Goal: Register for event/course: Sign up to attend an event or enroll in a course

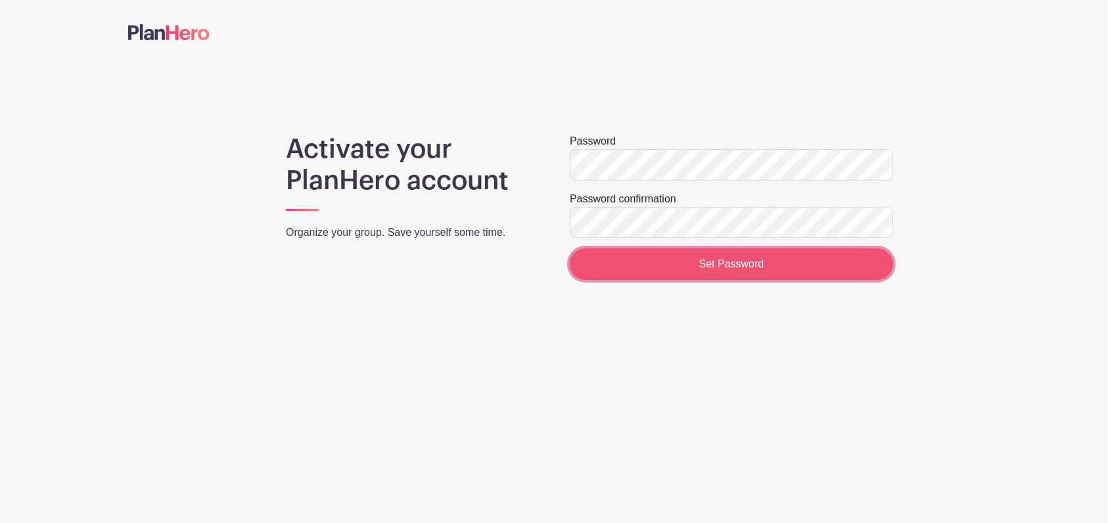
click at [688, 262] on input "Set Password" at bounding box center [731, 264] width 323 height 32
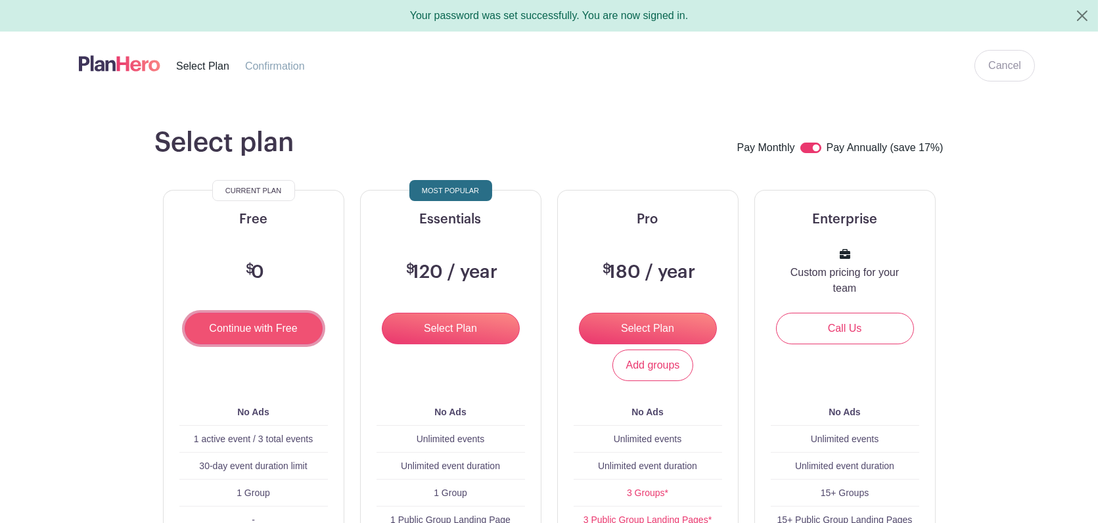
click at [232, 331] on input "Continue with Free" at bounding box center [254, 329] width 138 height 32
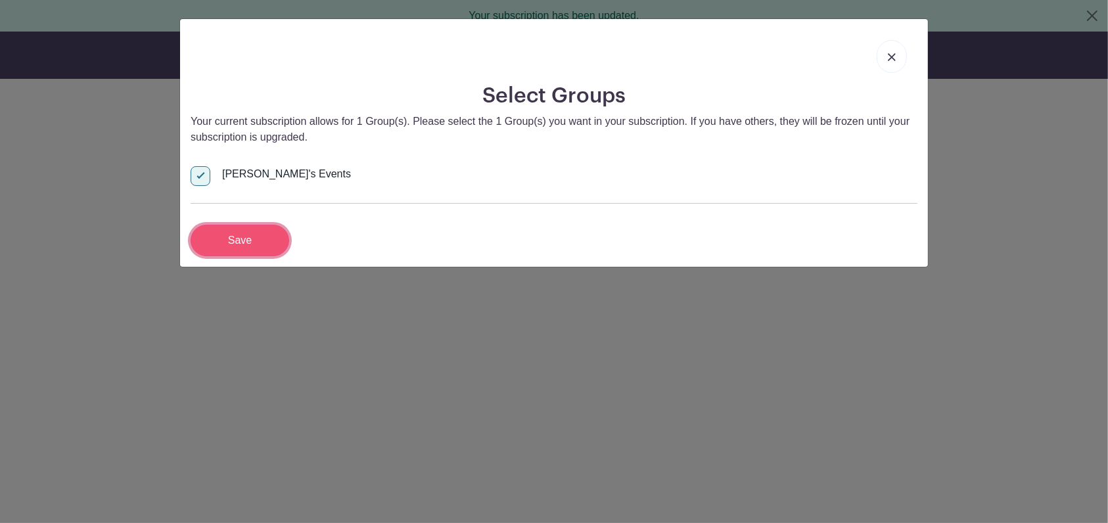
click at [217, 241] on input "Save" at bounding box center [240, 241] width 99 height 32
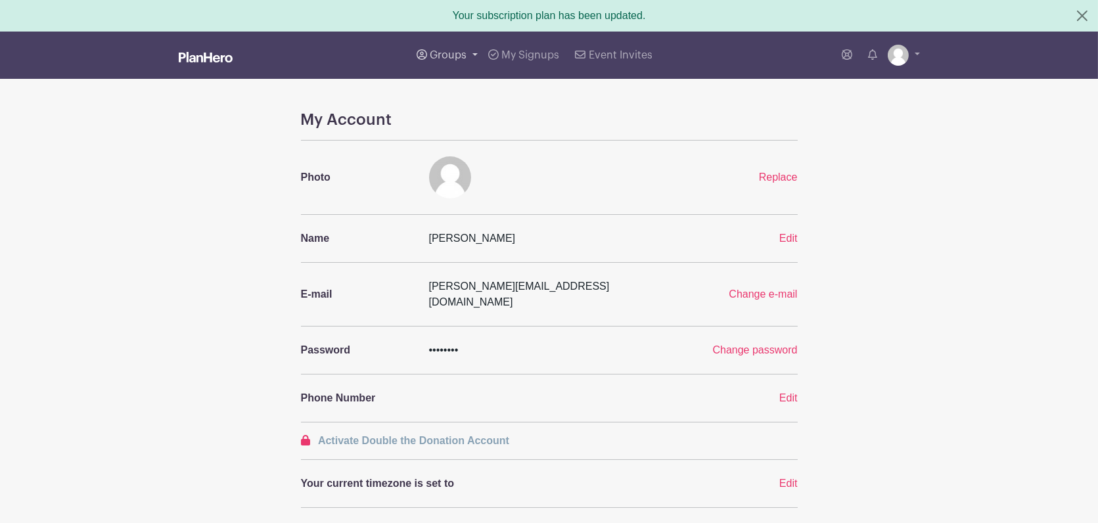
click at [459, 55] on span "Groups" at bounding box center [448, 55] width 37 height 11
click at [459, 104] on span "All Groups" at bounding box center [469, 99] width 51 height 15
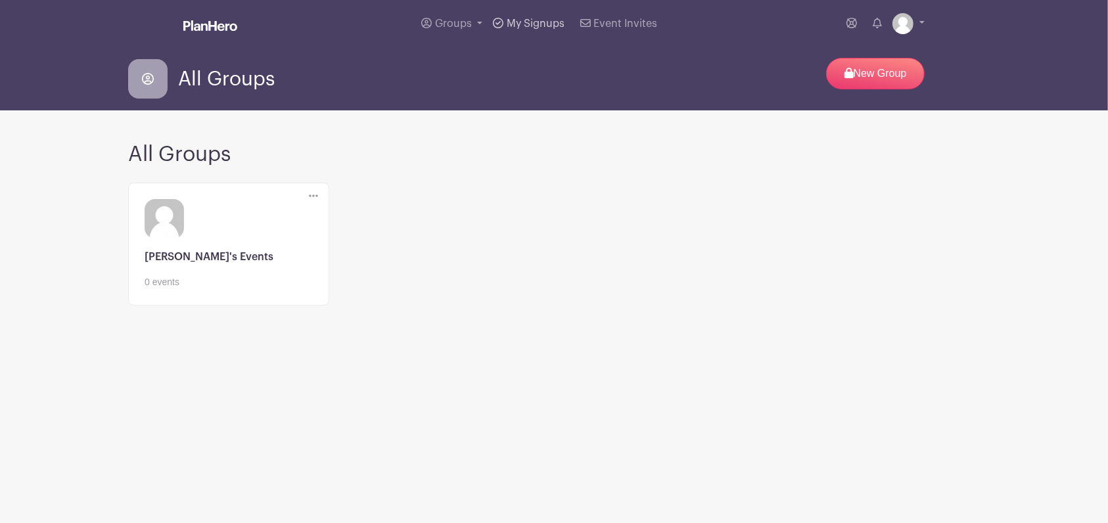
click at [518, 23] on span "My Signups" at bounding box center [536, 23] width 58 height 11
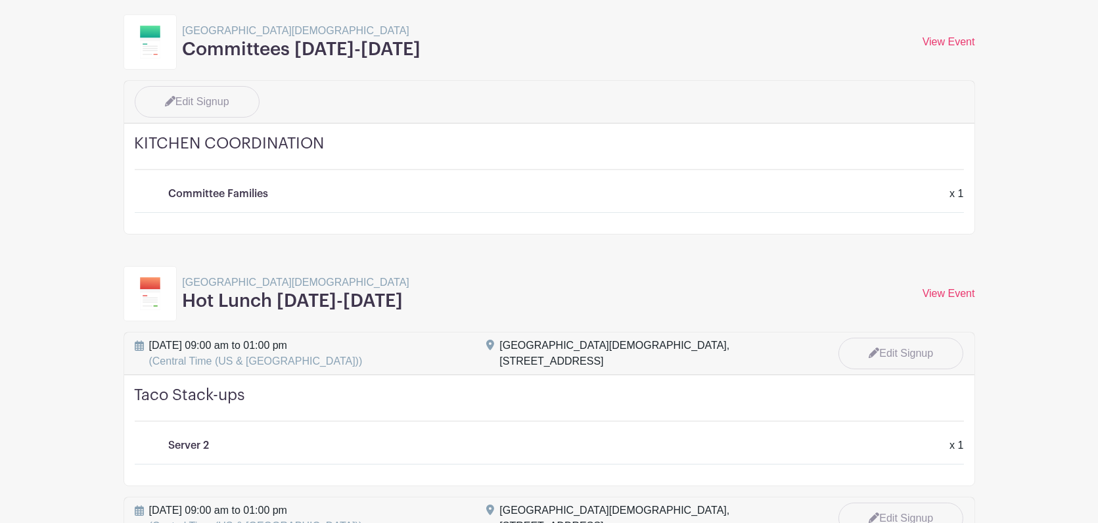
scroll to position [170, 0]
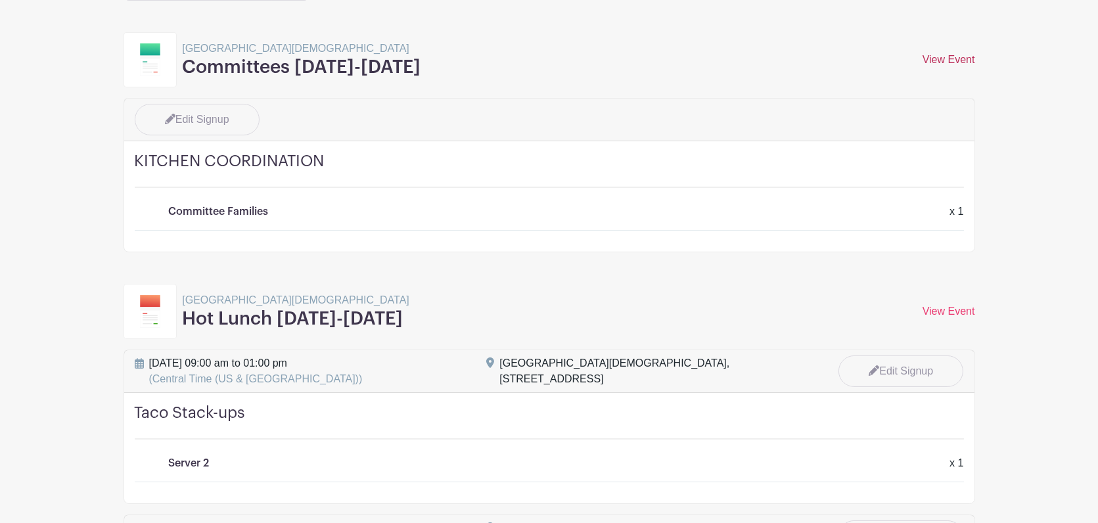
click at [931, 58] on link "View Event" at bounding box center [949, 59] width 53 height 11
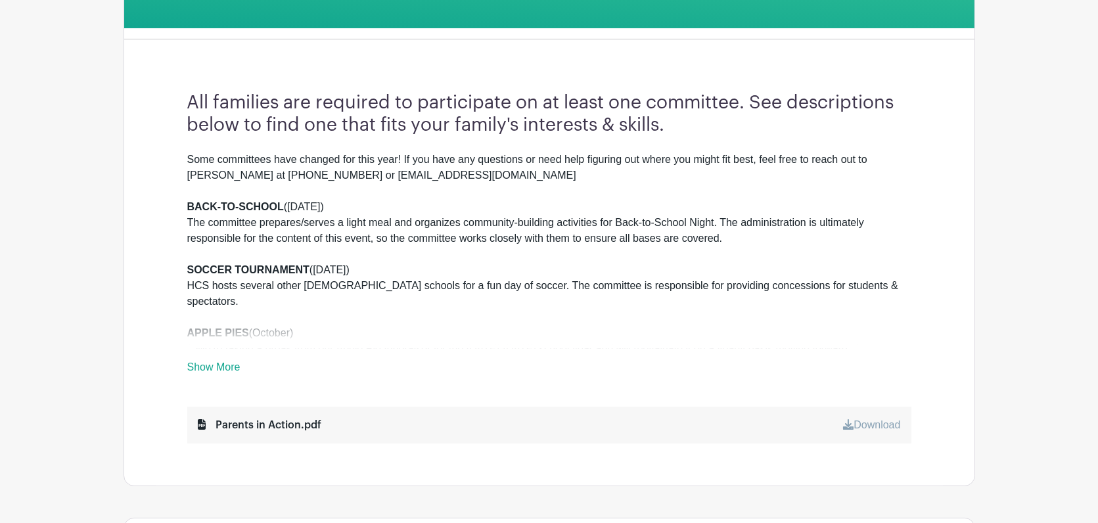
scroll to position [301, 0]
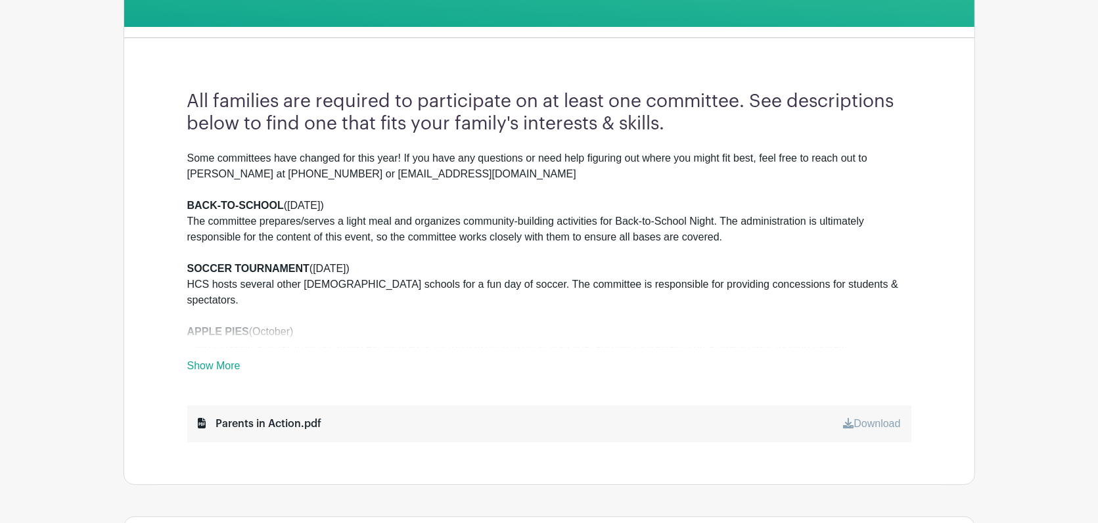
click at [223, 360] on link "Show More" at bounding box center [213, 368] width 53 height 16
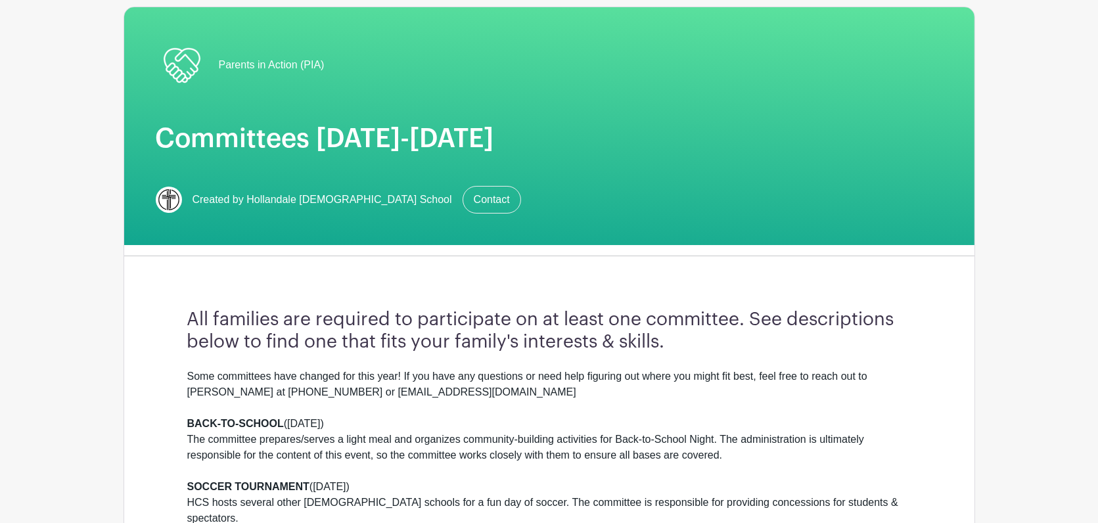
scroll to position [0, 0]
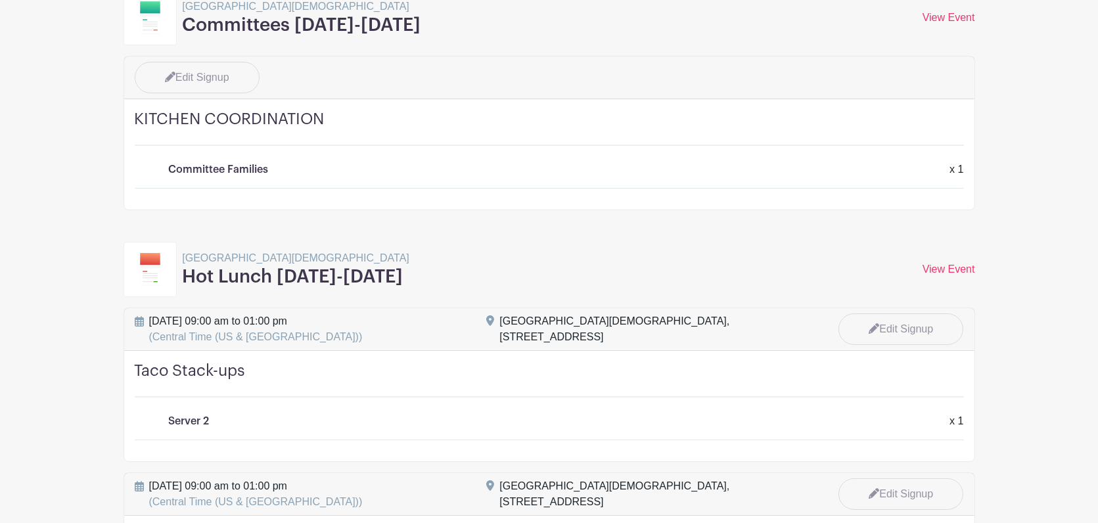
scroll to position [196, 0]
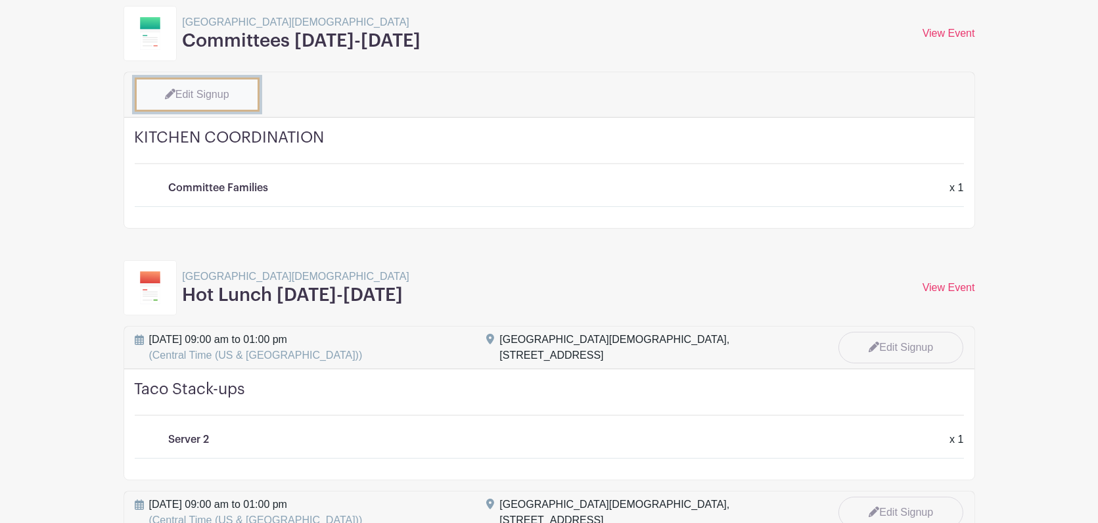
click at [202, 88] on link "Edit Signup" at bounding box center [197, 95] width 125 height 34
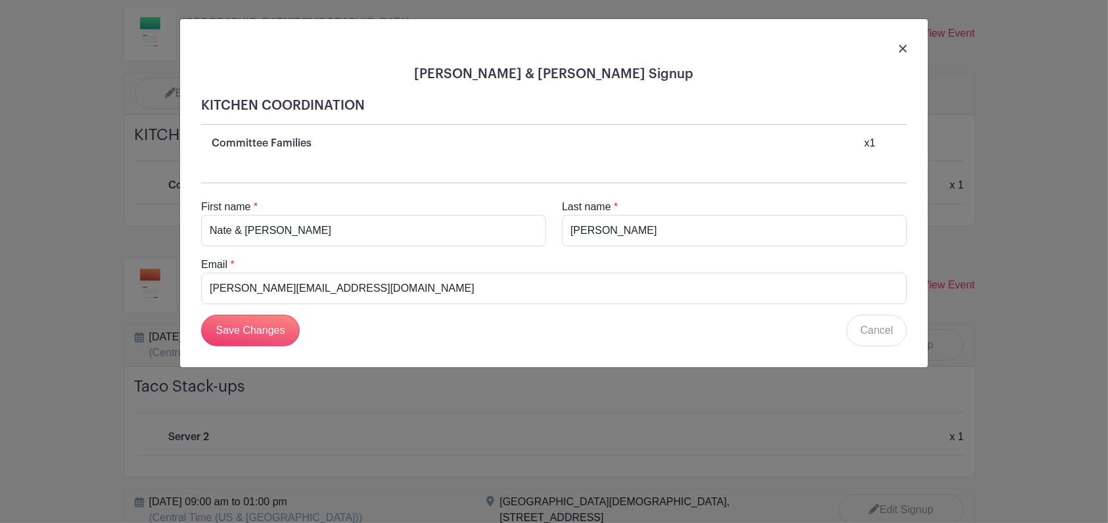
click at [902, 49] on img at bounding box center [903, 49] width 8 height 8
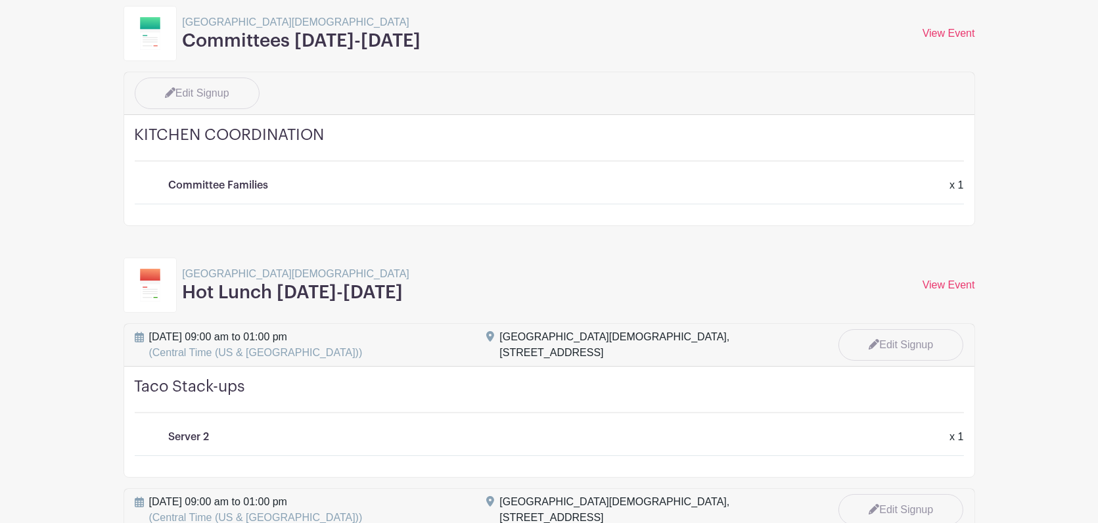
scroll to position [260, 0]
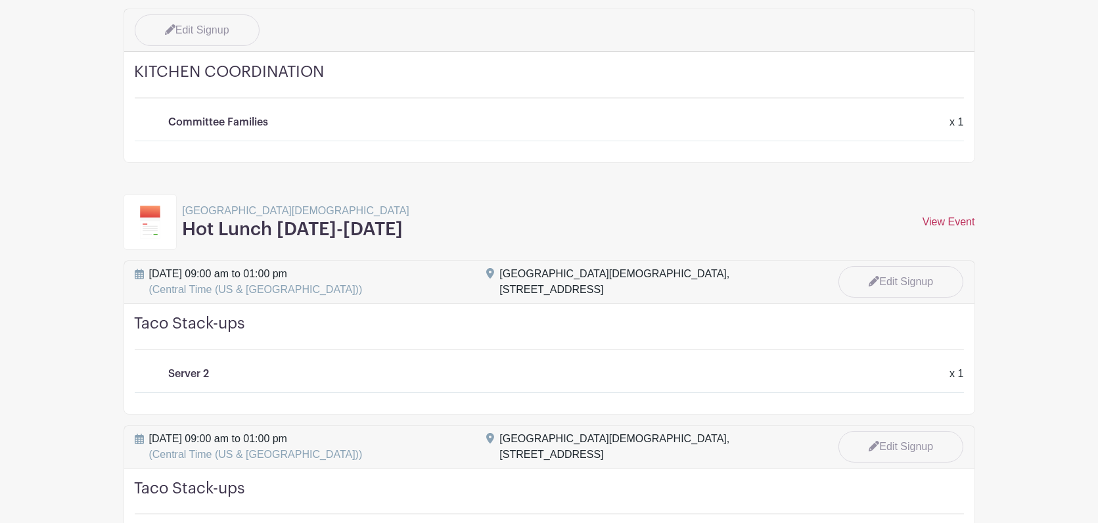
click at [934, 219] on link "View Event" at bounding box center [949, 221] width 53 height 11
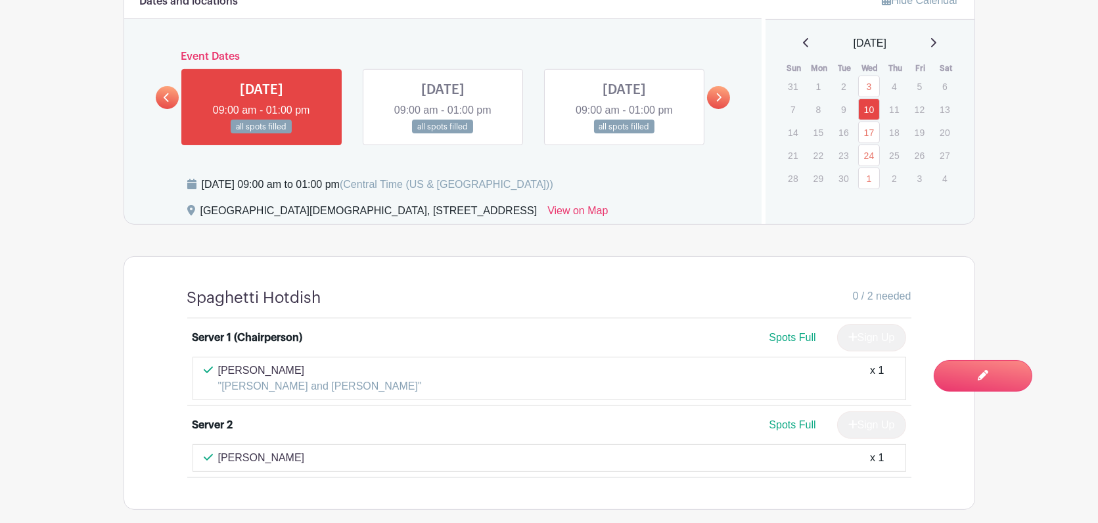
scroll to position [909, 0]
click at [936, 44] on icon at bounding box center [933, 43] width 5 height 9
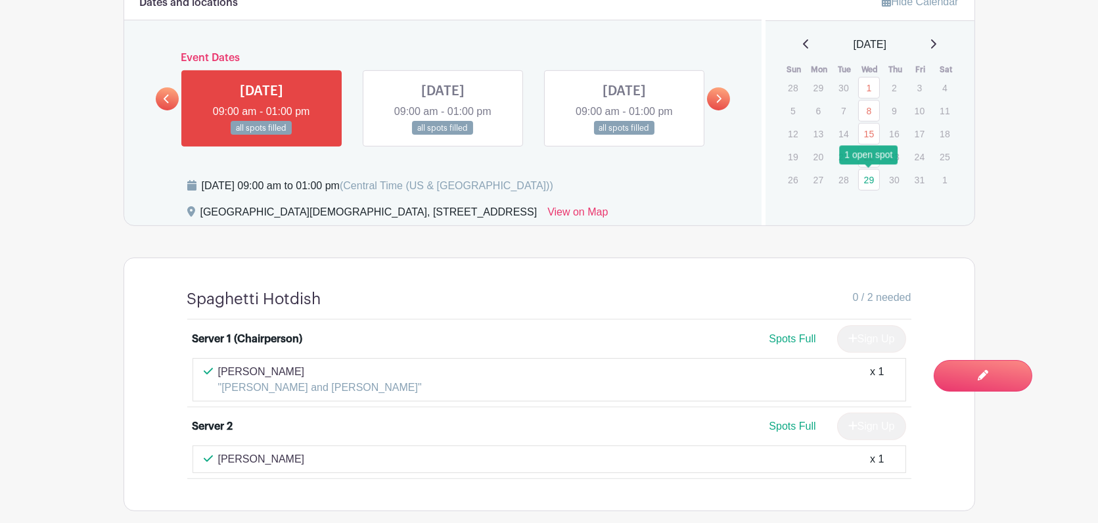
click at [871, 176] on link "29" at bounding box center [869, 180] width 22 height 22
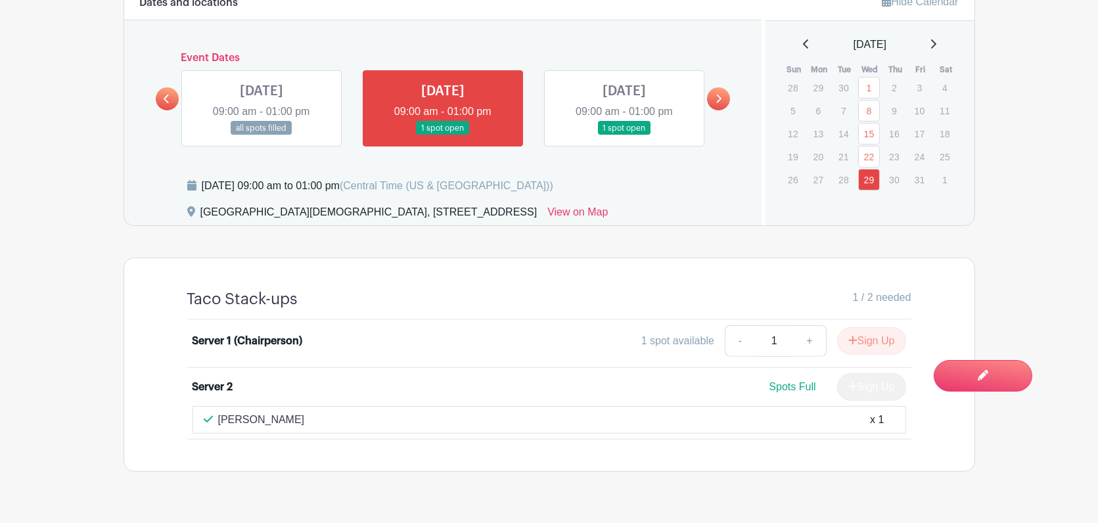
scroll to position [939, 0]
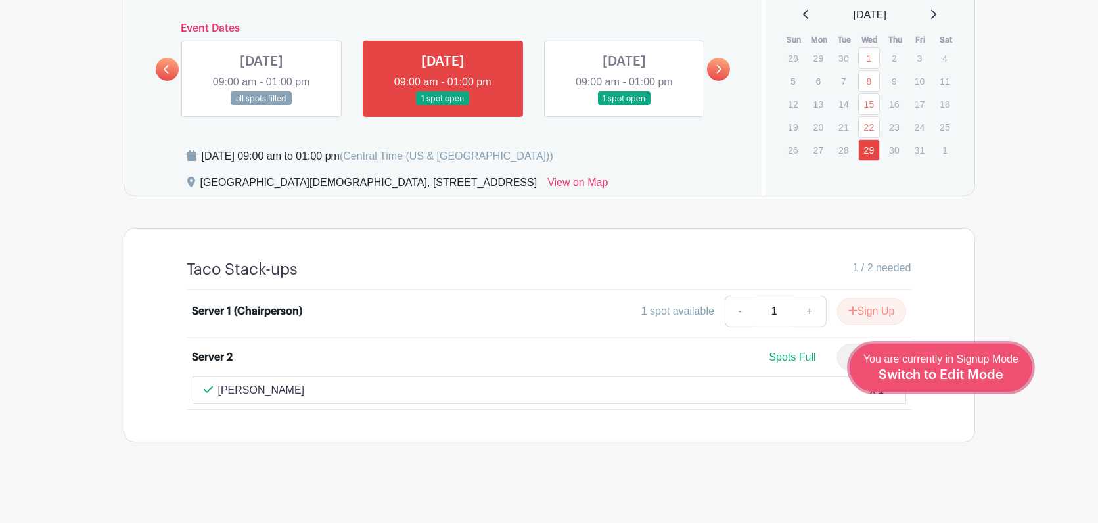
click at [990, 375] on span "Switch to Edit Mode" at bounding box center [941, 375] width 125 height 13
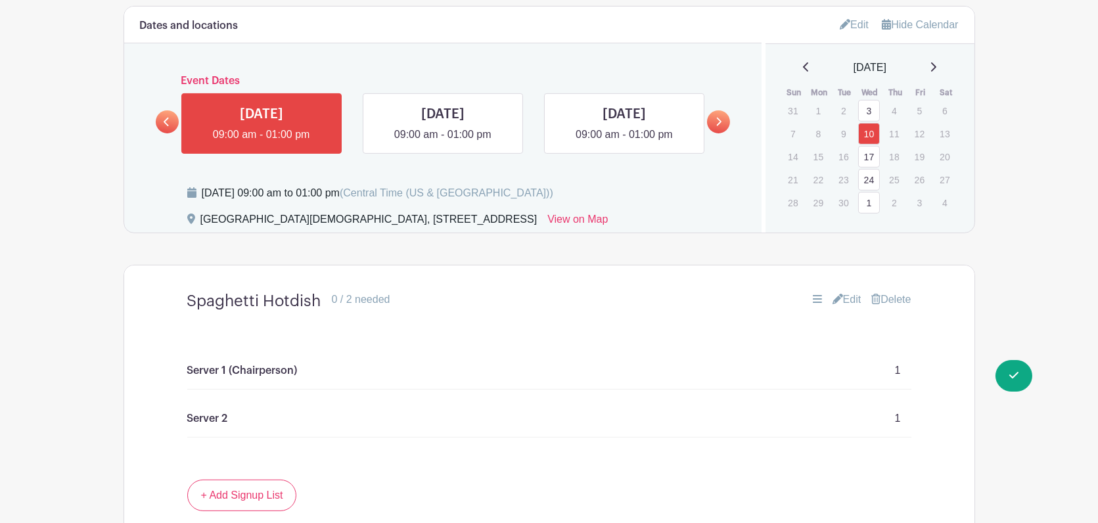
scroll to position [919, 0]
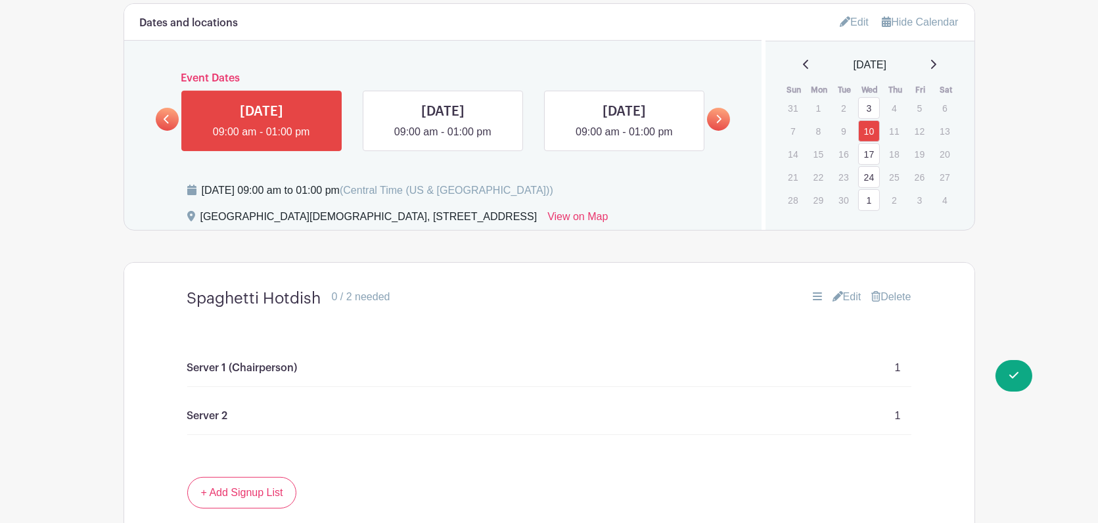
click at [936, 67] on icon at bounding box center [933, 64] width 7 height 11
click at [869, 200] on link "29" at bounding box center [869, 200] width 22 height 22
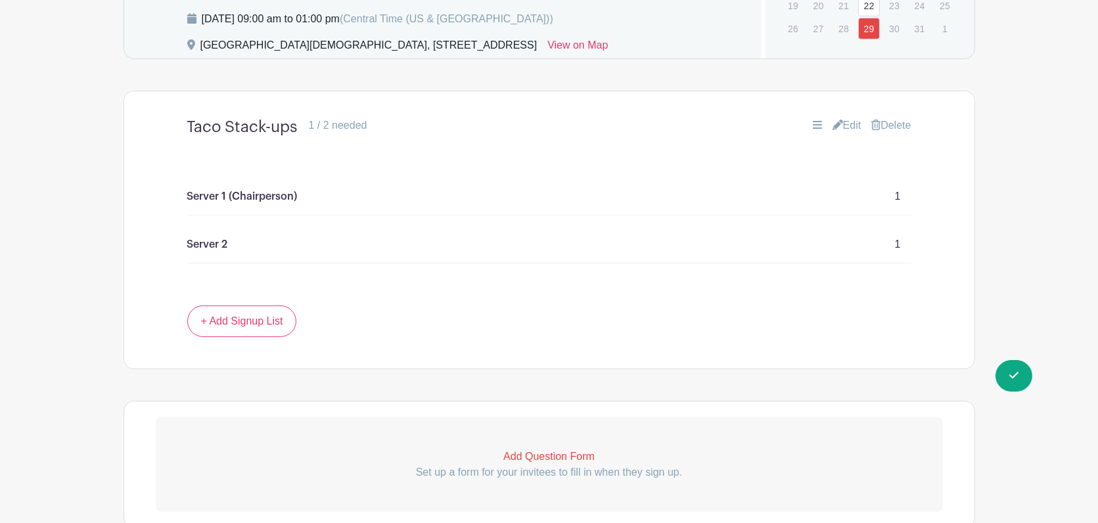
scroll to position [1090, 0]
click at [844, 130] on link "Edit" at bounding box center [847, 126] width 29 height 16
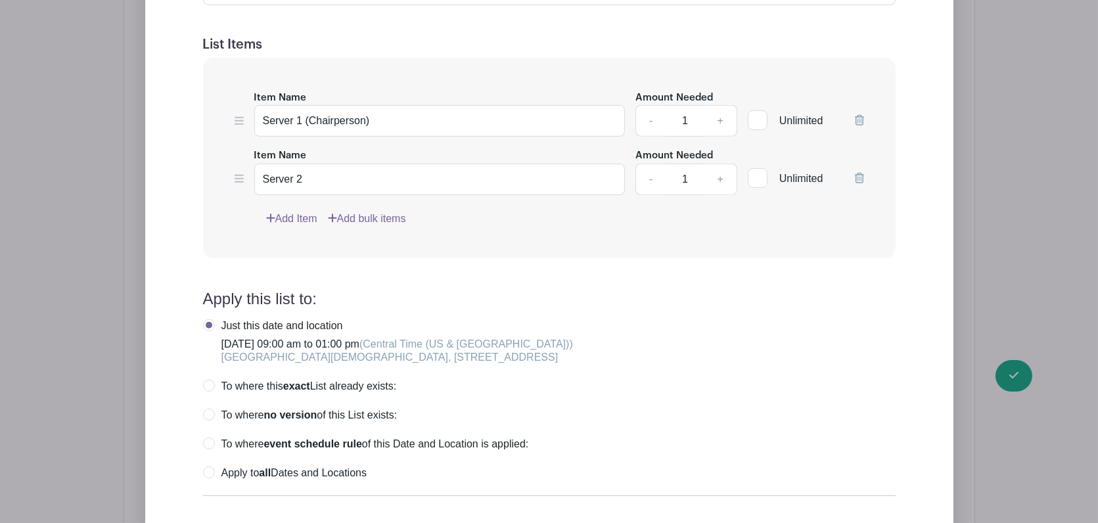
scroll to position [1237, 0]
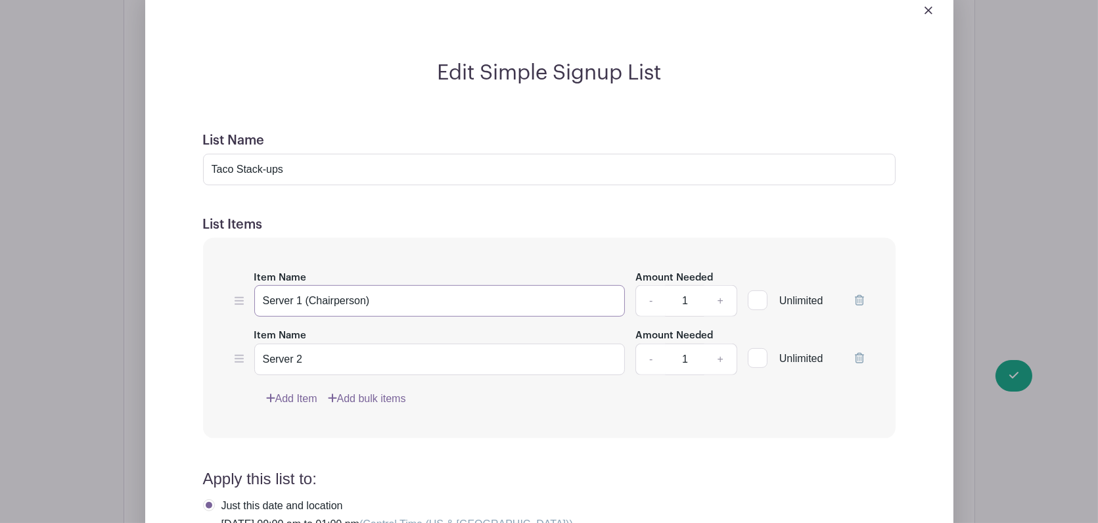
click at [379, 306] on input "Server 1 (Chairperson)" at bounding box center [439, 301] width 371 height 32
type input "Server 1 (Chairperson)"
click at [649, 298] on link "-" at bounding box center [650, 301] width 30 height 32
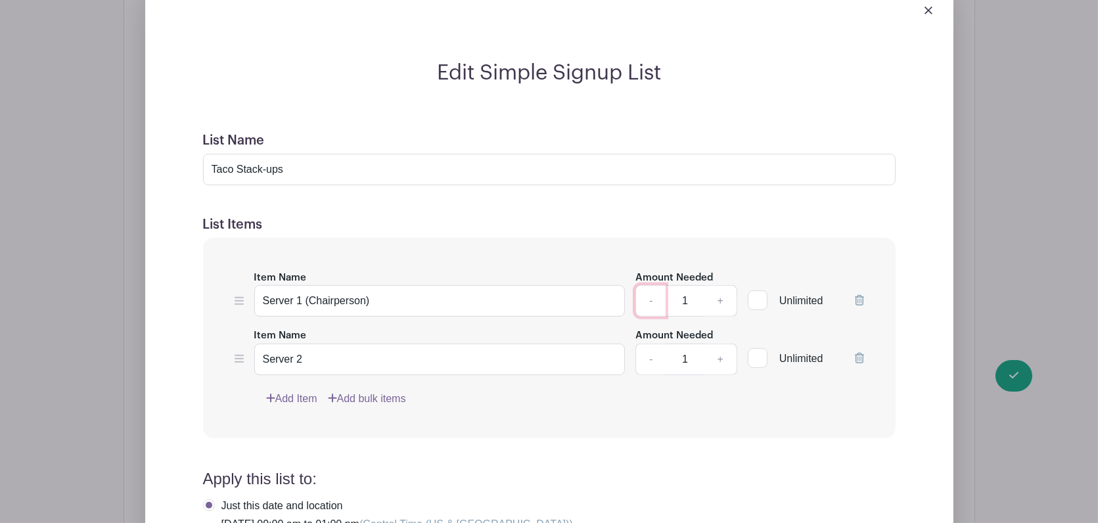
click at [649, 298] on link "-" at bounding box center [650, 301] width 30 height 32
click at [927, 9] on img at bounding box center [929, 11] width 8 height 8
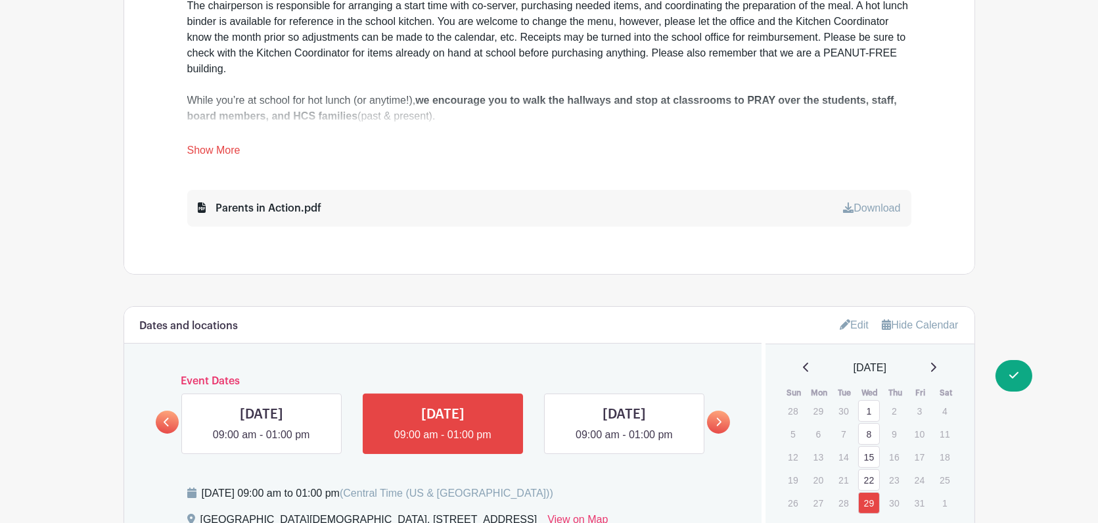
scroll to position [810, 0]
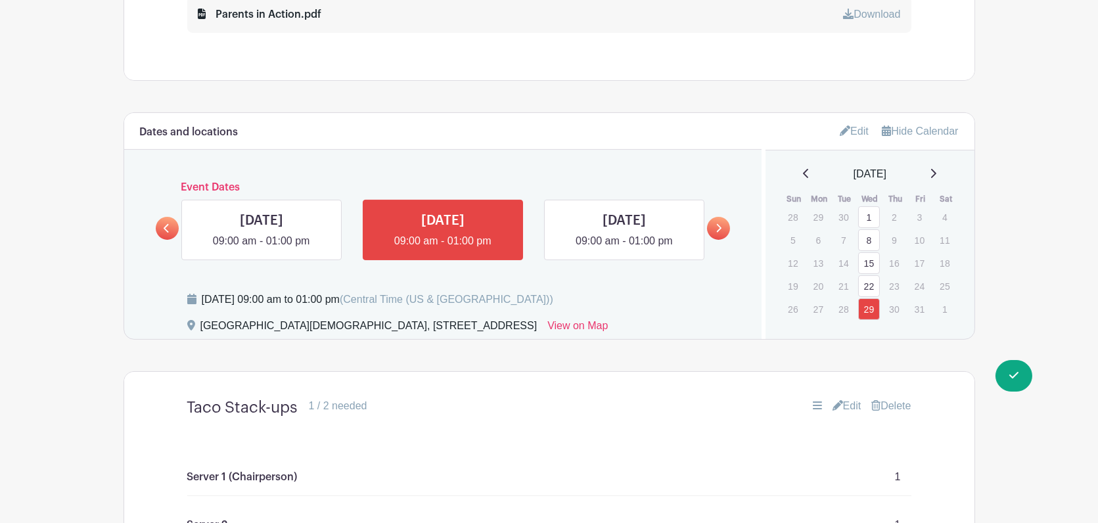
click at [936, 175] on icon at bounding box center [933, 173] width 5 height 9
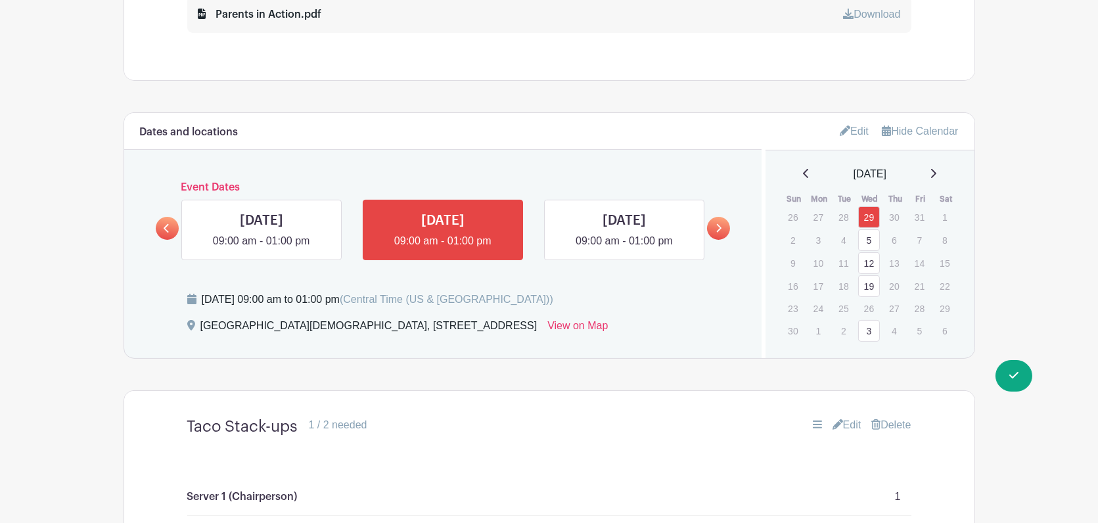
click at [936, 175] on icon at bounding box center [933, 173] width 7 height 11
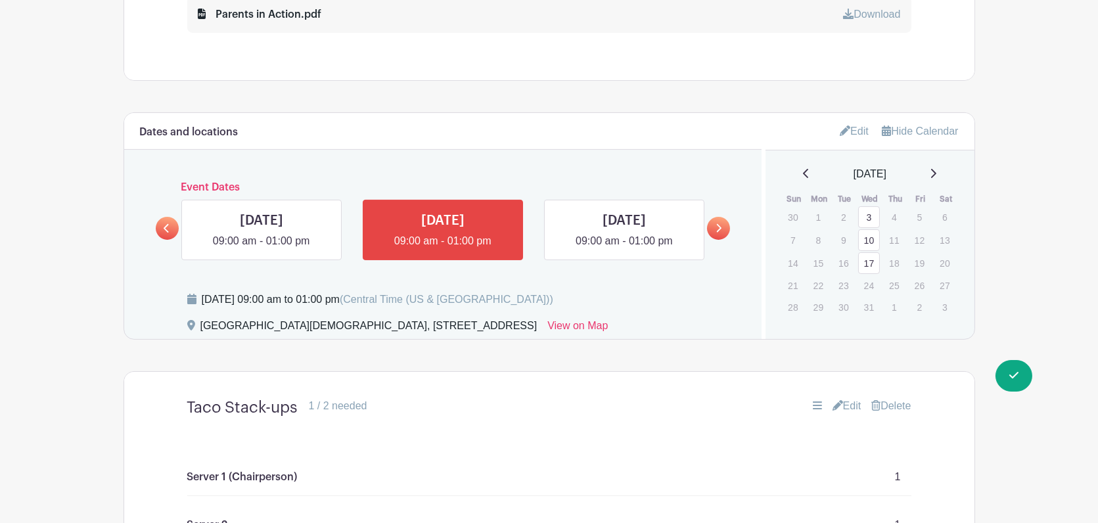
click at [936, 175] on icon at bounding box center [933, 173] width 7 height 11
click at [866, 244] on link "7" at bounding box center [869, 239] width 22 height 22
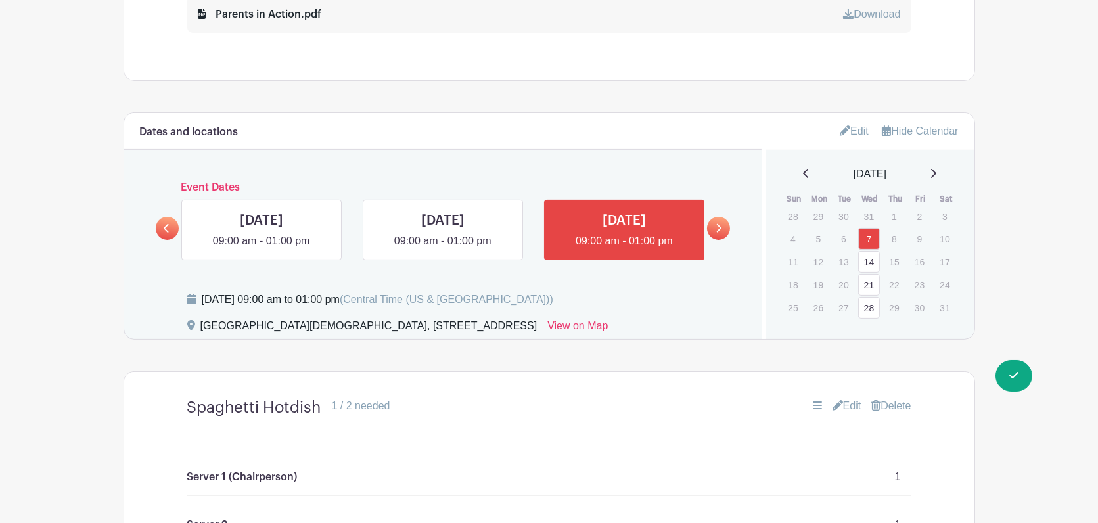
scroll to position [950, 0]
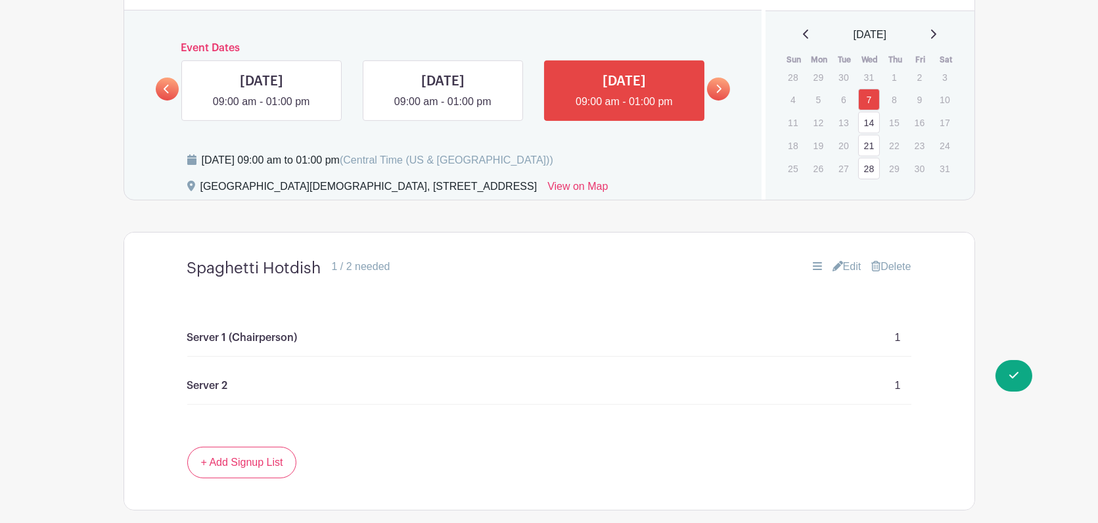
click at [813, 268] on icon at bounding box center [817, 266] width 9 height 8
click at [813, 261] on icon at bounding box center [817, 266] width 9 height 11
click at [845, 266] on link "Edit" at bounding box center [847, 267] width 29 height 16
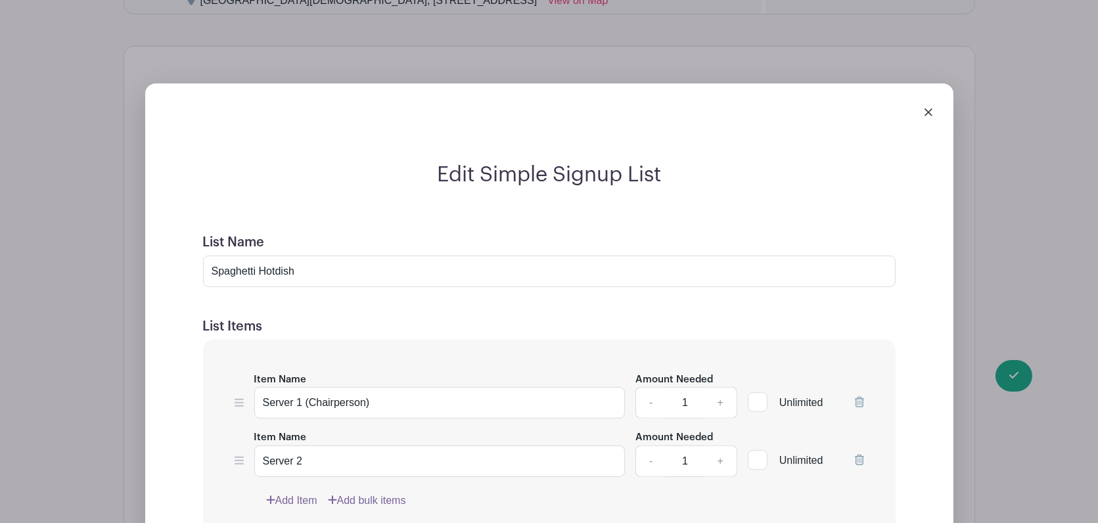
scroll to position [1115, 0]
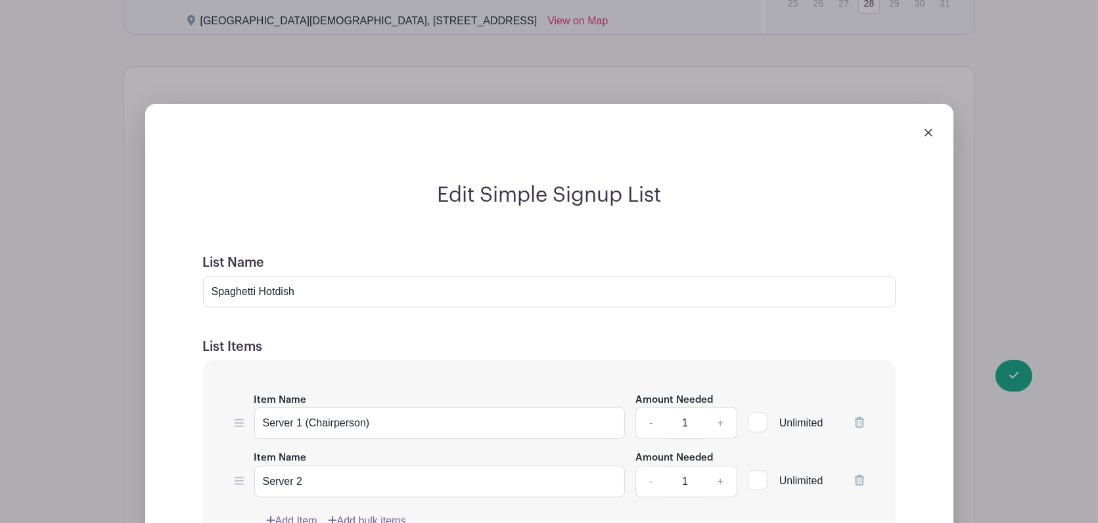
click at [928, 127] on link at bounding box center [929, 132] width 8 height 11
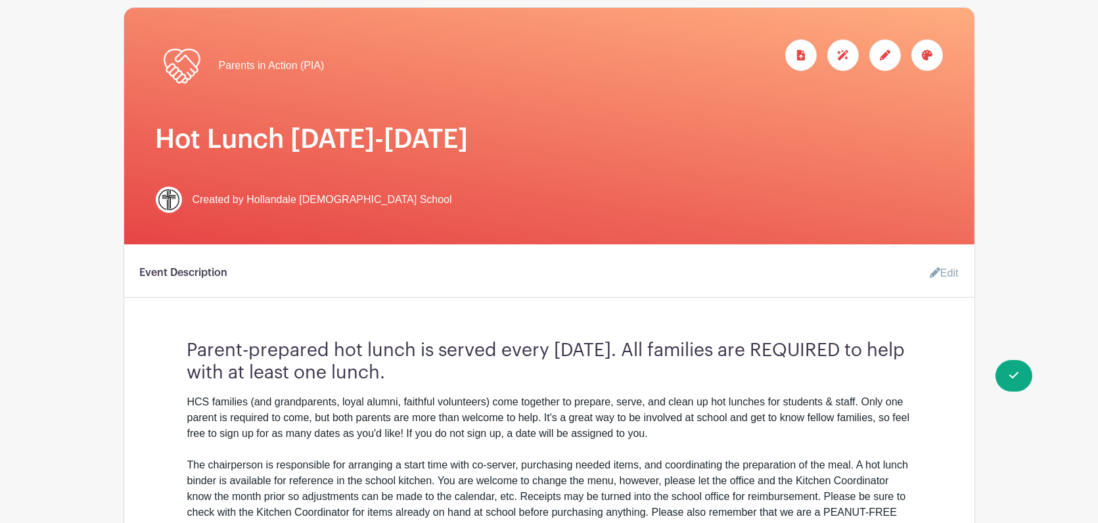
scroll to position [0, 0]
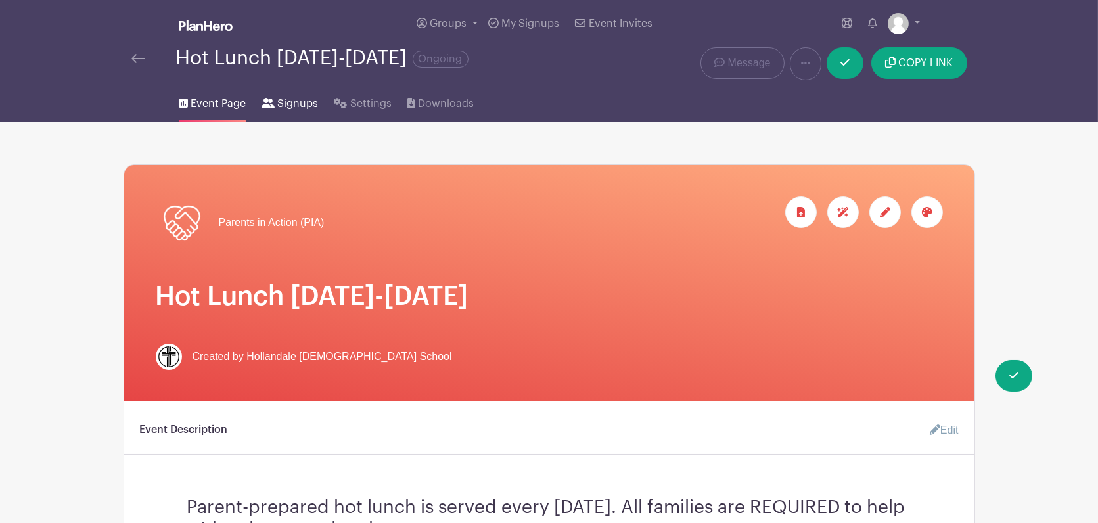
click at [299, 108] on span "Signups" at bounding box center [297, 104] width 41 height 16
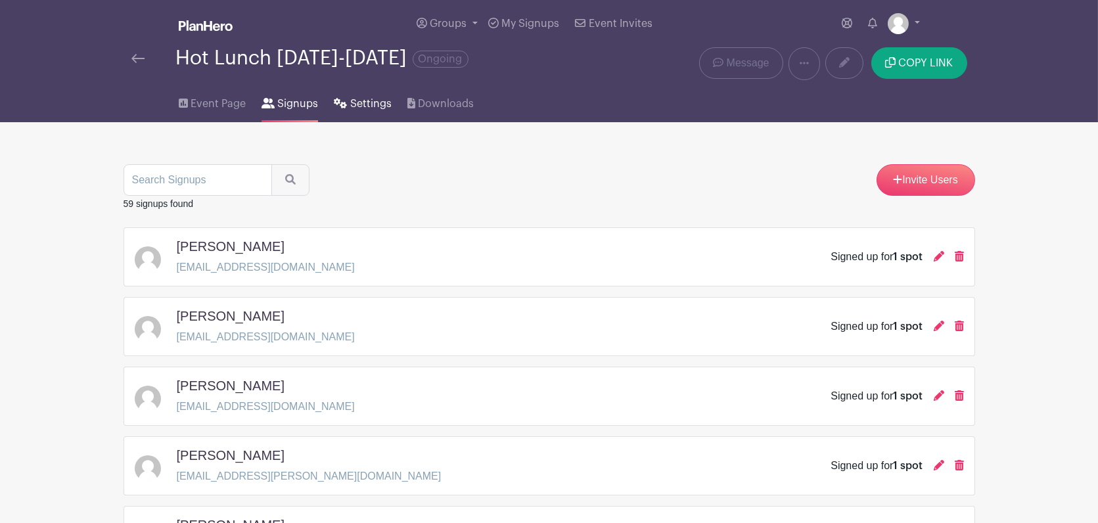
click at [354, 101] on span "Settings" at bounding box center [370, 104] width 41 height 16
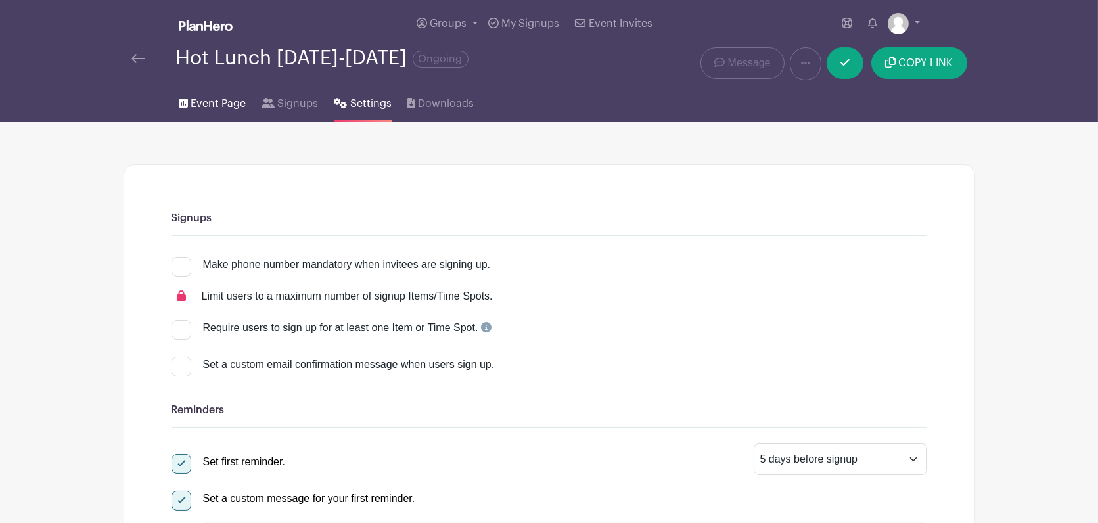
click at [218, 102] on span "Event Page" at bounding box center [218, 104] width 55 height 16
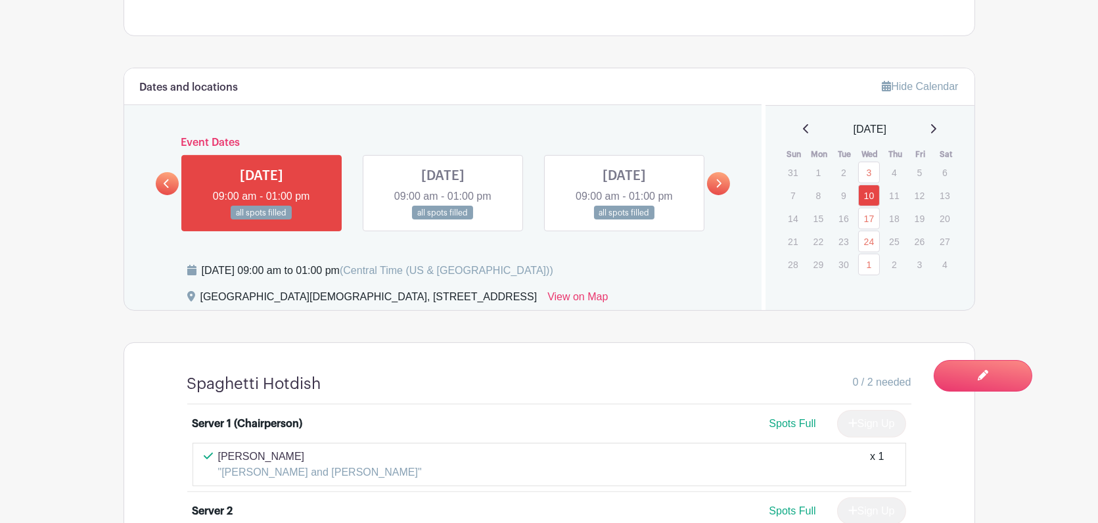
scroll to position [851, 0]
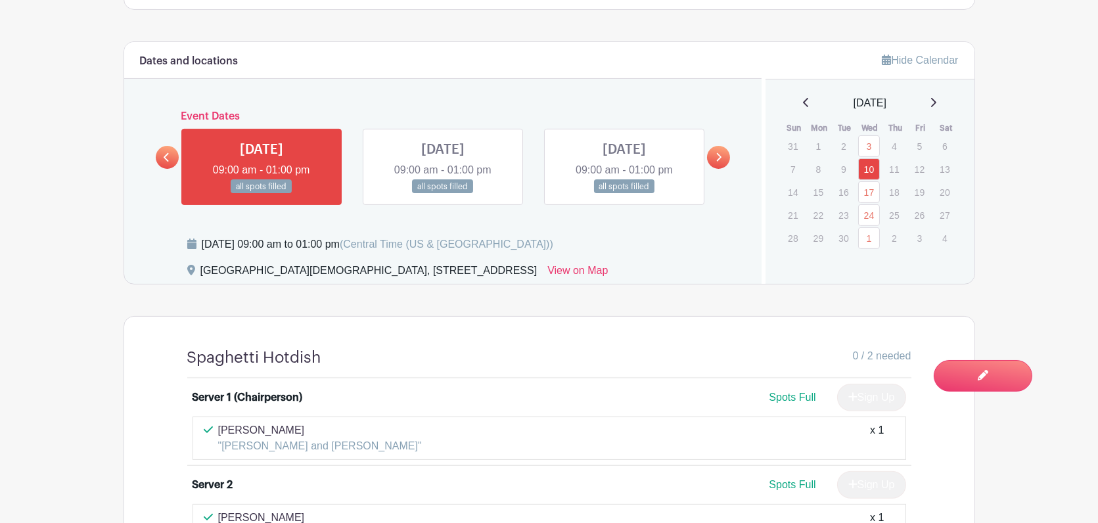
click at [936, 103] on icon at bounding box center [933, 102] width 7 height 11
click at [936, 100] on icon at bounding box center [933, 102] width 7 height 11
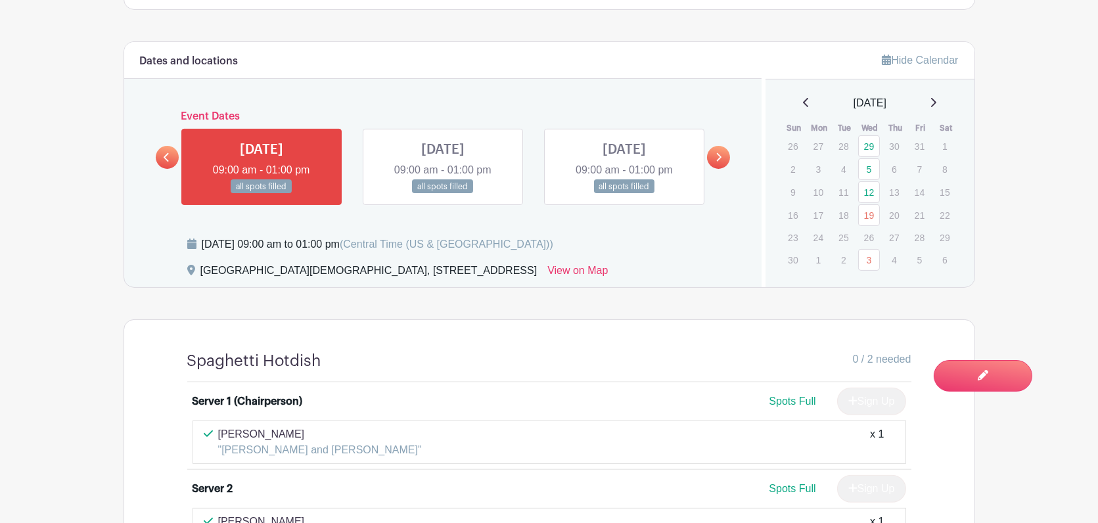
click at [936, 104] on icon at bounding box center [933, 102] width 5 height 9
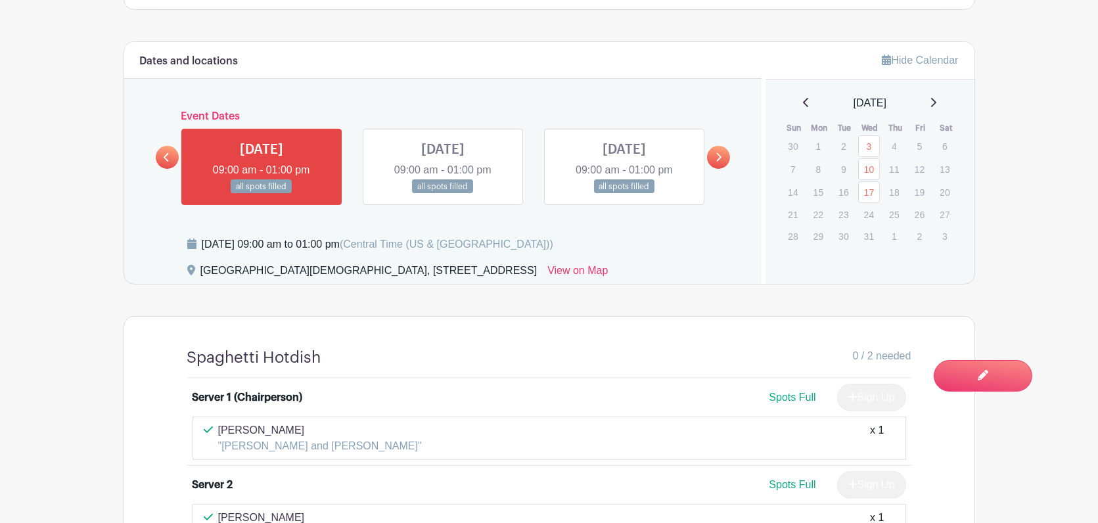
click at [805, 112] on div "[DATE] Sun Mon Tue Wed Thu Fri Sat 30 1 2 3 4 5 6 7 8 9 10 11 12 13 14 15 16 17…" at bounding box center [869, 171] width 177 height 152
click at [803, 103] on icon at bounding box center [805, 102] width 5 height 9
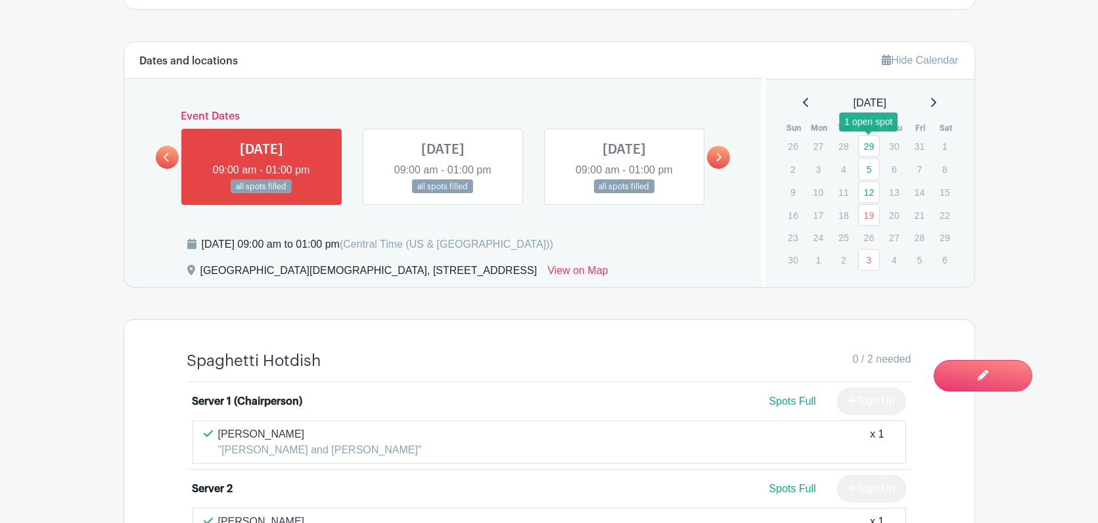
click at [875, 148] on link "29" at bounding box center [869, 146] width 22 height 22
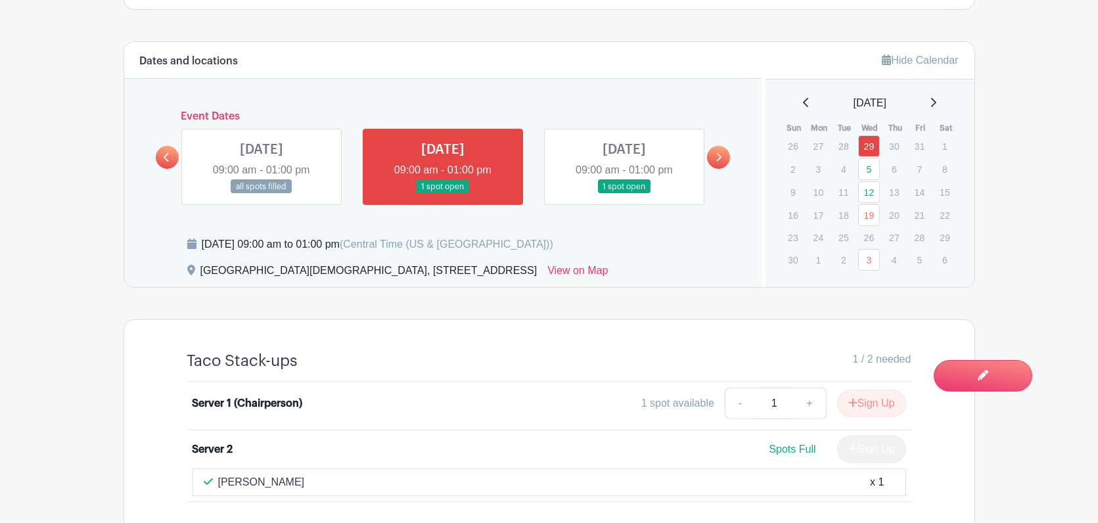
scroll to position [942, 0]
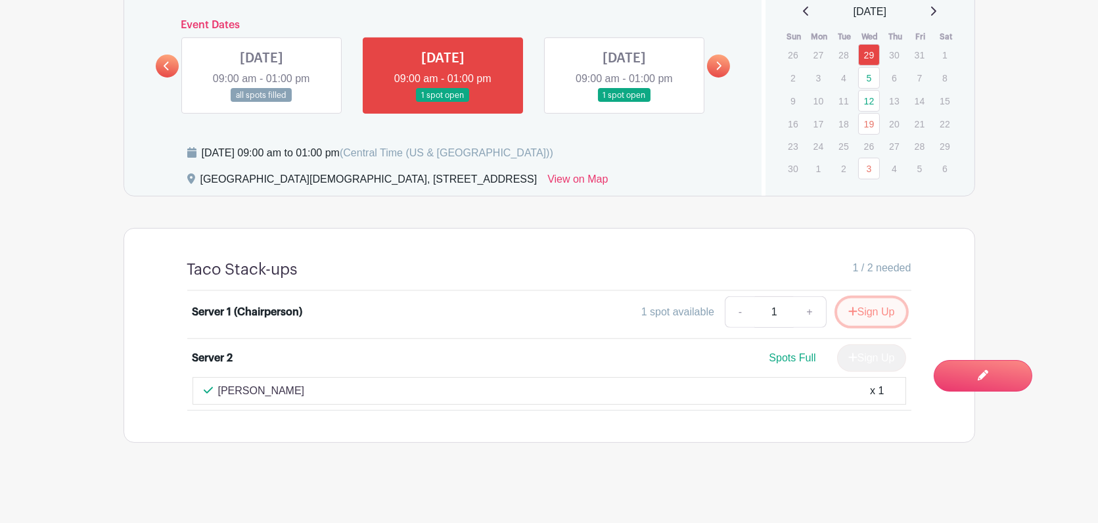
click at [871, 309] on button "Sign Up" at bounding box center [871, 312] width 69 height 28
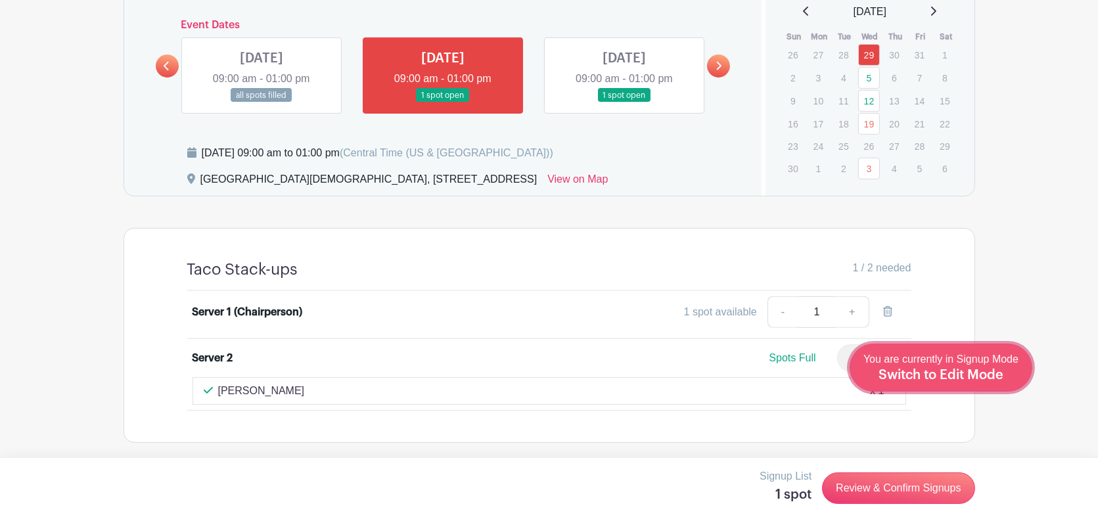
click at [986, 365] on span "You are currently in Signup Mode Switch to Edit Mode" at bounding box center [940, 368] width 155 height 28
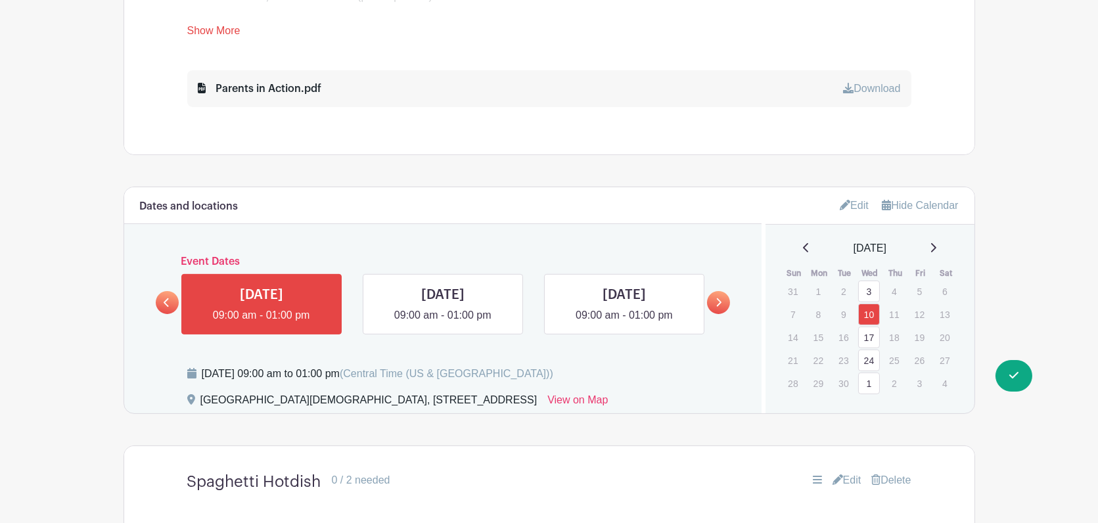
scroll to position [839, 0]
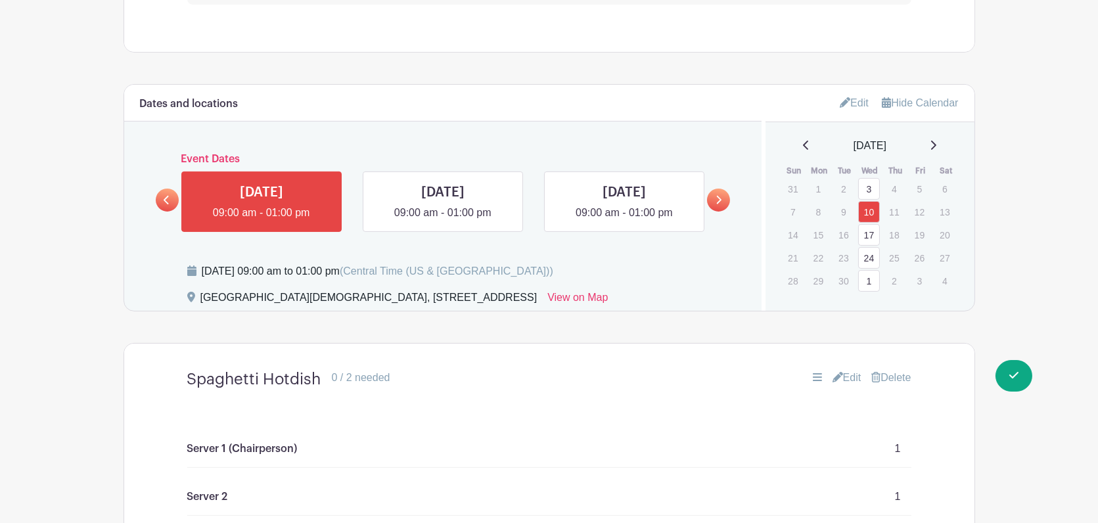
click at [722, 200] on link at bounding box center [718, 200] width 23 height 23
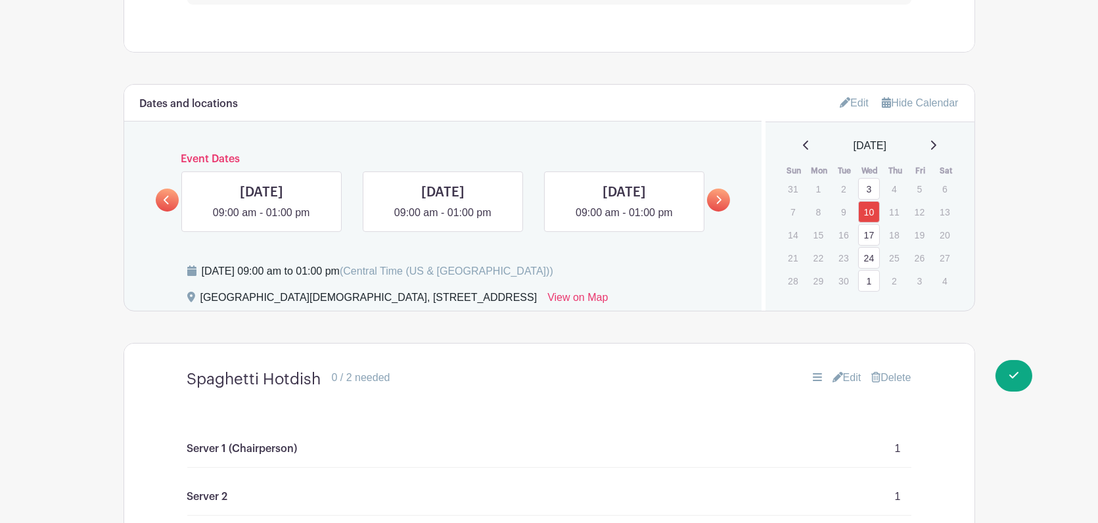
click at [722, 200] on link at bounding box center [718, 200] width 23 height 23
click at [449, 187] on link at bounding box center [468, 187] width 99 height 20
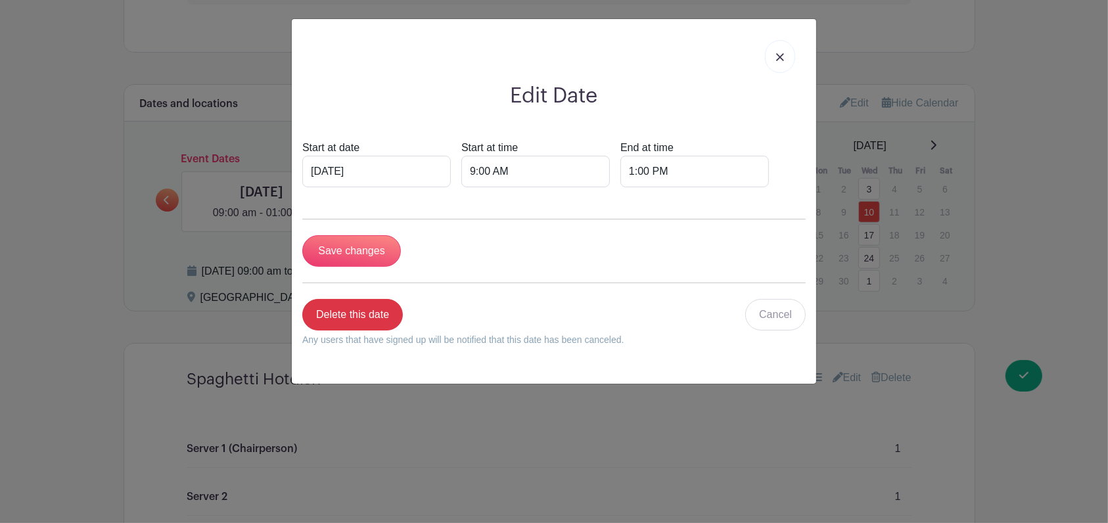
click at [783, 55] on img at bounding box center [780, 57] width 8 height 8
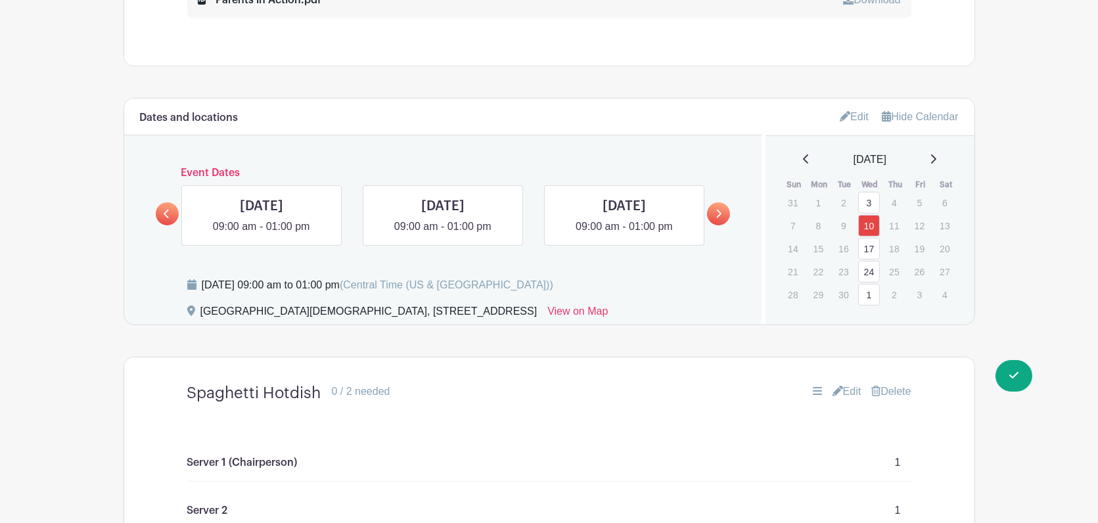
scroll to position [825, 0]
click at [936, 157] on icon at bounding box center [933, 158] width 7 height 11
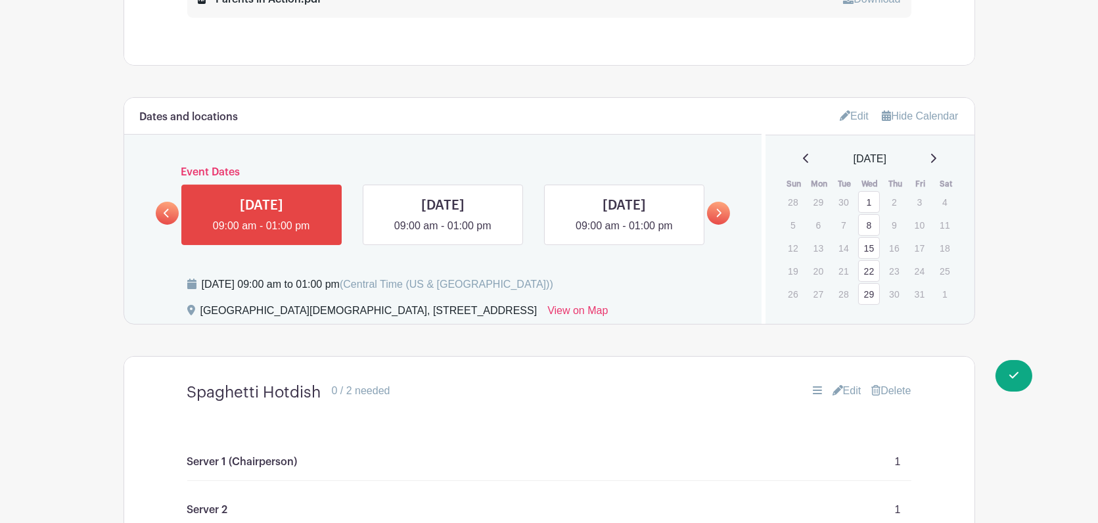
click at [866, 288] on link "29" at bounding box center [869, 294] width 22 height 22
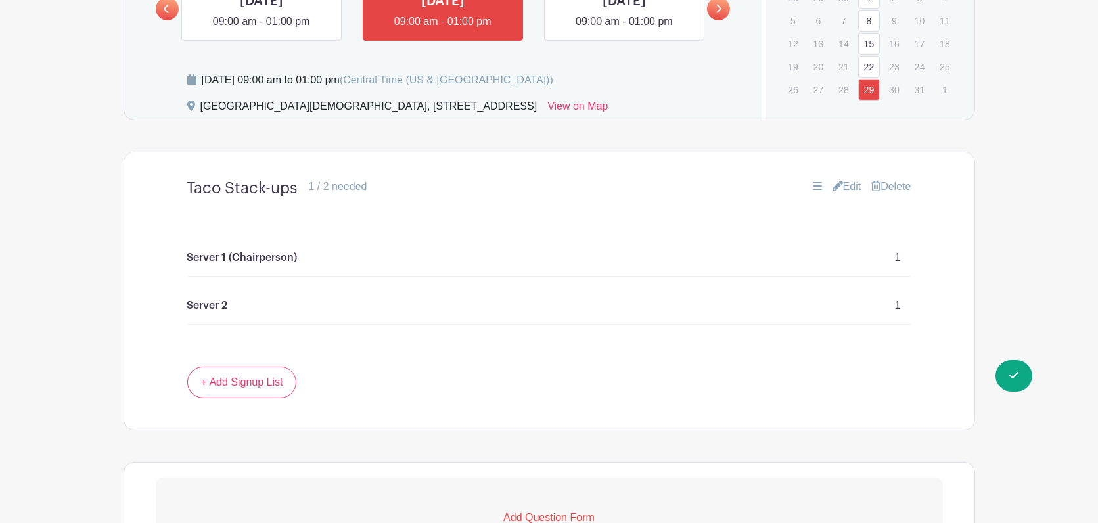
scroll to position [1030, 0]
click at [275, 381] on link "+ Add Signup List" at bounding box center [242, 382] width 110 height 32
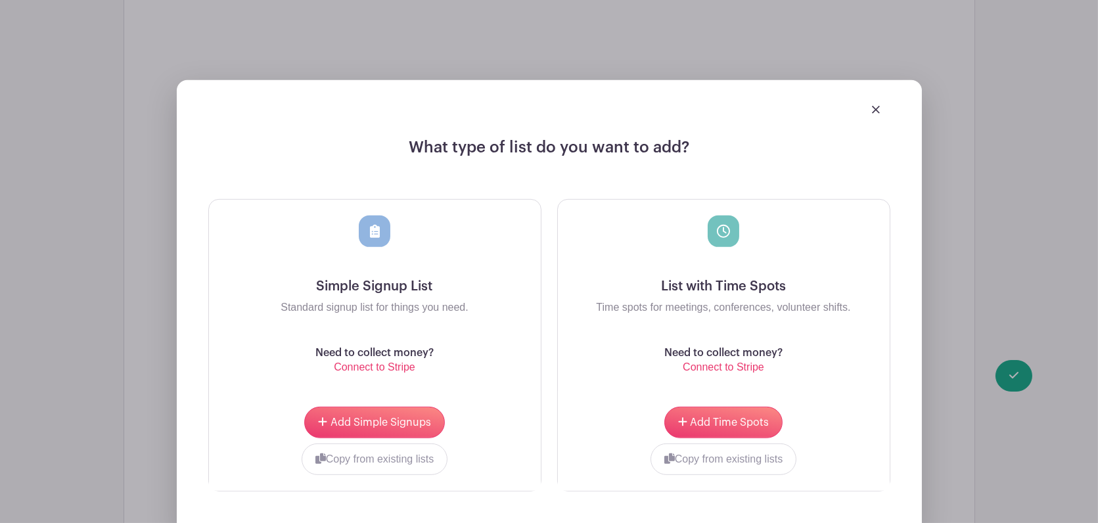
scroll to position [1368, 0]
click at [873, 112] on img at bounding box center [876, 110] width 8 height 8
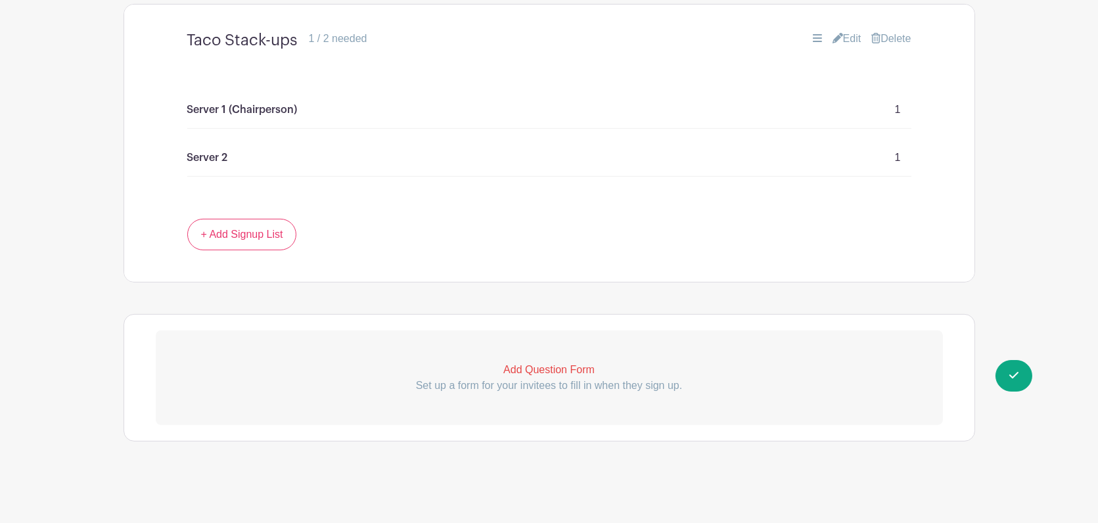
scroll to position [1174, 0]
click at [848, 40] on link "Edit" at bounding box center [847, 43] width 29 height 16
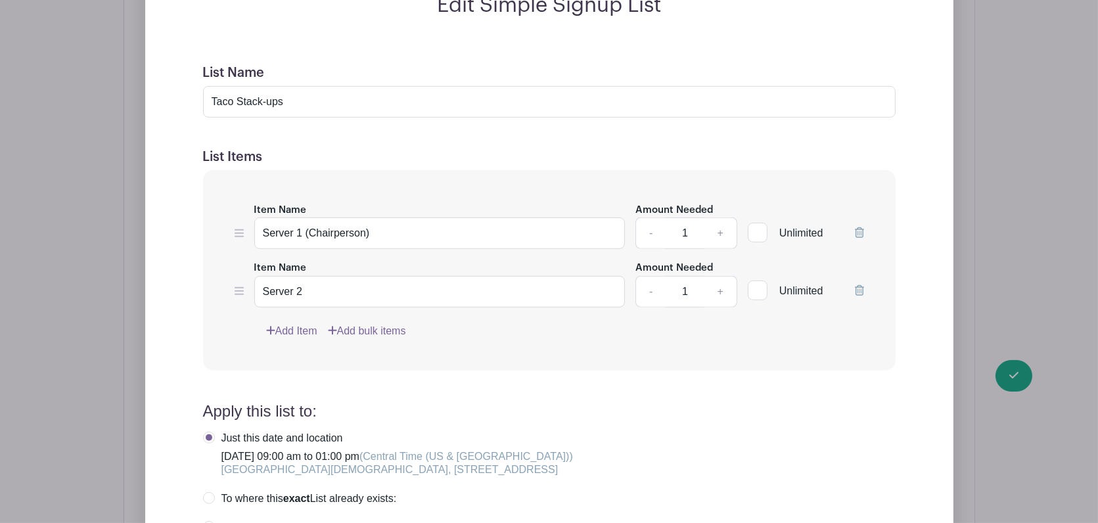
scroll to position [1302, 0]
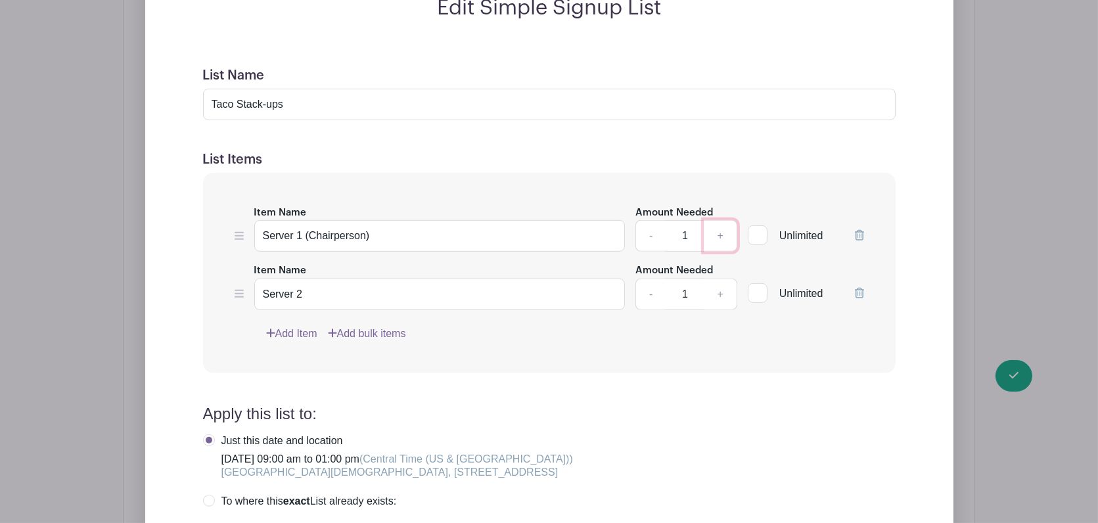
click at [723, 235] on link "+" at bounding box center [720, 236] width 33 height 32
click at [649, 235] on link "-" at bounding box center [650, 236] width 30 height 32
type input "1"
click at [649, 235] on link "-" at bounding box center [650, 236] width 30 height 32
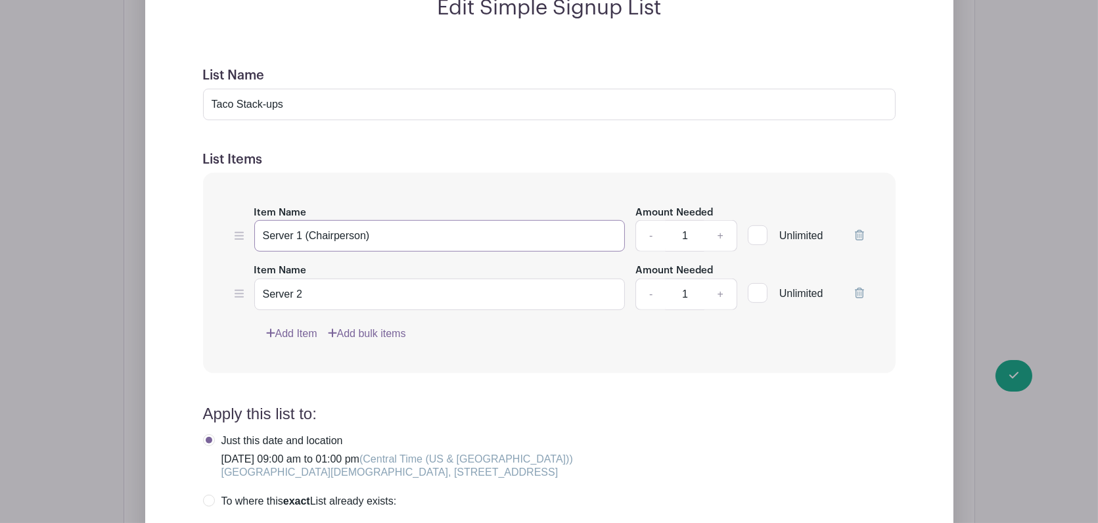
click at [531, 231] on input "Server 1 (Chairperson)" at bounding box center [439, 236] width 371 height 32
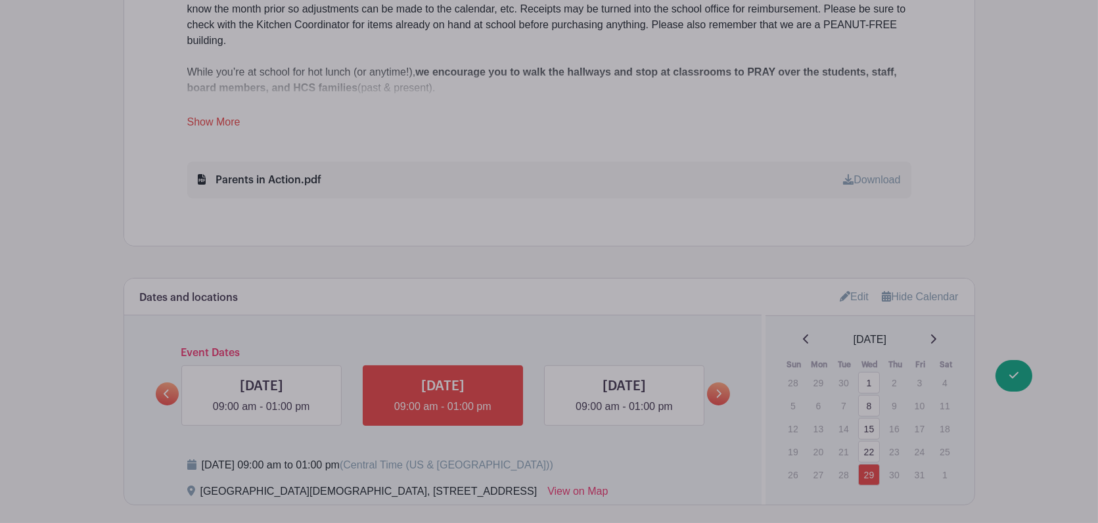
scroll to position [826, 0]
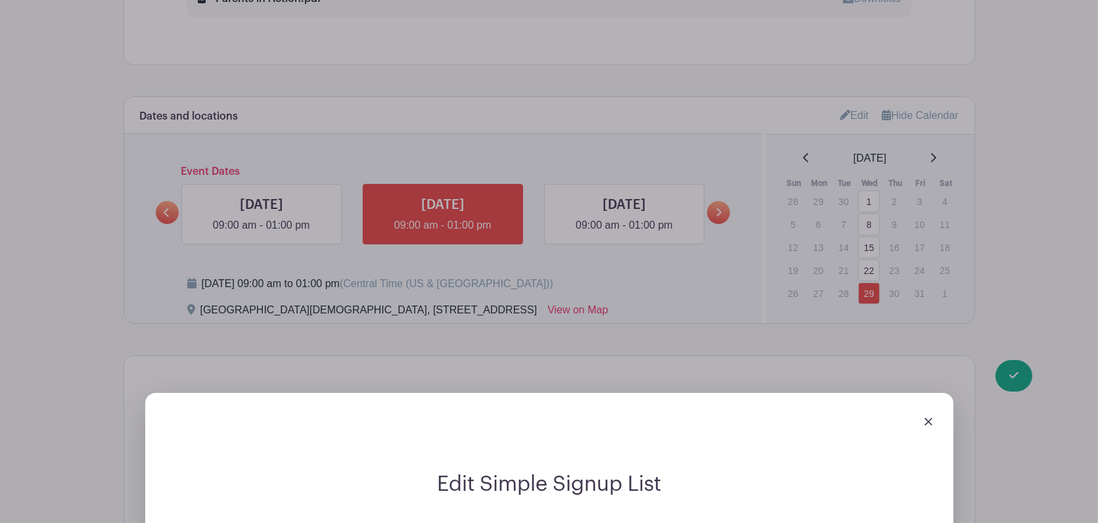
click at [925, 425] on img at bounding box center [929, 422] width 8 height 8
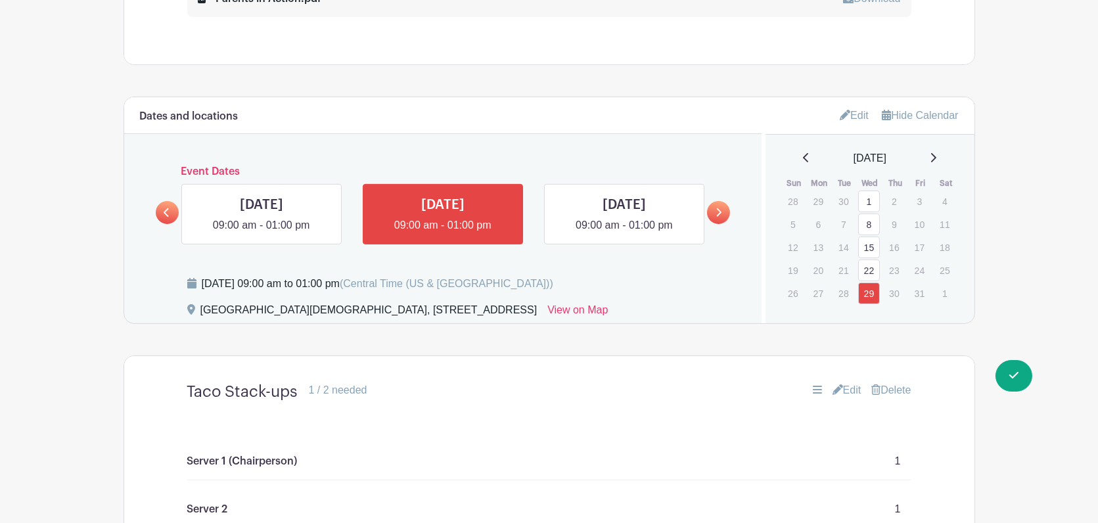
click at [936, 158] on icon at bounding box center [933, 157] width 7 height 11
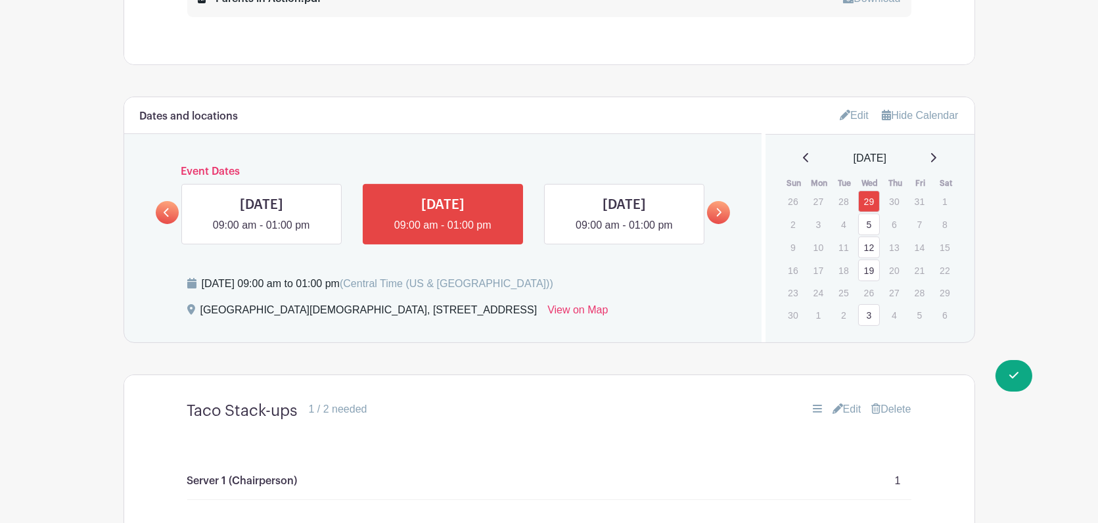
click at [944, 156] on div "[DATE]" at bounding box center [869, 158] width 177 height 16
click at [936, 156] on icon at bounding box center [933, 157] width 7 height 11
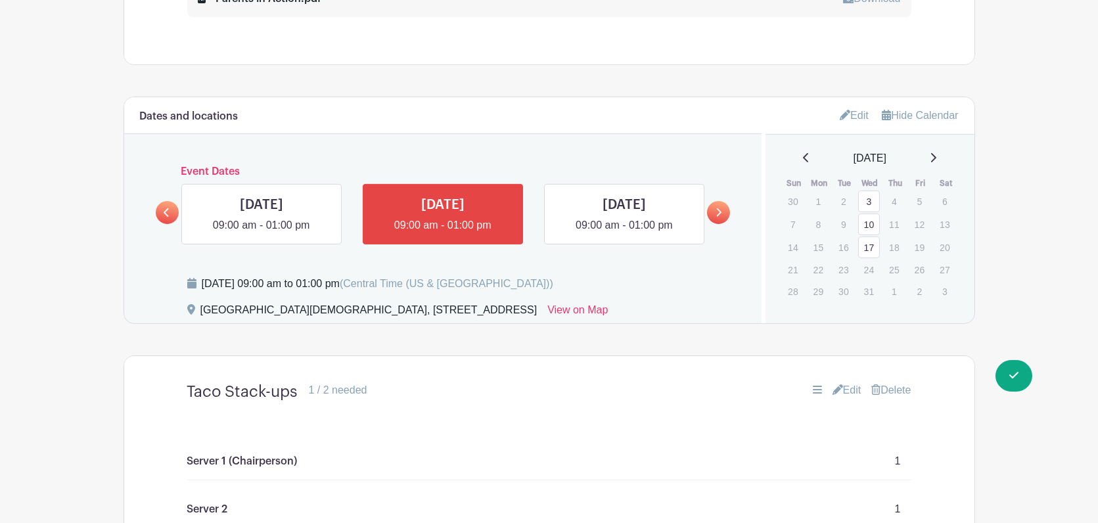
click at [936, 156] on icon at bounding box center [933, 157] width 7 height 11
click at [936, 156] on icon at bounding box center [933, 157] width 5 height 9
click at [936, 156] on icon at bounding box center [933, 157] width 7 height 11
click at [867, 227] on link "8" at bounding box center [869, 225] width 22 height 22
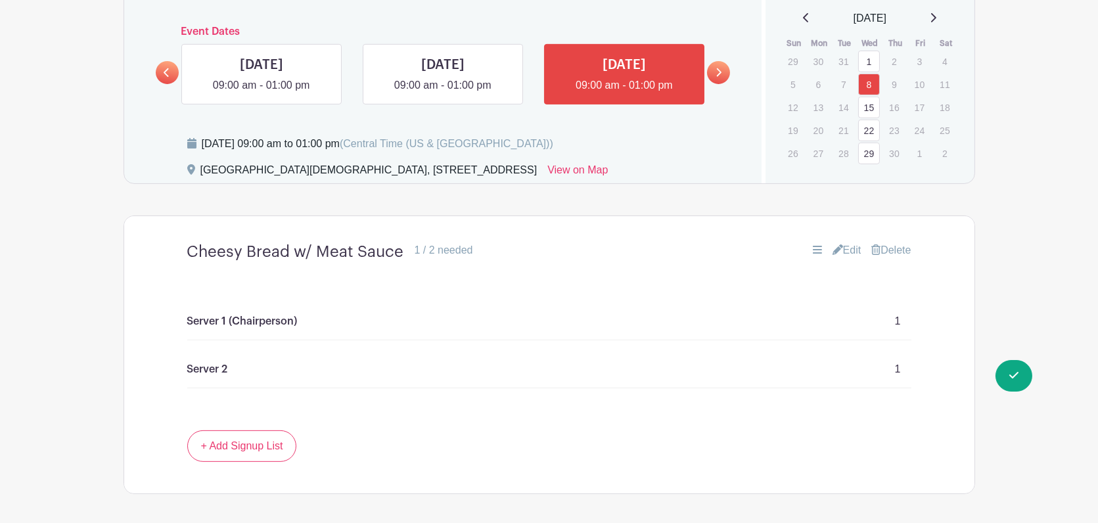
scroll to position [964, 0]
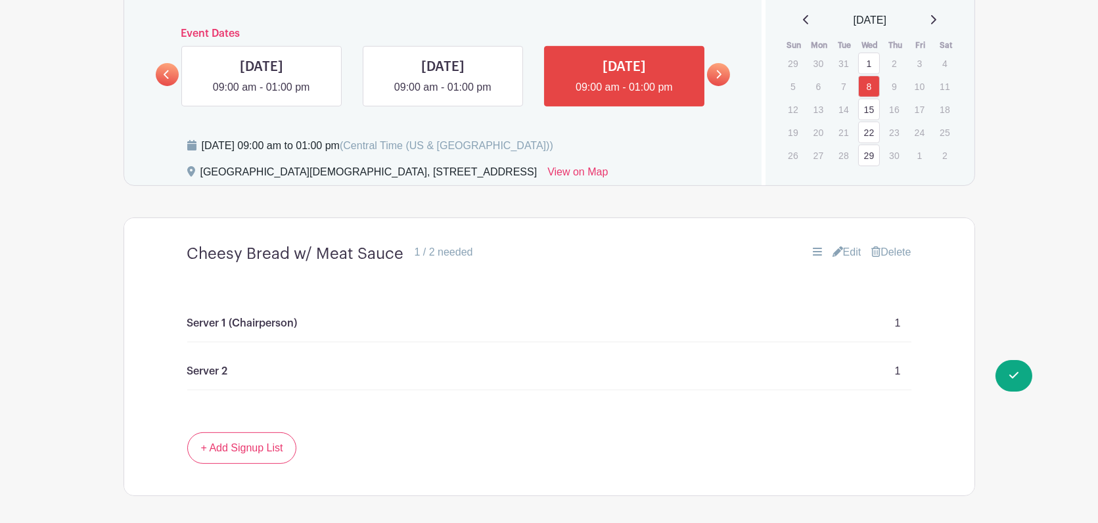
click at [840, 250] on link "Edit" at bounding box center [847, 252] width 29 height 16
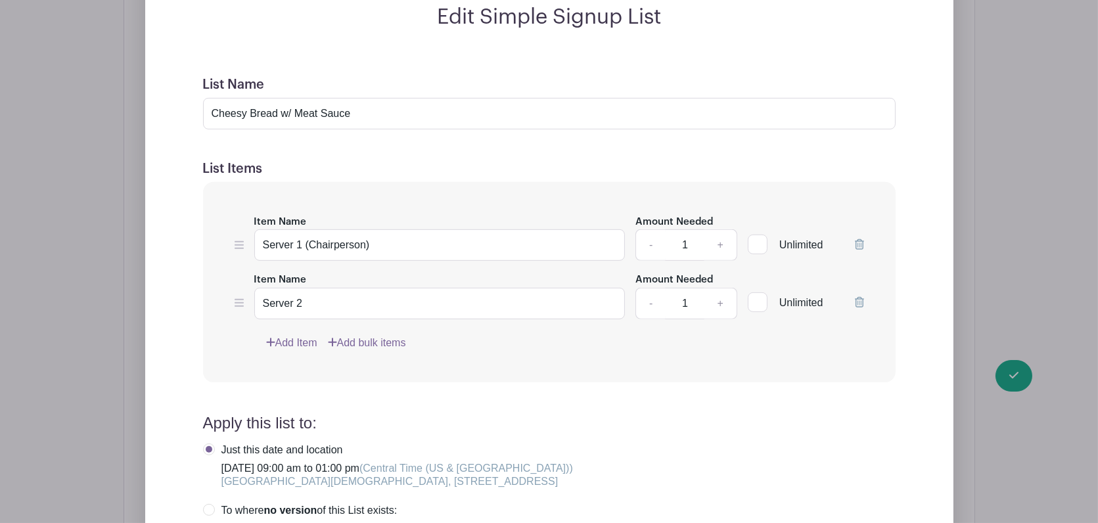
scroll to position [1294, 0]
click at [755, 248] on div at bounding box center [758, 244] width 20 height 20
click at [755, 245] on input "Unlimited" at bounding box center [752, 241] width 9 height 9
click at [721, 244] on div "- 1 +" at bounding box center [686, 245] width 102 height 32
click at [761, 244] on div at bounding box center [758, 244] width 20 height 20
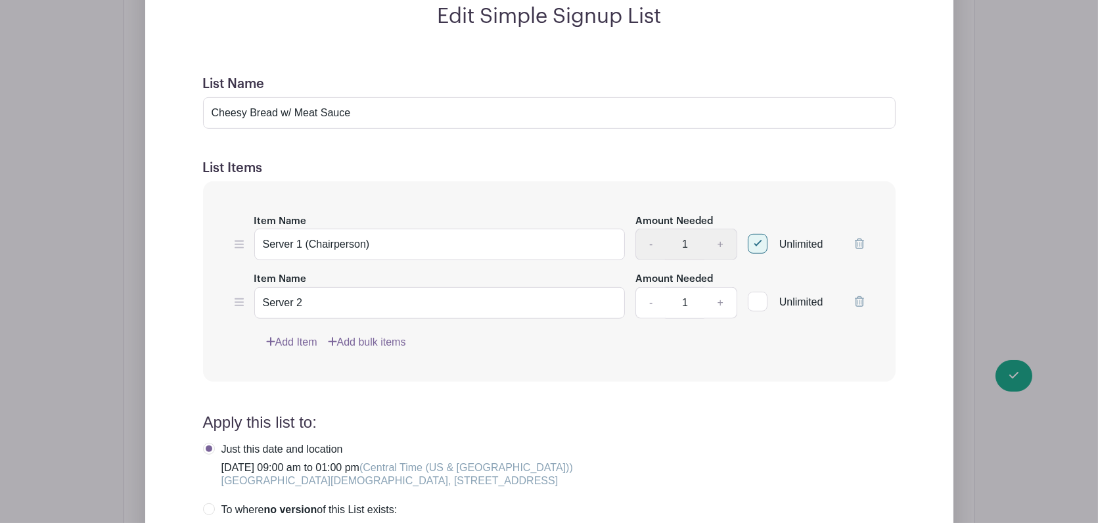
click at [756, 244] on input "Unlimited" at bounding box center [752, 241] width 9 height 9
checkbox input "false"
click at [650, 240] on link "-" at bounding box center [650, 245] width 30 height 32
click at [499, 258] on input "Server 1 (Chairperson)" at bounding box center [439, 245] width 371 height 32
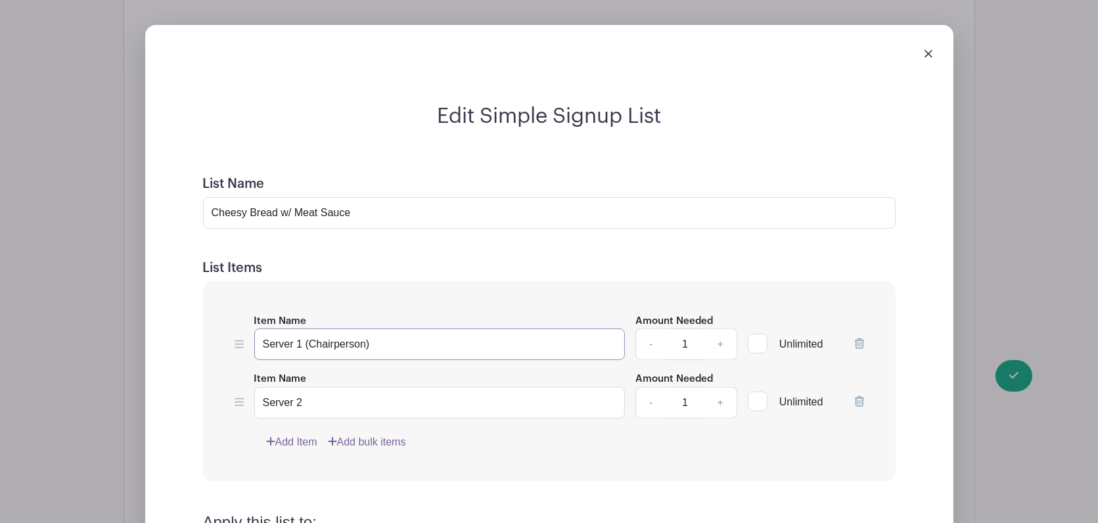
scroll to position [1186, 0]
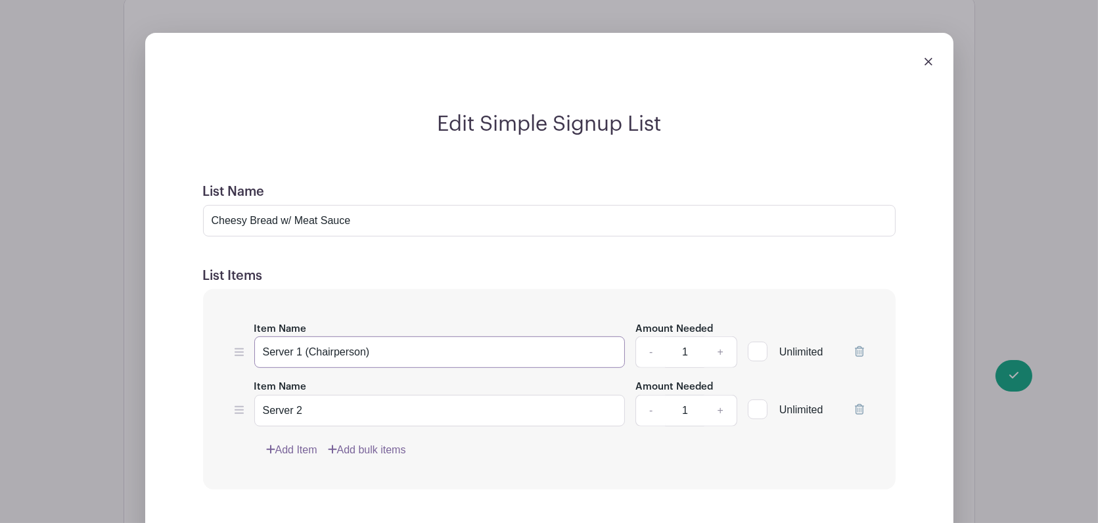
type input "Server 1 (Chairperson)"
click at [929, 60] on img at bounding box center [929, 62] width 8 height 8
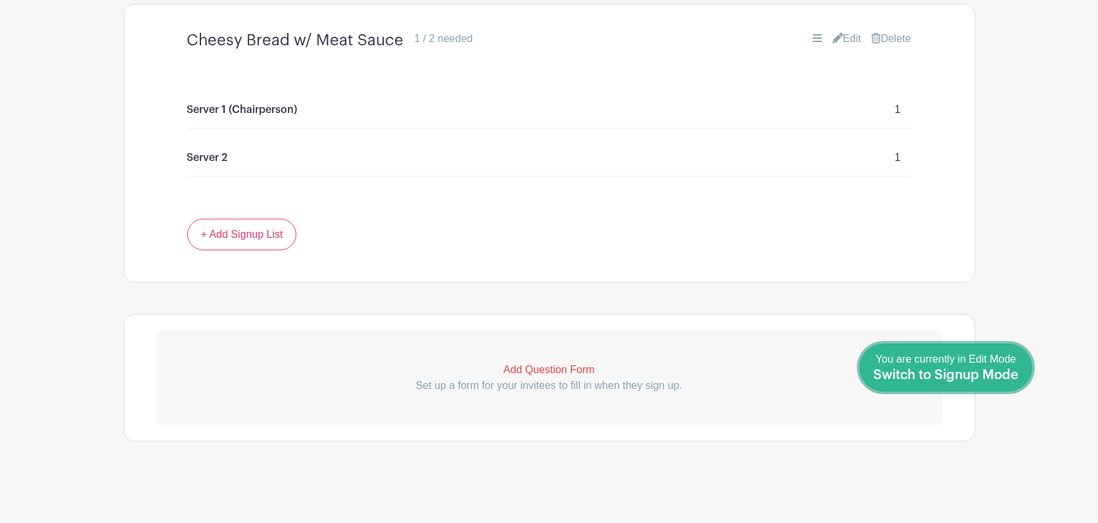
click at [1015, 379] on span "Switch to Signup Mode" at bounding box center [945, 375] width 145 height 13
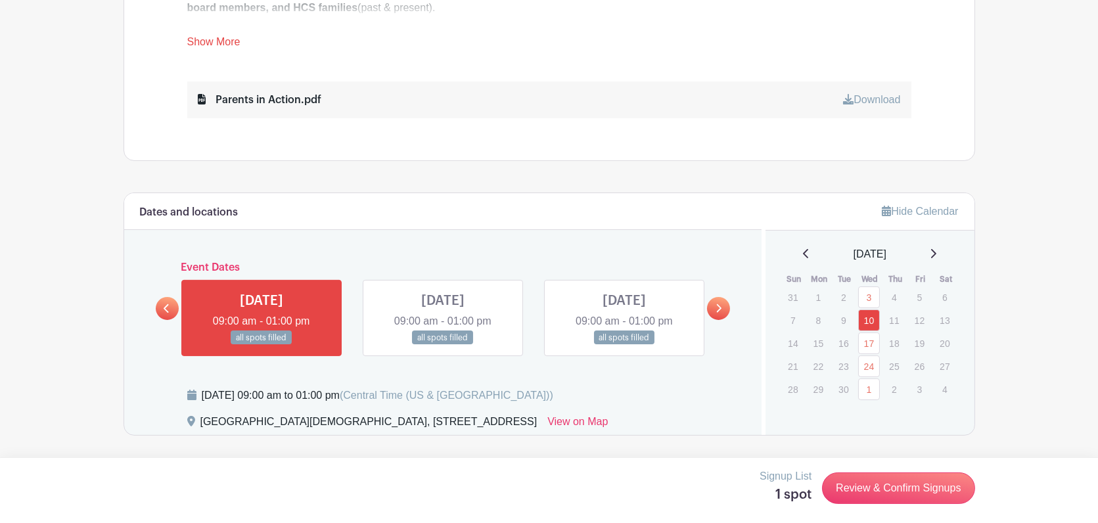
scroll to position [842, 0]
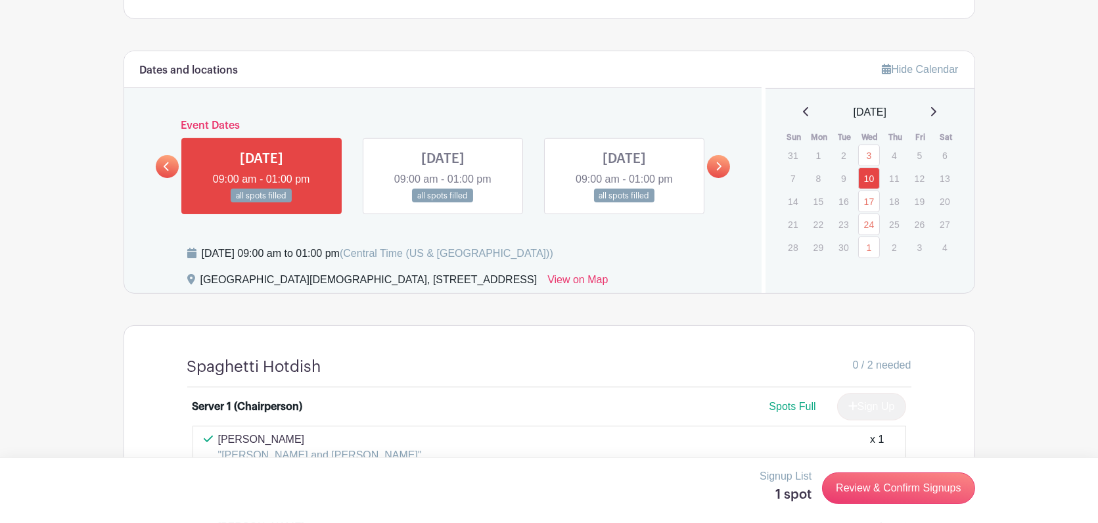
click at [936, 109] on icon at bounding box center [933, 111] width 7 height 11
click at [867, 244] on link "29" at bounding box center [869, 248] width 22 height 22
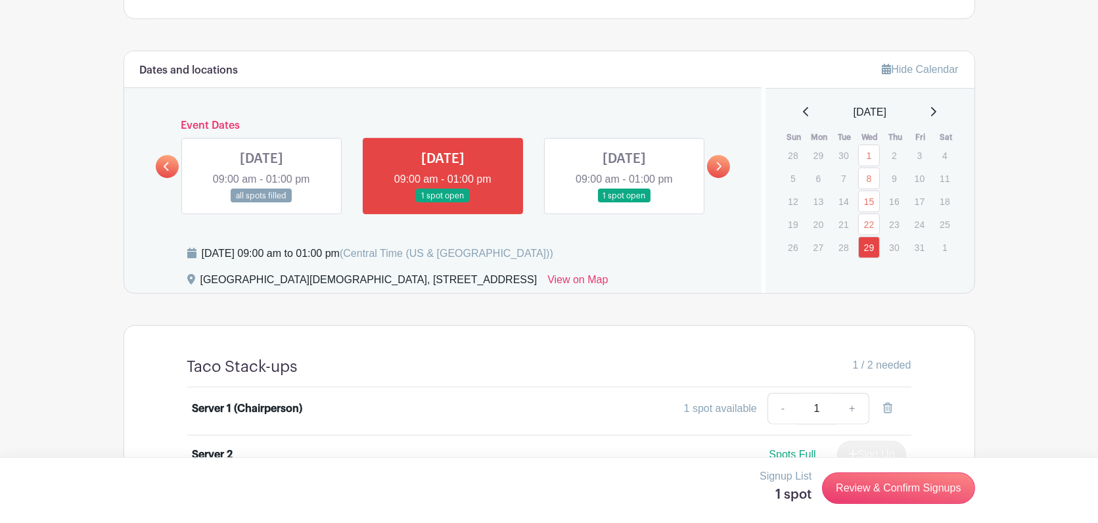
scroll to position [939, 0]
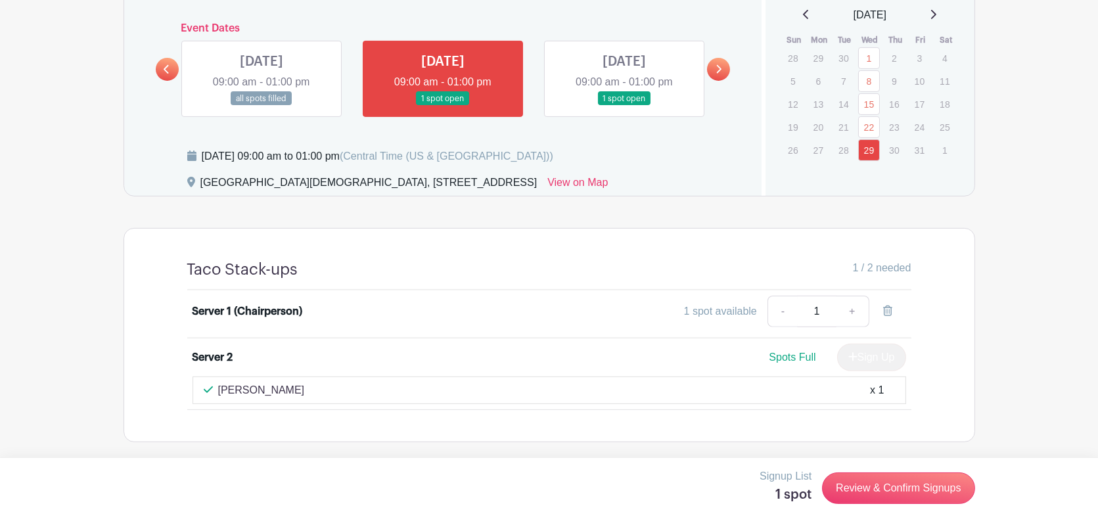
click at [735, 367] on div "Spots Full Sign Up" at bounding box center [639, 358] width 536 height 28
click at [783, 311] on link "-" at bounding box center [783, 312] width 30 height 32
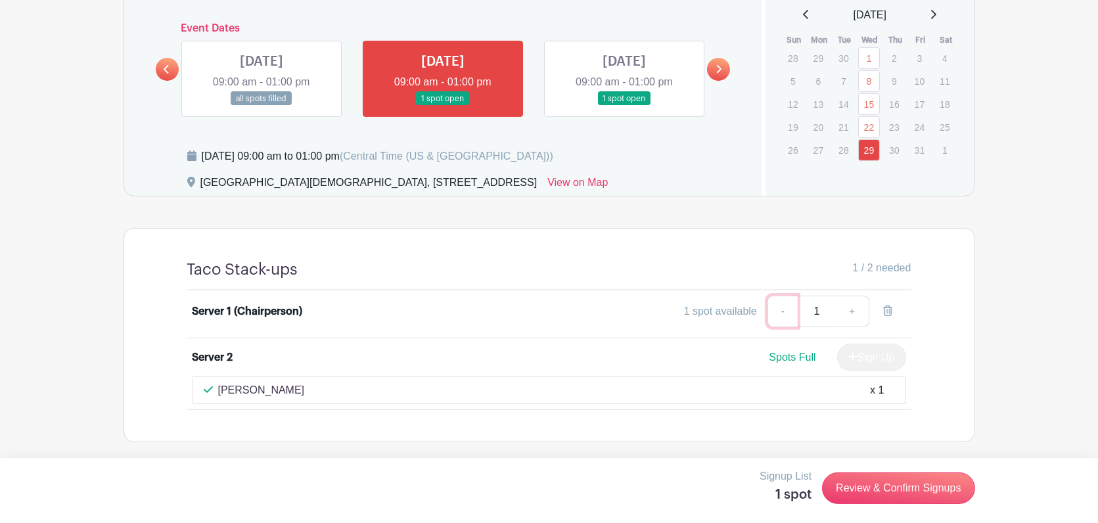
click at [783, 311] on link "-" at bounding box center [783, 312] width 30 height 32
click at [936, 14] on icon at bounding box center [933, 14] width 7 height 11
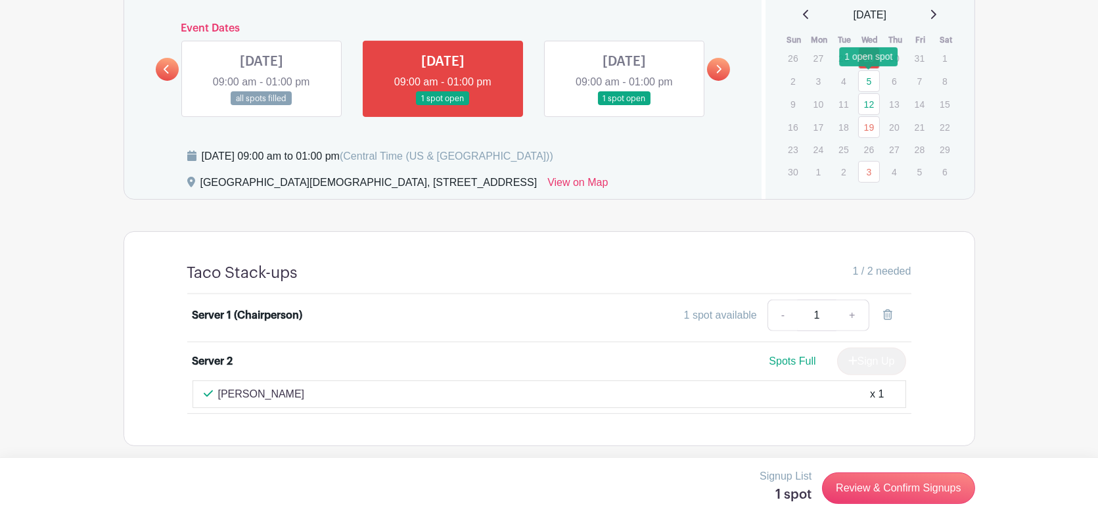
click at [867, 82] on link "5" at bounding box center [869, 81] width 22 height 22
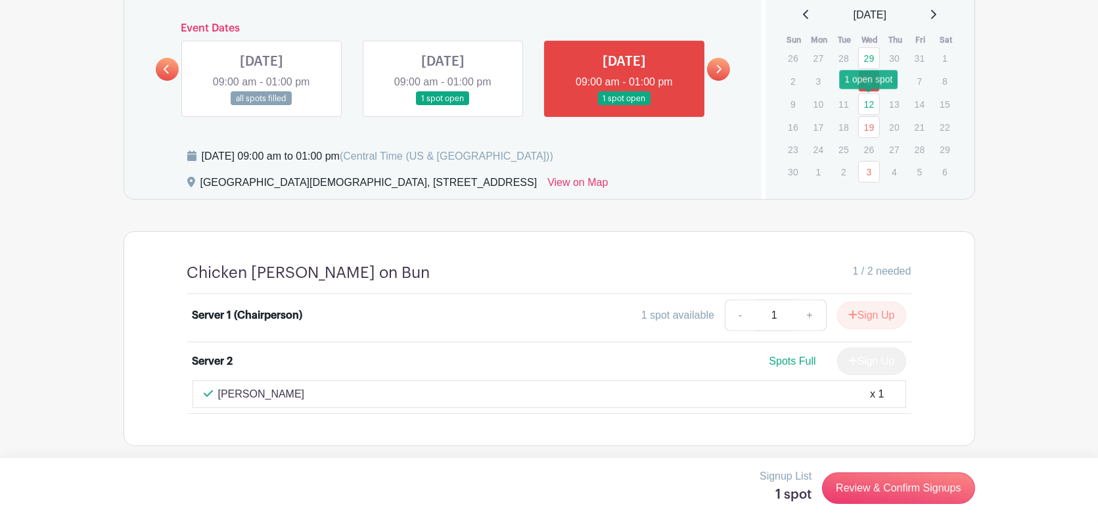
click at [865, 105] on link "12" at bounding box center [869, 104] width 22 height 22
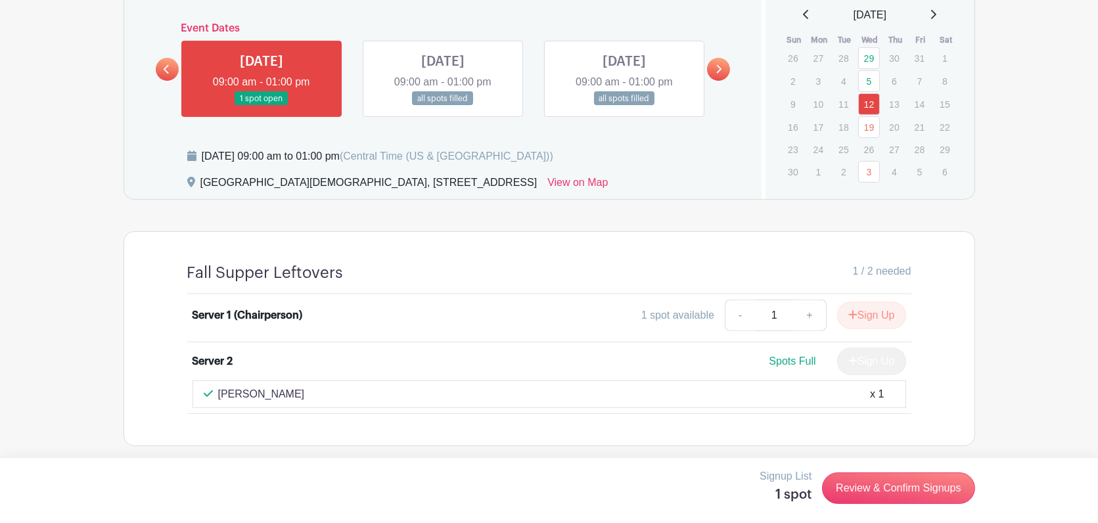
click at [936, 12] on icon at bounding box center [933, 14] width 5 height 9
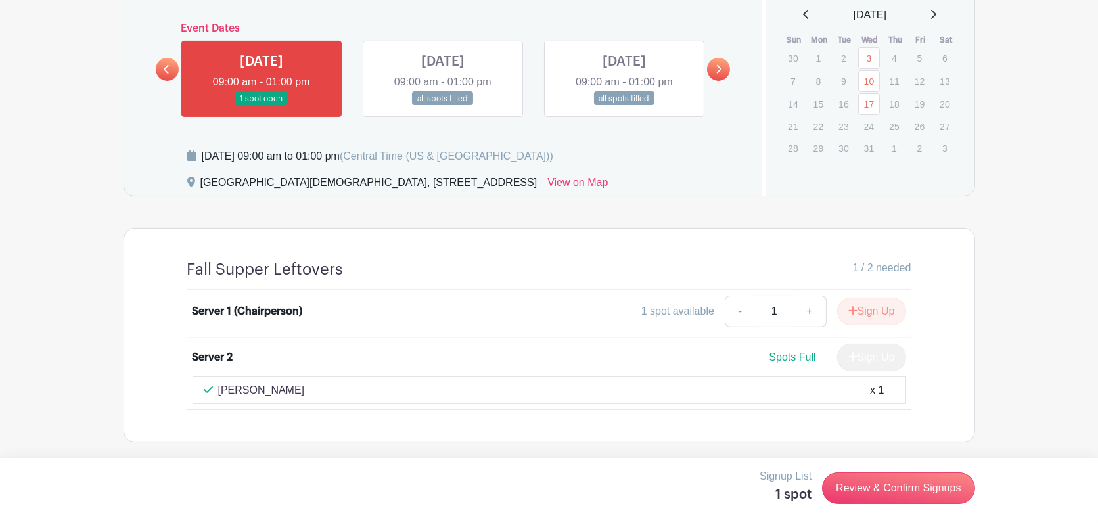
click at [936, 12] on icon at bounding box center [933, 14] width 5 height 9
click at [936, 12] on icon at bounding box center [933, 14] width 7 height 11
click at [936, 14] on icon at bounding box center [933, 14] width 7 height 11
click at [862, 82] on link "8" at bounding box center [869, 81] width 22 height 22
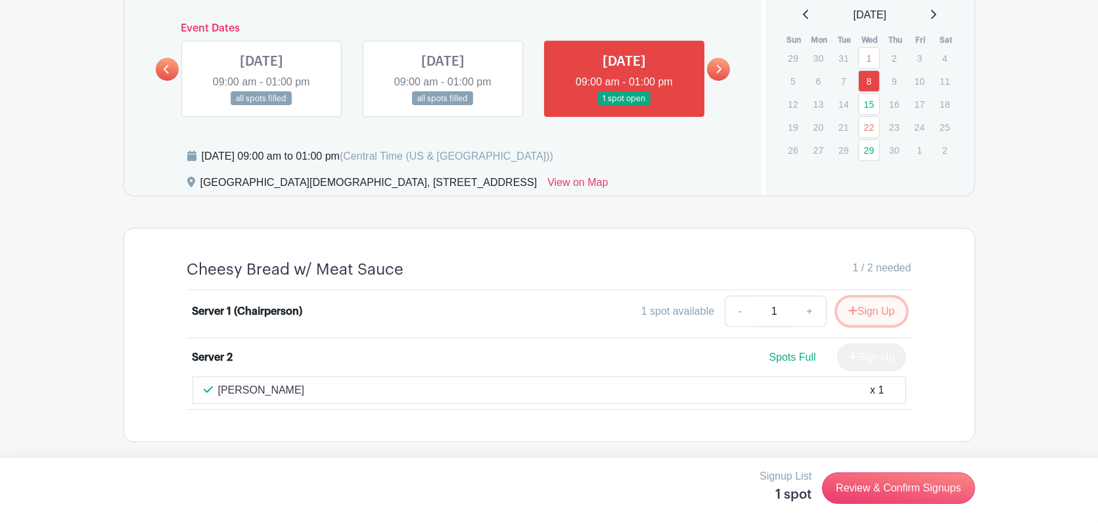
click at [871, 310] on button "Sign Up" at bounding box center [871, 312] width 69 height 28
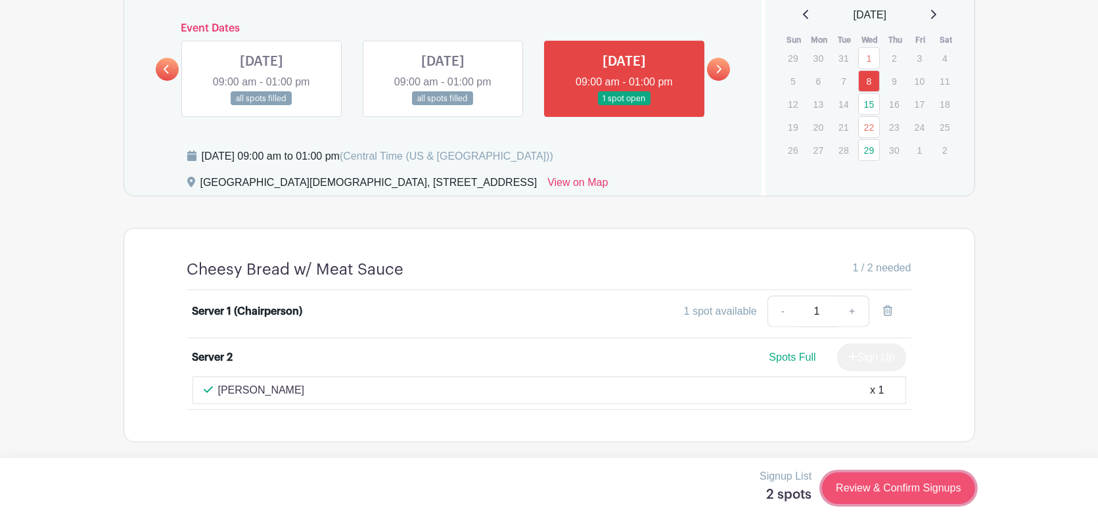
click at [873, 475] on link "Review & Confirm Signups" at bounding box center [898, 488] width 152 height 32
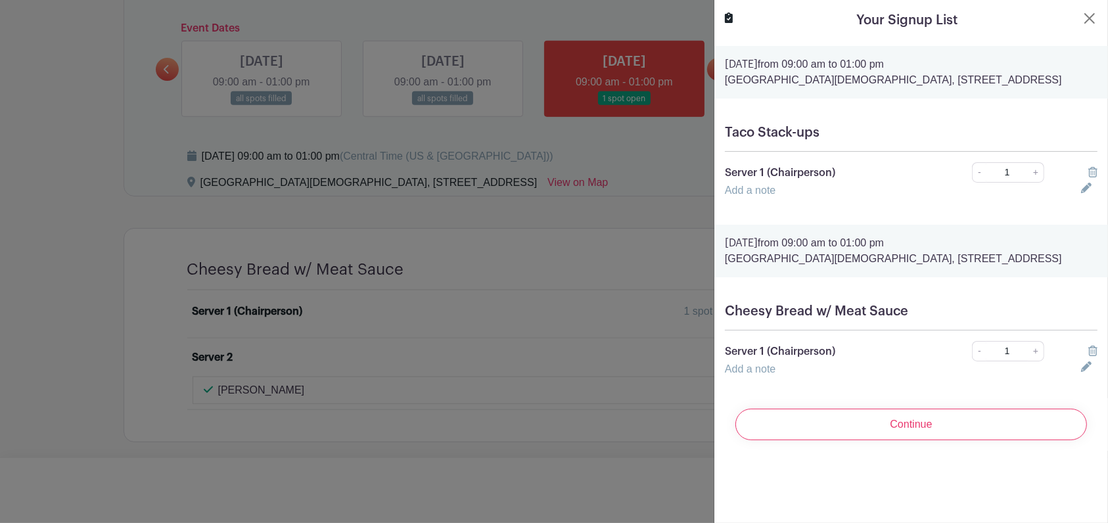
click at [757, 196] on link "Add a note" at bounding box center [750, 190] width 51 height 11
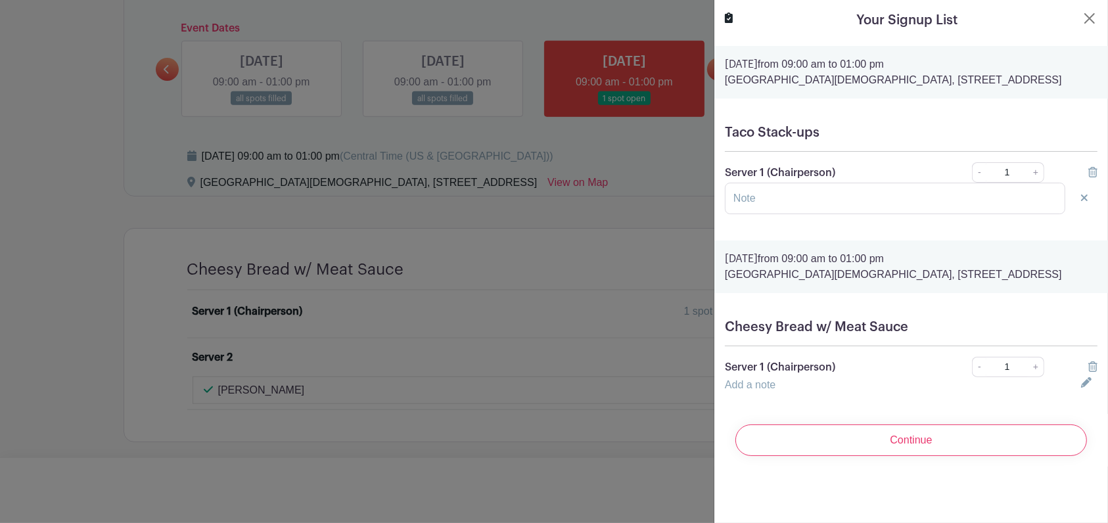
click at [821, 124] on form "[DATE] 09:00 am to 01:00 pm [GEOGRAPHIC_DATA][DEMOGRAPHIC_DATA], [STREET_ADDRES…" at bounding box center [911, 256] width 394 height 421
click at [758, 390] on link "Add a note" at bounding box center [750, 384] width 51 height 11
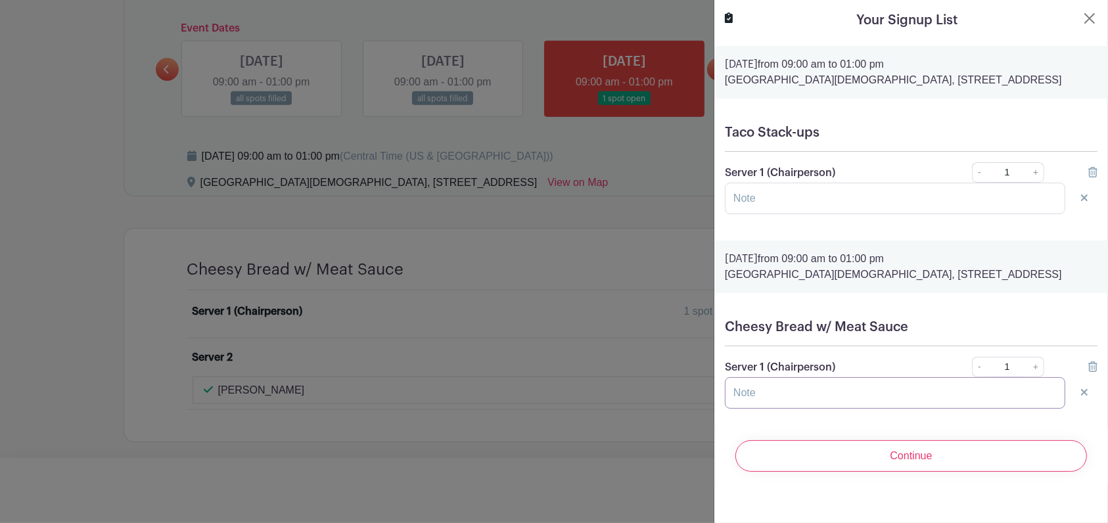
click at [758, 409] on input "text" at bounding box center [895, 393] width 340 height 32
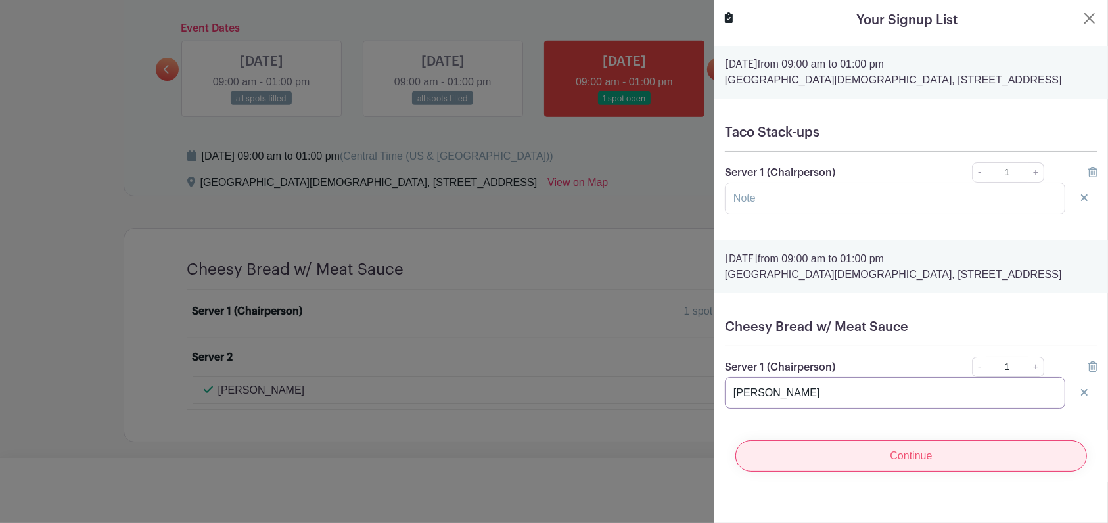
type input "[PERSON_NAME]"
click at [848, 472] on input "Continue" at bounding box center [911, 456] width 352 height 32
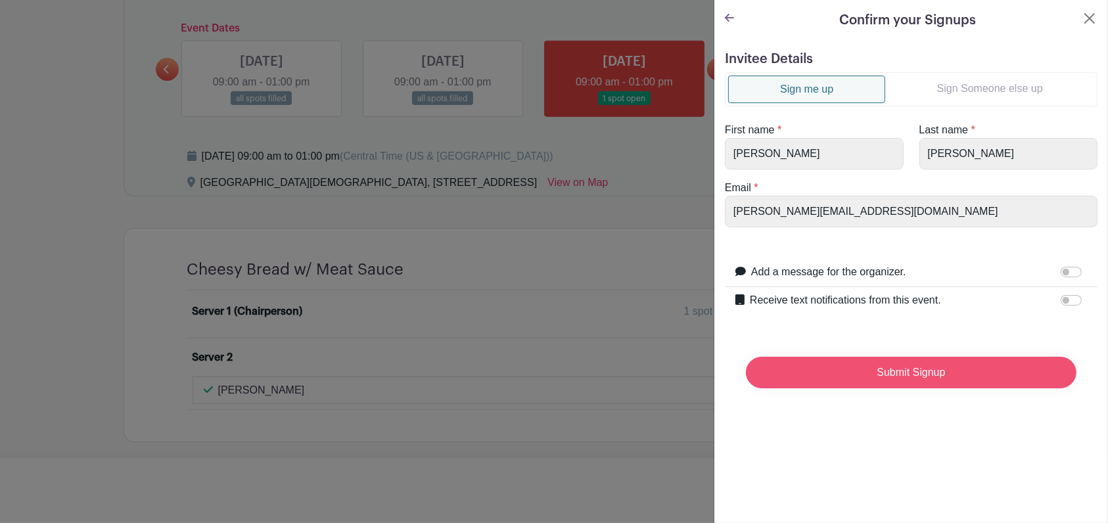
click at [855, 383] on input "Submit Signup" at bounding box center [911, 373] width 331 height 32
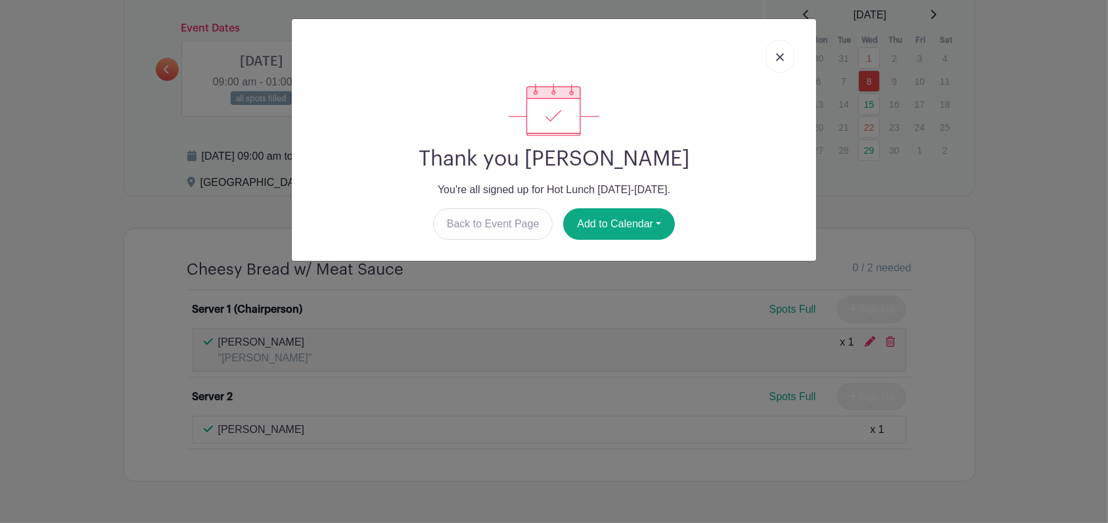
click at [783, 57] on img at bounding box center [780, 57] width 8 height 8
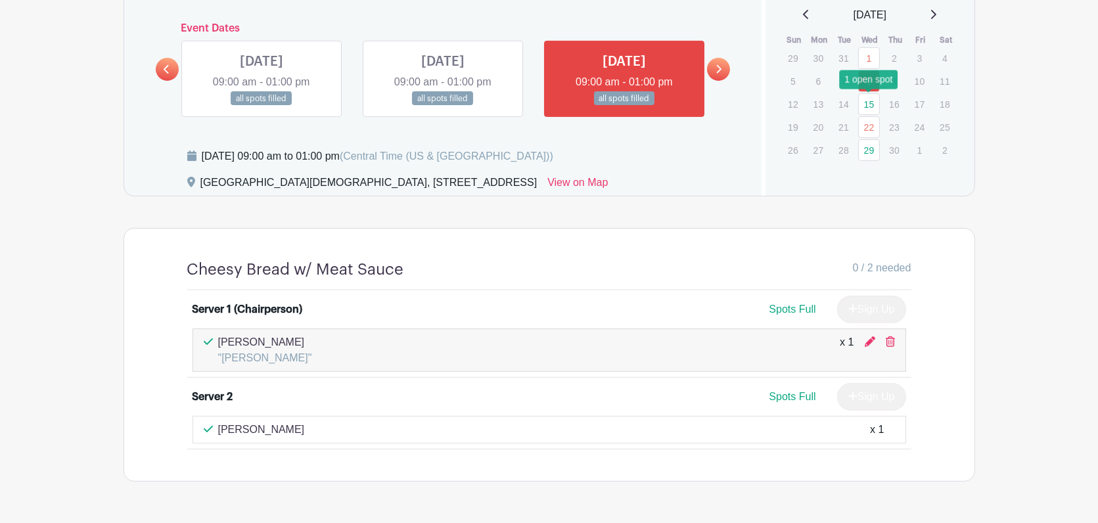
click at [870, 106] on link "15" at bounding box center [869, 104] width 22 height 22
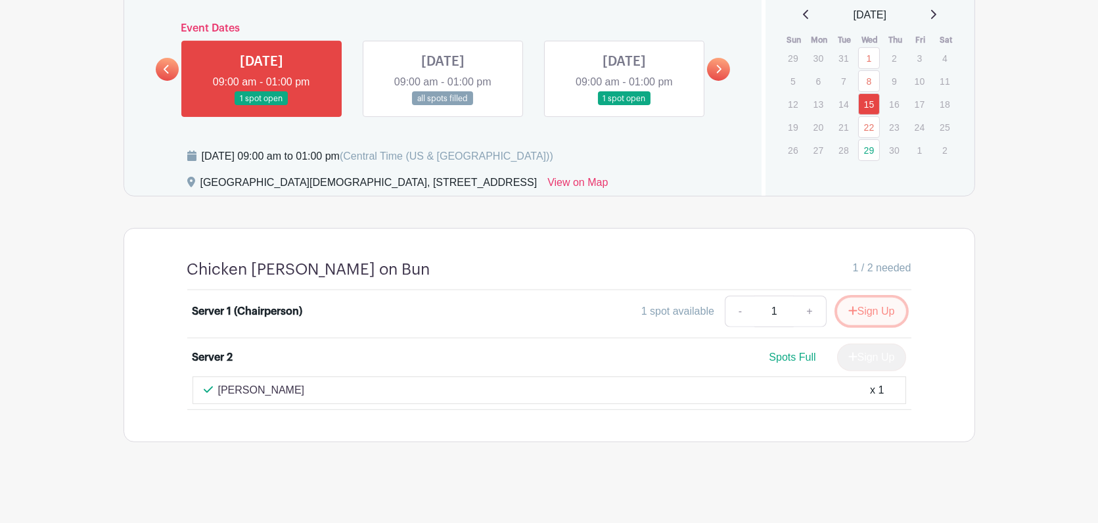
click at [863, 315] on button "Sign Up" at bounding box center [871, 312] width 69 height 28
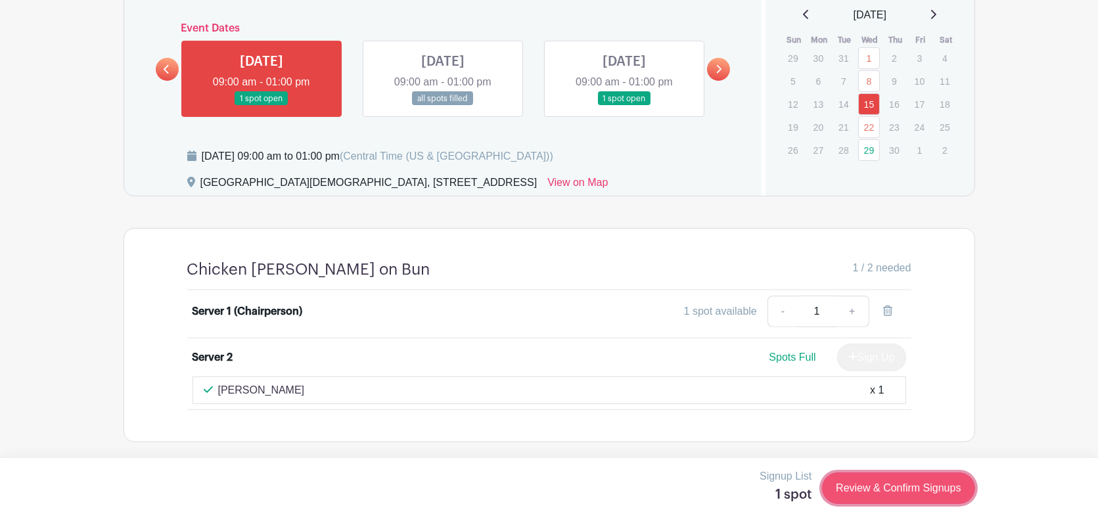
click at [874, 483] on link "Review & Confirm Signups" at bounding box center [898, 488] width 152 height 32
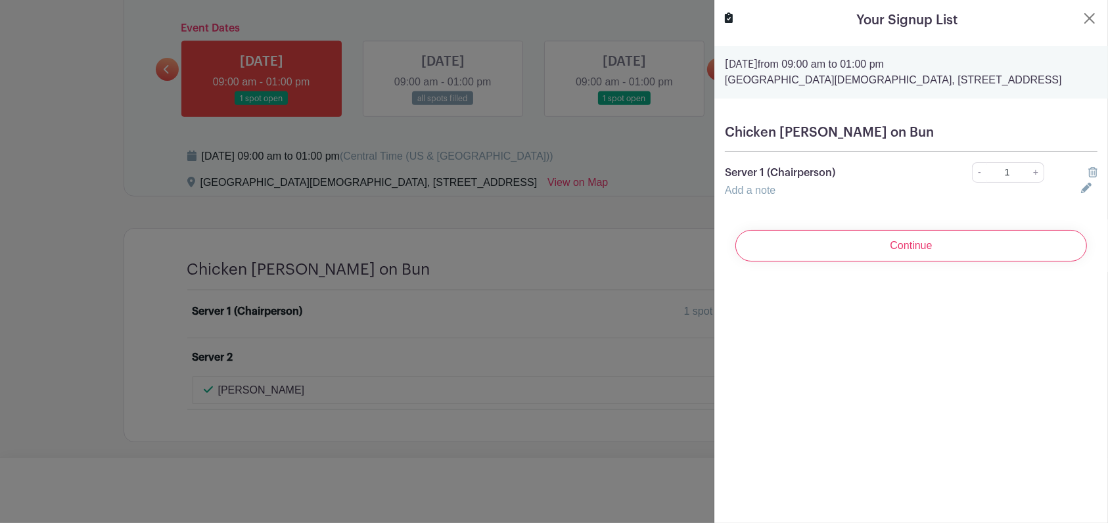
click at [1081, 193] on icon at bounding box center [1086, 188] width 11 height 11
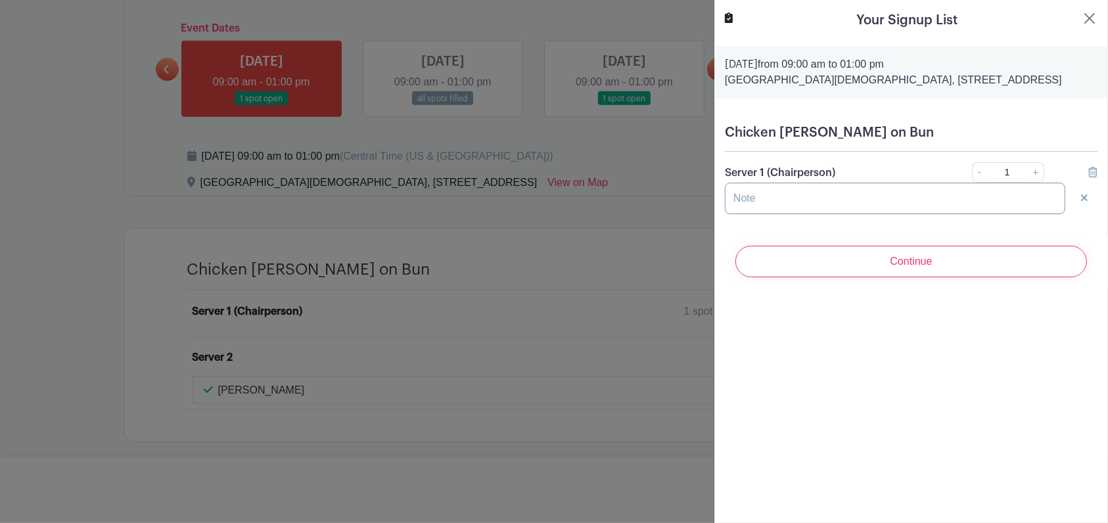
click at [867, 214] on input "text" at bounding box center [895, 199] width 340 height 32
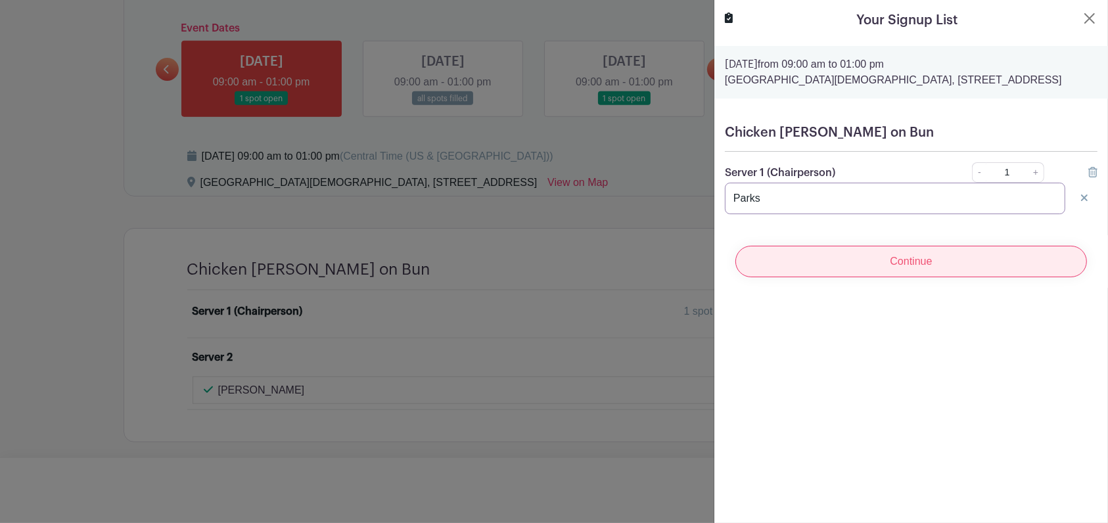
type input "Parks"
click at [875, 273] on input "Continue" at bounding box center [911, 262] width 352 height 32
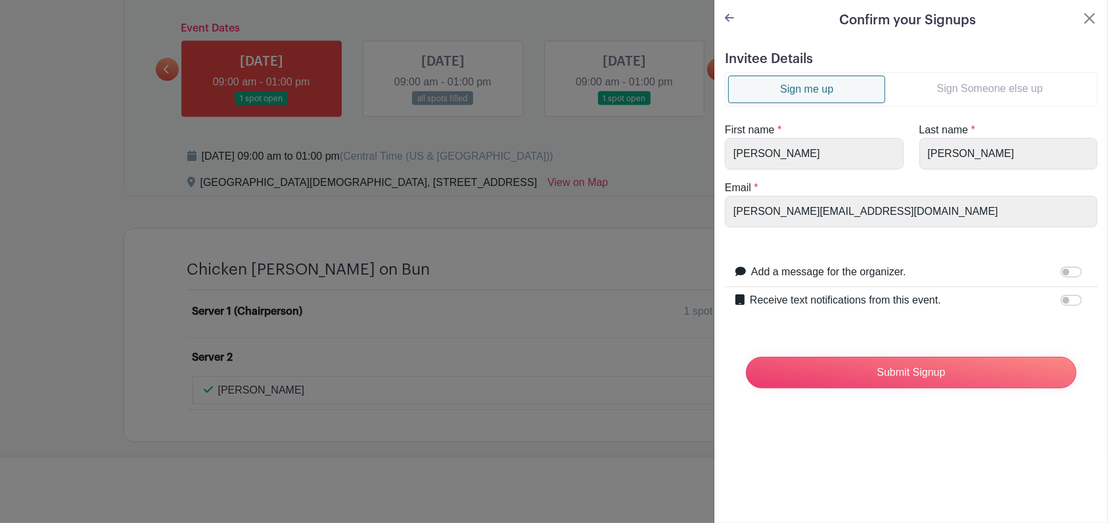
click at [965, 85] on link "Sign Someone else up" at bounding box center [989, 89] width 209 height 26
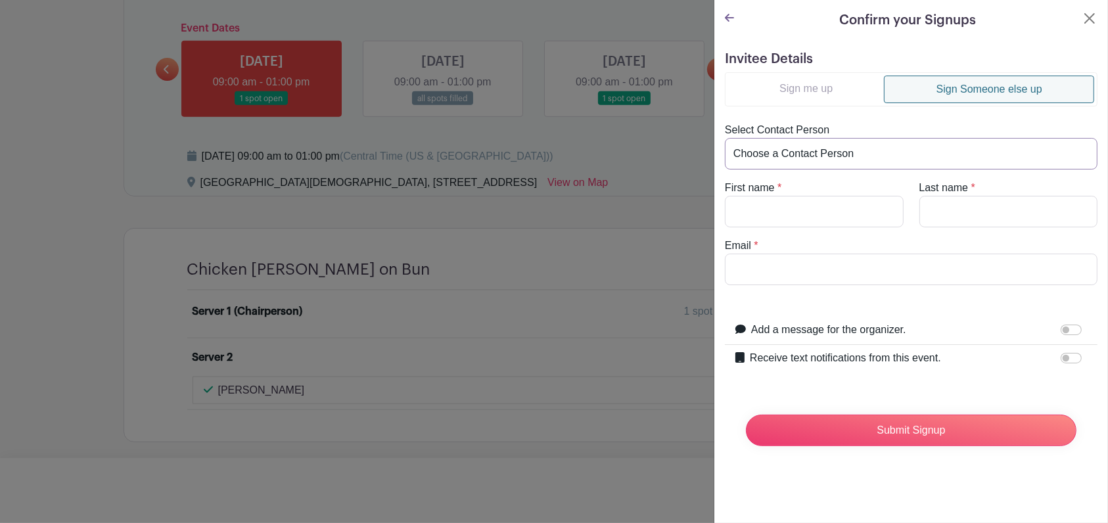
click at [849, 150] on select "Choose a Contact Person [PERSON_NAME] ([PERSON_NAME][EMAIL_ADDRESS][PERSON_NAME…" at bounding box center [911, 154] width 373 height 32
select select "[EMAIL_ADDRESS][DOMAIN_NAME]"
click at [725, 138] on select "Choose a Contact Person [PERSON_NAME] ([PERSON_NAME][EMAIL_ADDRESS][PERSON_NAME…" at bounding box center [911, 154] width 373 height 32
type input "[PERSON_NAME]"
type input "Parks"
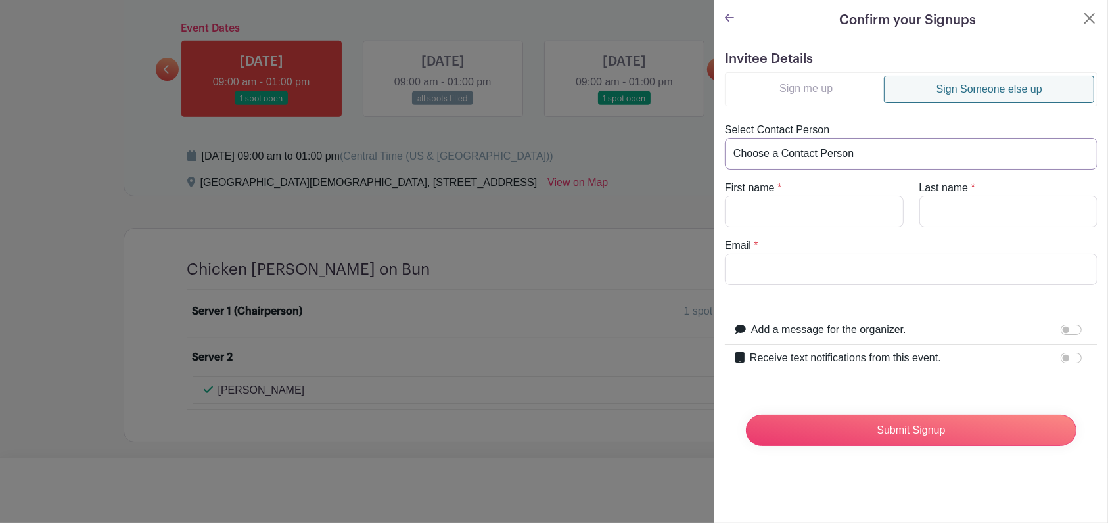
type input "[EMAIL_ADDRESS][DOMAIN_NAME]"
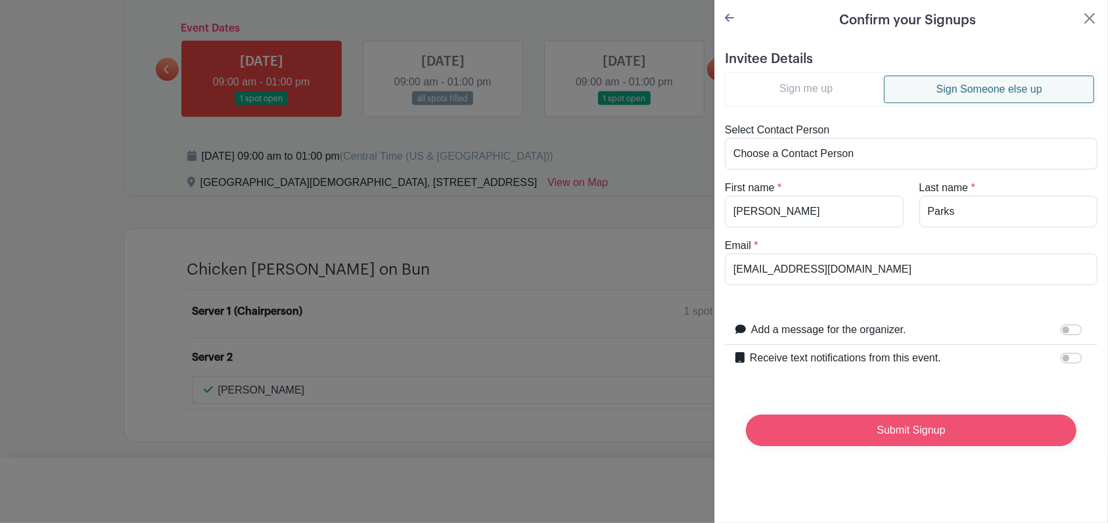
click at [883, 428] on input "Submit Signup" at bounding box center [911, 431] width 331 height 32
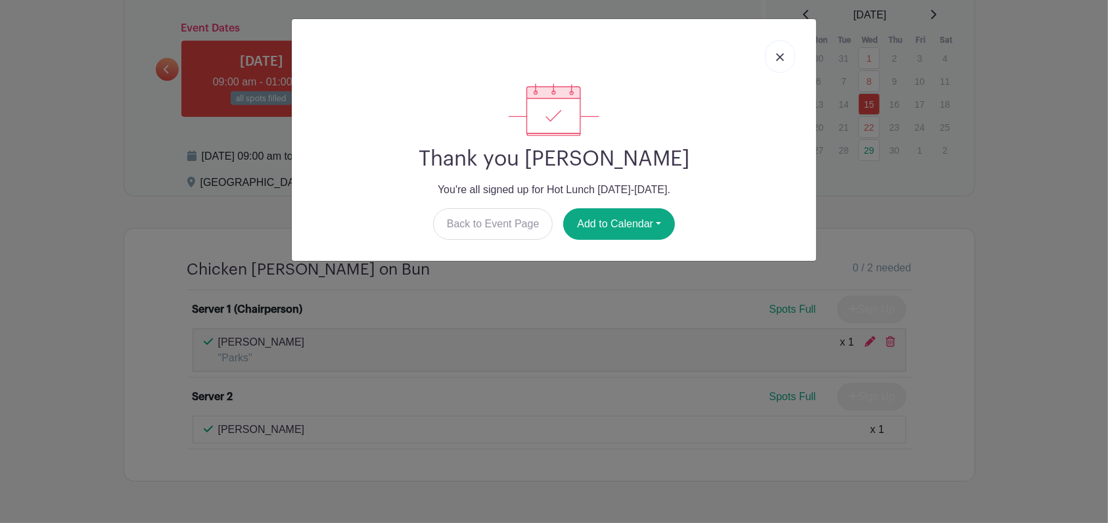
click at [776, 53] on img at bounding box center [780, 57] width 8 height 8
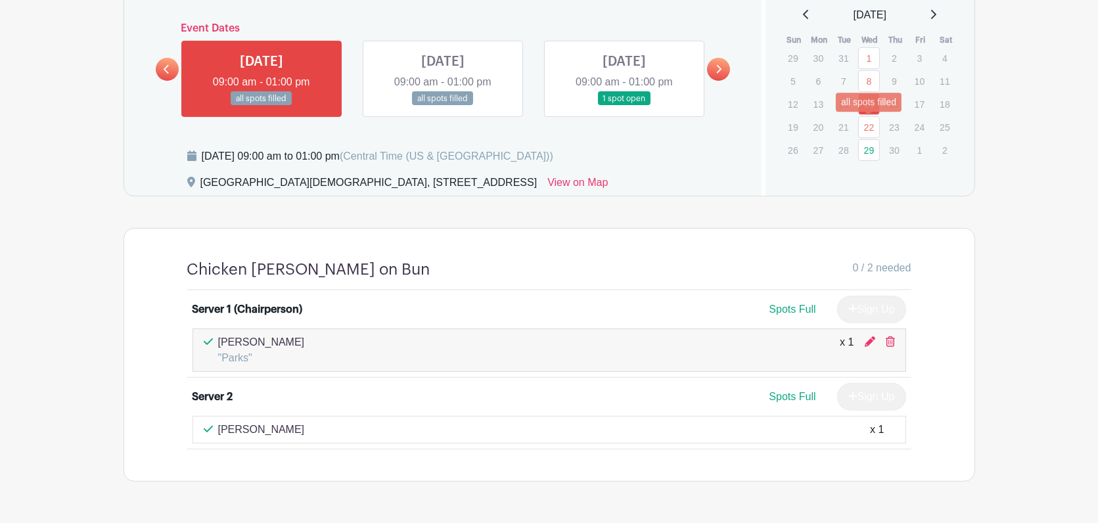
click at [867, 123] on link "22" at bounding box center [869, 127] width 22 height 22
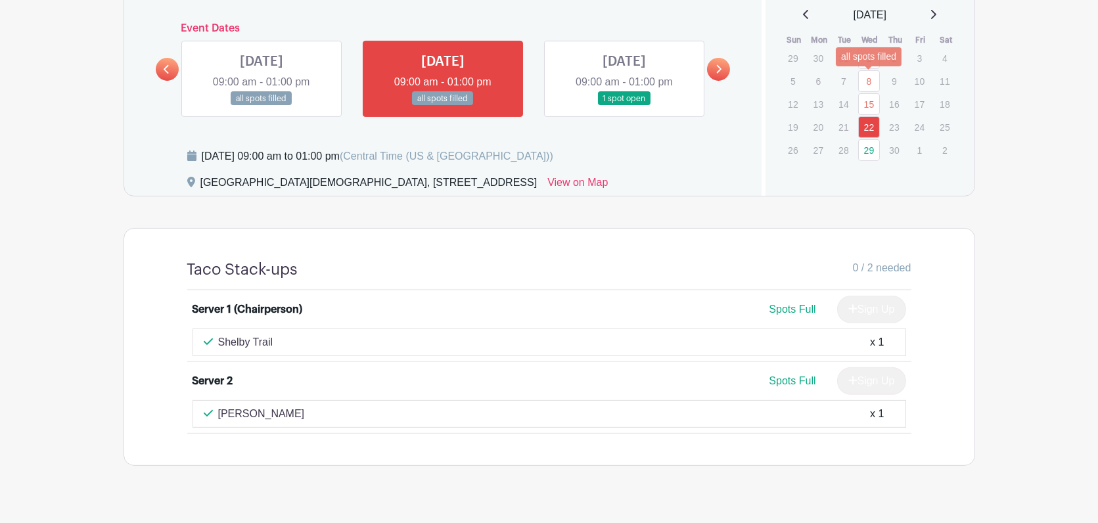
click at [865, 81] on link "8" at bounding box center [869, 81] width 22 height 22
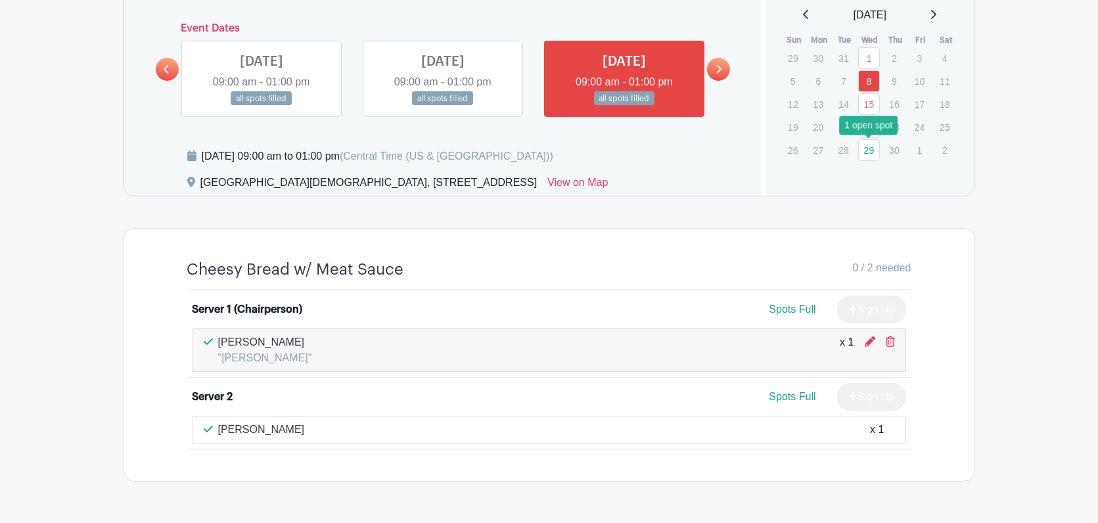
click at [871, 150] on link "29" at bounding box center [869, 150] width 22 height 22
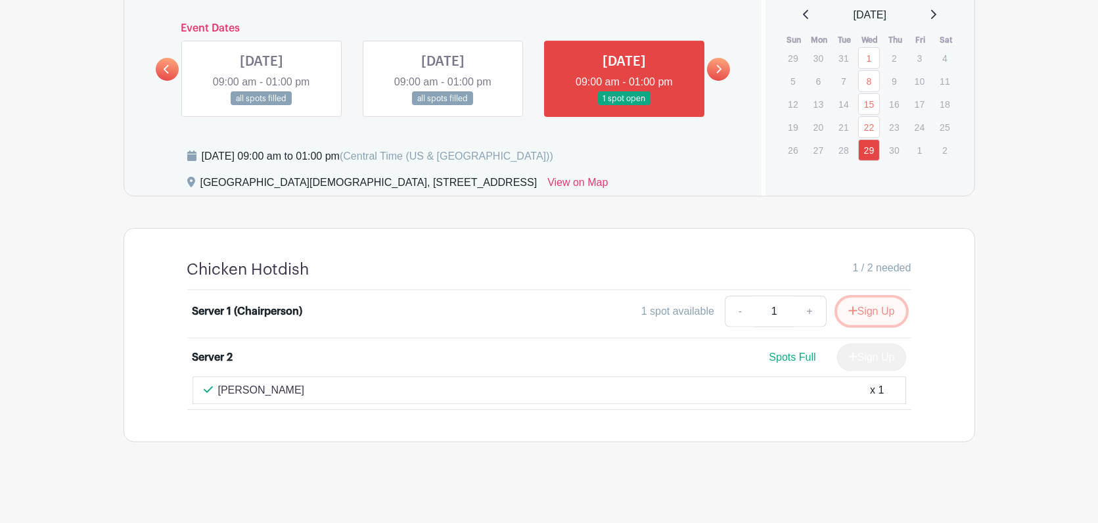
click at [868, 317] on button "Sign Up" at bounding box center [871, 312] width 69 height 28
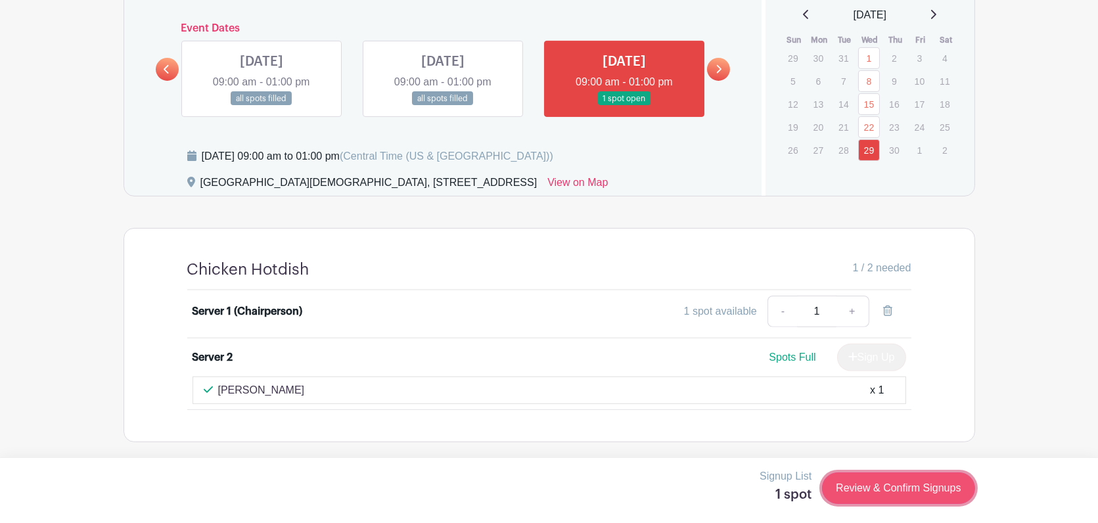
click at [871, 482] on link "Review & Confirm Signups" at bounding box center [898, 488] width 152 height 32
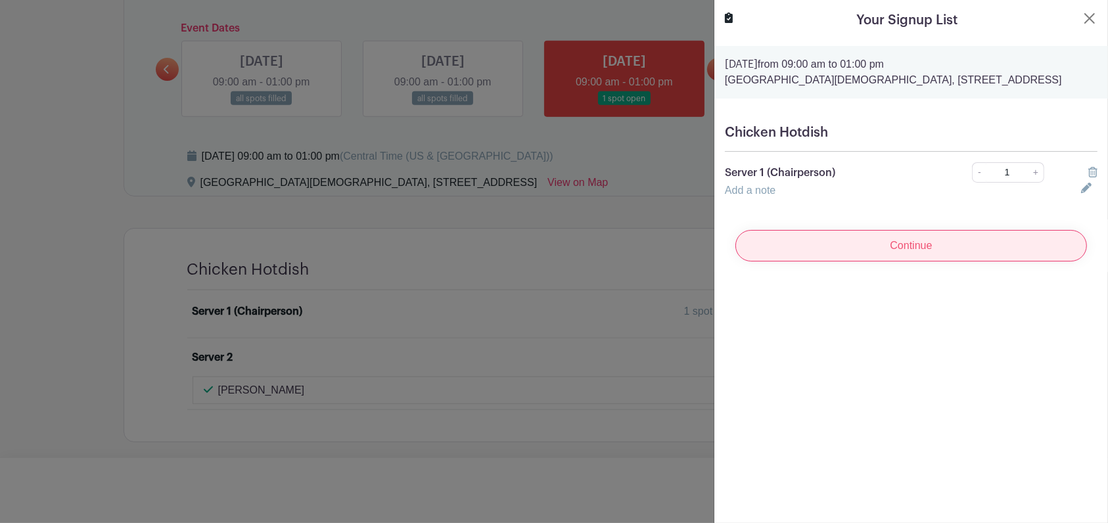
click at [929, 258] on input "Continue" at bounding box center [911, 246] width 352 height 32
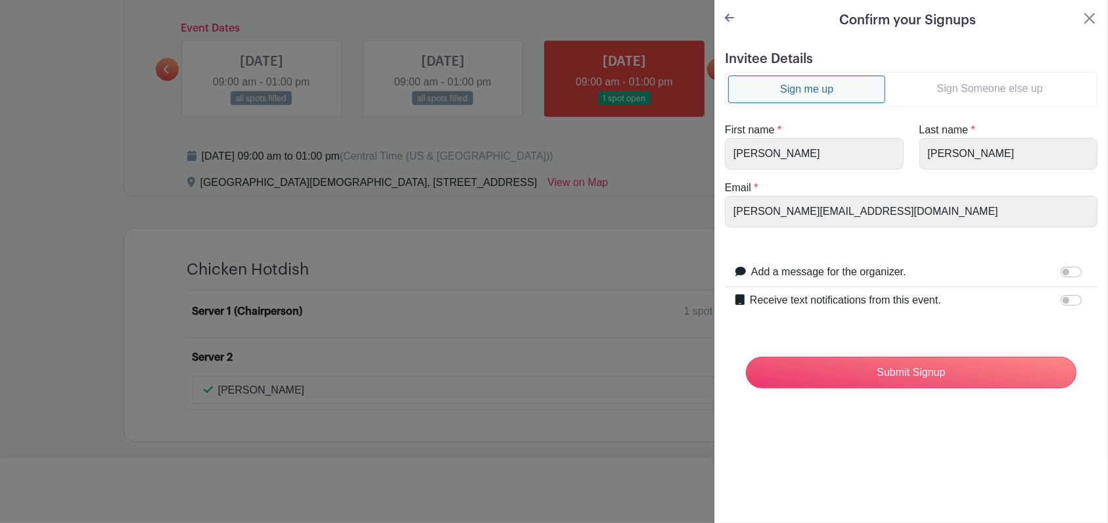
click at [954, 83] on link "Sign Someone else up" at bounding box center [989, 89] width 209 height 26
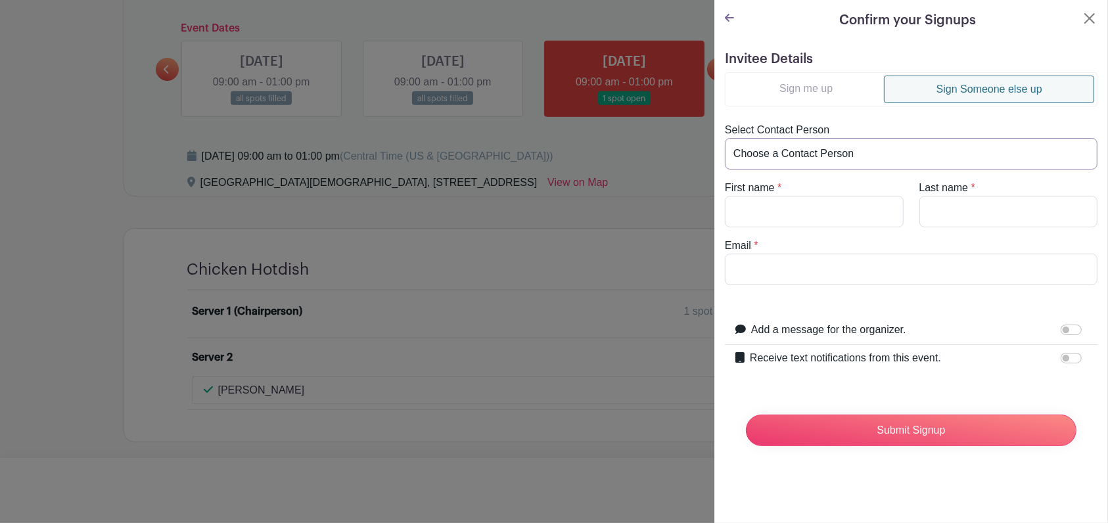
click at [781, 149] on select "Choose a Contact Person [PERSON_NAME] ([PERSON_NAME][EMAIL_ADDRESS][PERSON_NAME…" at bounding box center [911, 154] width 373 height 32
click at [850, 110] on turbo-frame "Sign me up Sign Someone else up Select Contact Person Choose a Contact Person […" at bounding box center [911, 178] width 373 height 213
click at [812, 211] on input "First name" at bounding box center [814, 212] width 179 height 32
type input "[PERSON_NAME]"
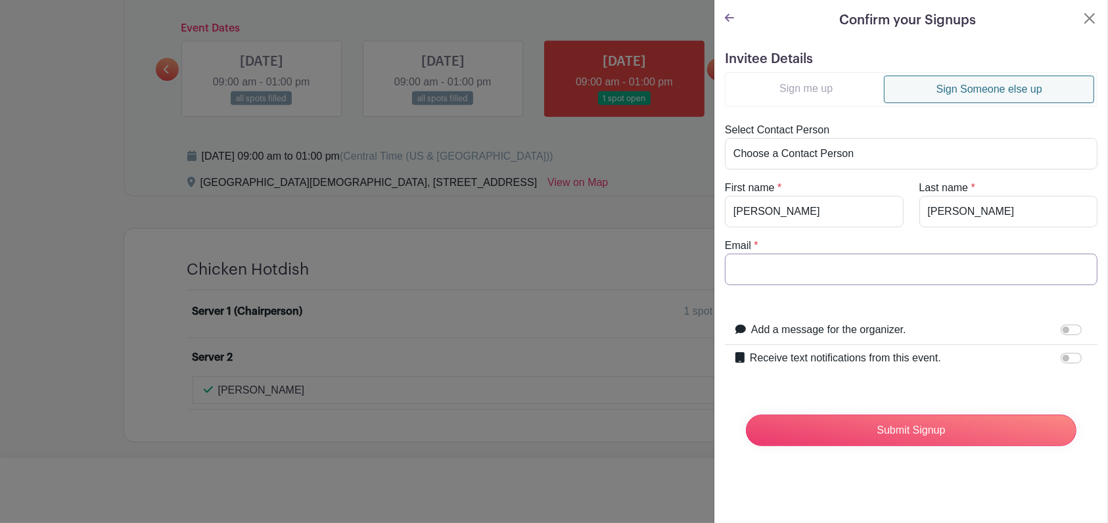
click at [799, 266] on input "Email" at bounding box center [911, 270] width 373 height 32
paste input "[EMAIL_ADDRESS][DOMAIN_NAME]"
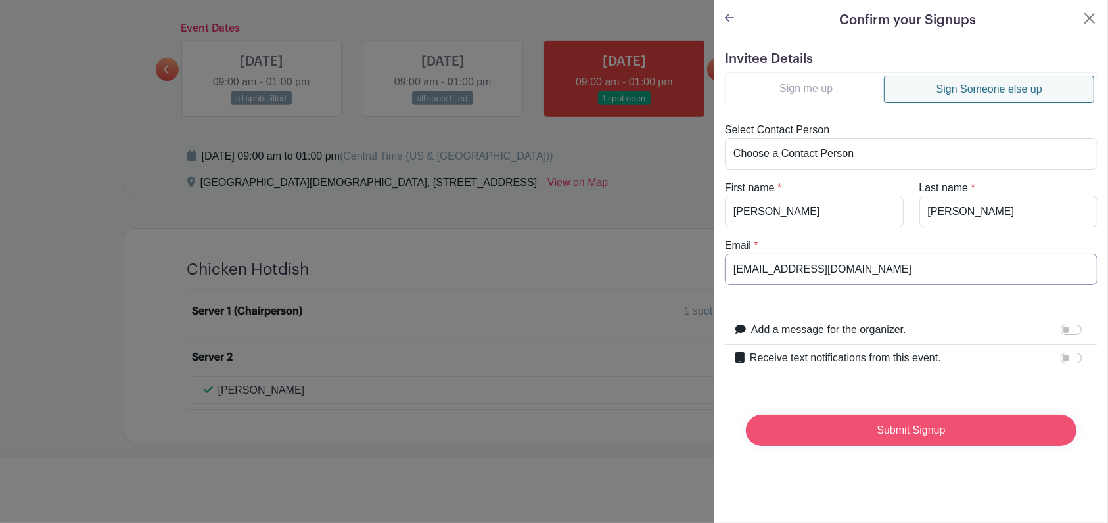
type input "[EMAIL_ADDRESS][DOMAIN_NAME]"
click at [889, 424] on input "Submit Signup" at bounding box center [911, 431] width 331 height 32
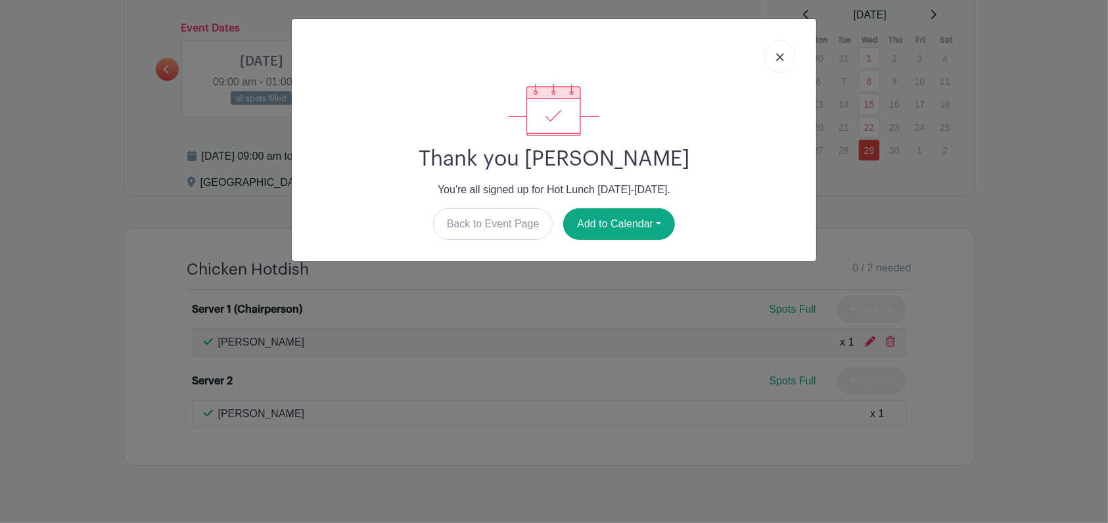
click at [782, 58] on img at bounding box center [780, 57] width 8 height 8
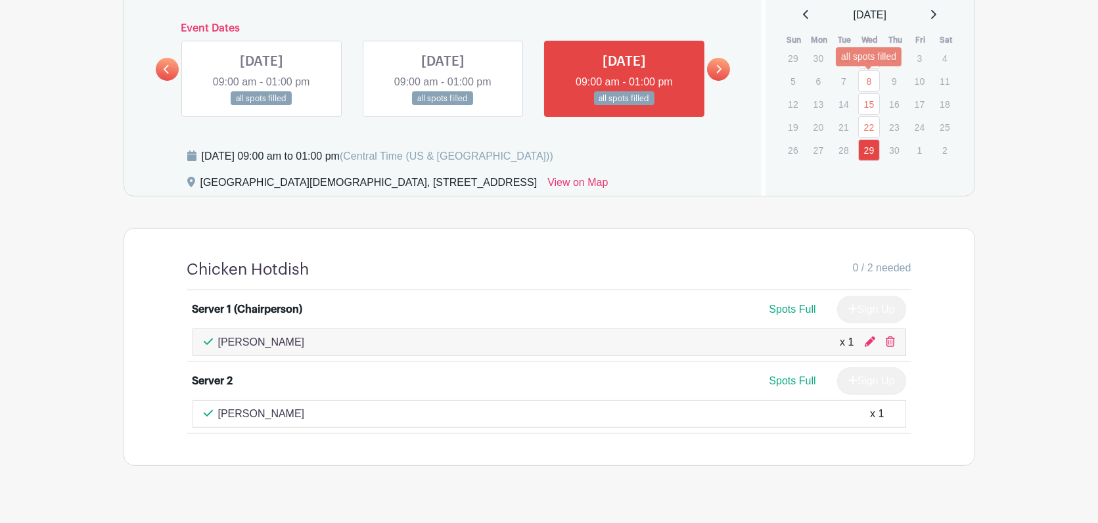
click at [867, 83] on link "8" at bounding box center [869, 81] width 22 height 22
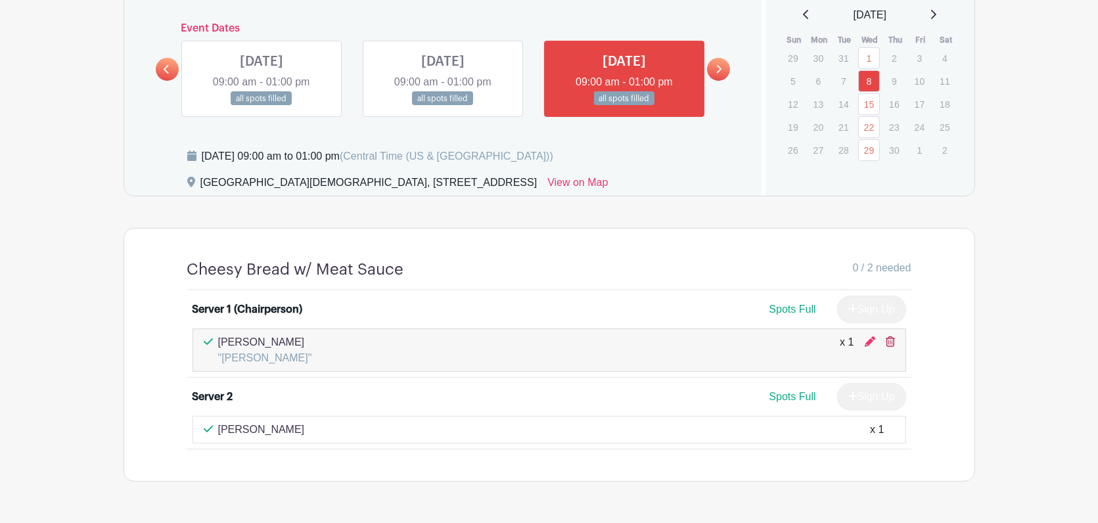
click at [888, 340] on icon at bounding box center [890, 341] width 9 height 11
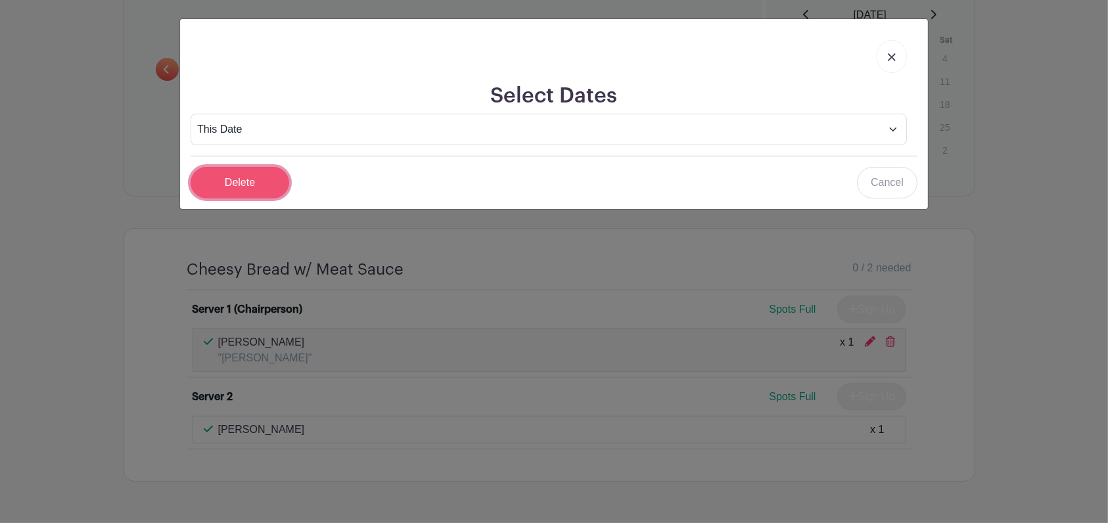
click at [262, 170] on input "Delete" at bounding box center [240, 183] width 99 height 32
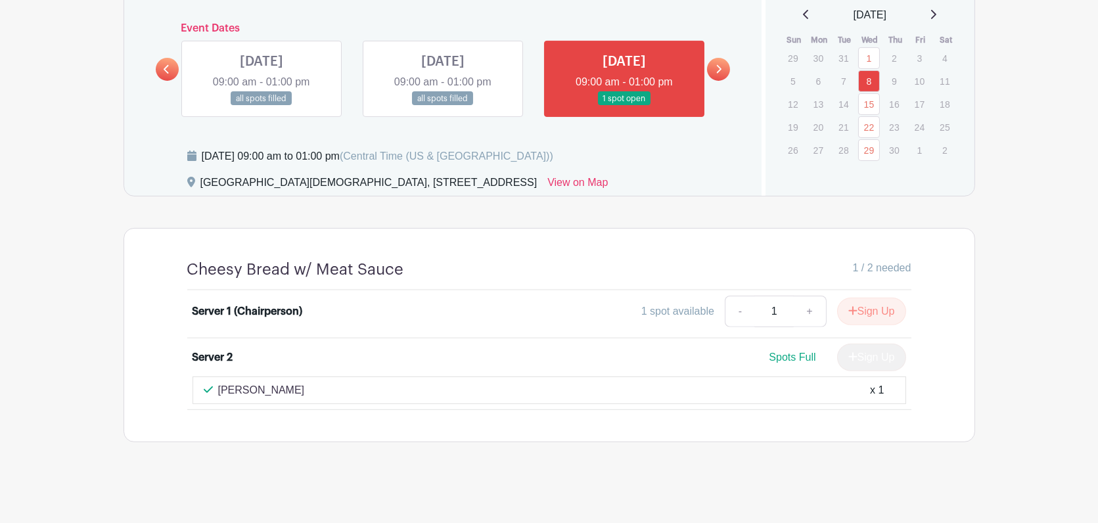
click at [889, 49] on p "2" at bounding box center [894, 58] width 22 height 20
click at [861, 309] on button "Sign Up" at bounding box center [871, 312] width 69 height 28
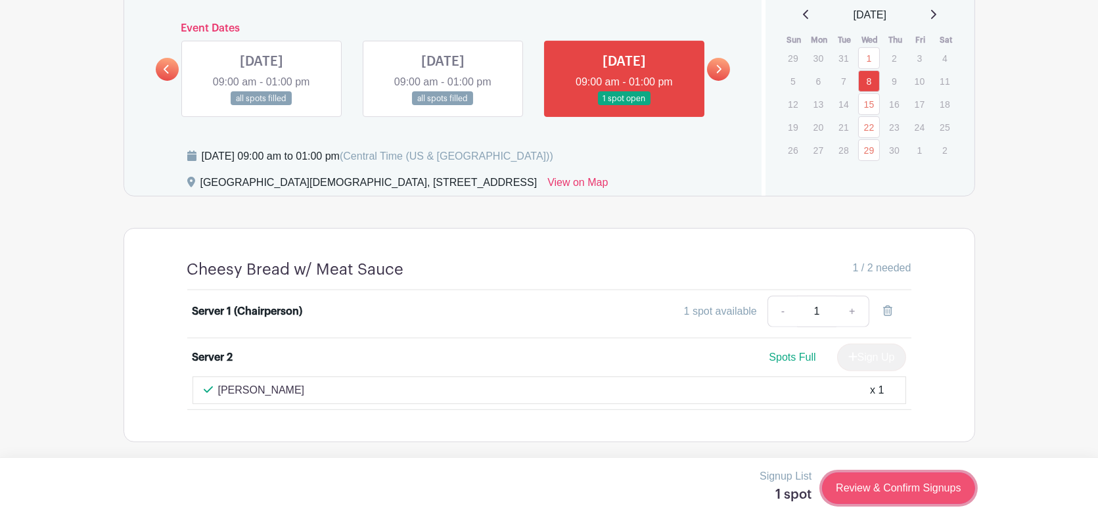
click at [862, 490] on link "Review & Confirm Signups" at bounding box center [898, 488] width 152 height 32
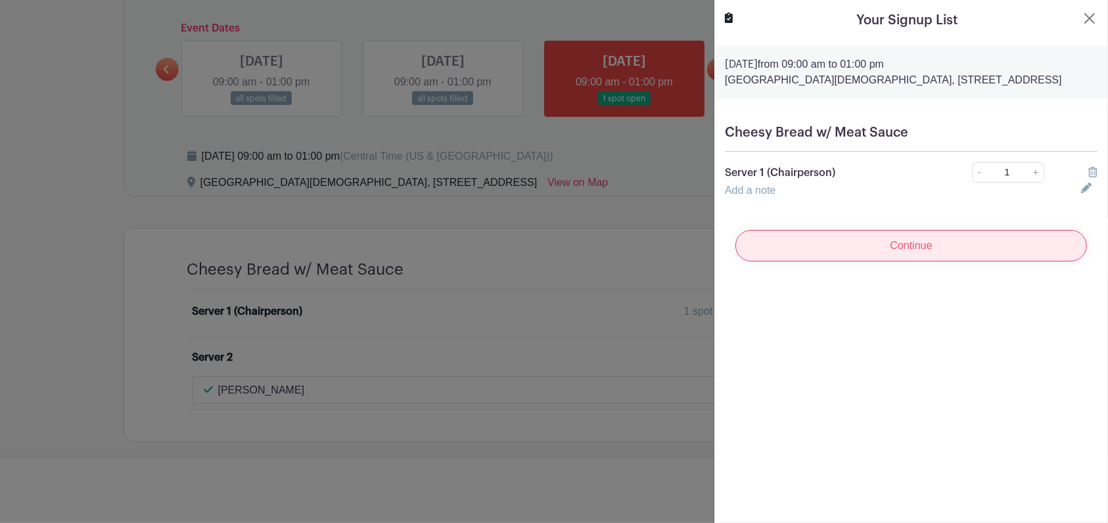
click at [874, 262] on input "Continue" at bounding box center [911, 246] width 352 height 32
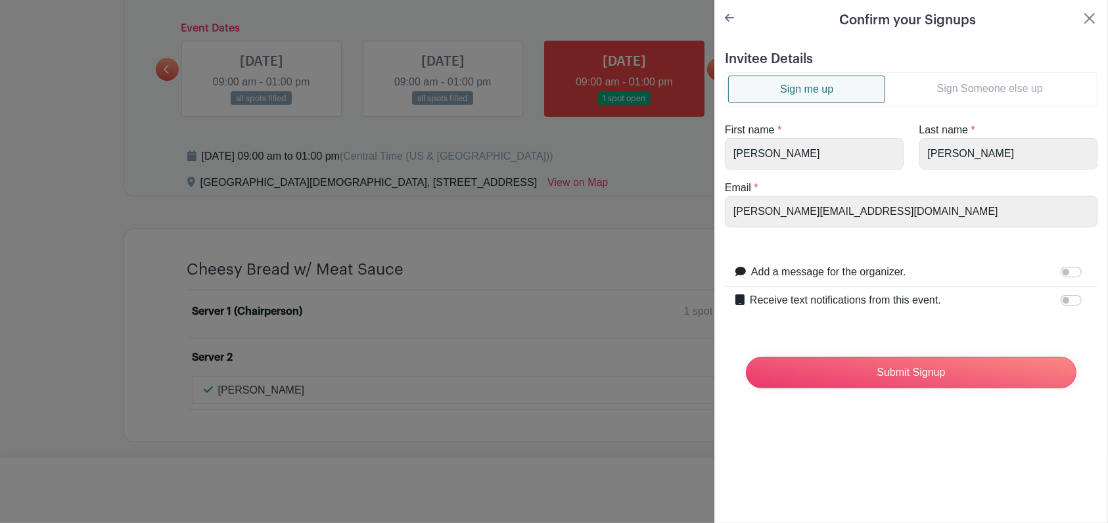
click at [971, 78] on link "Sign Someone else up" at bounding box center [989, 89] width 209 height 26
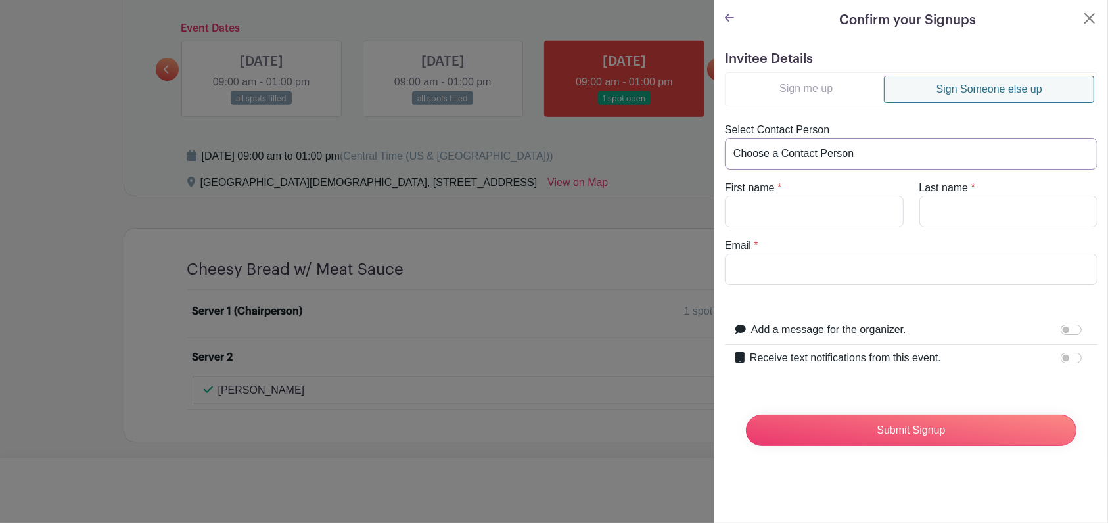
click at [830, 154] on select "Choose a Contact Person [PERSON_NAME] ([PERSON_NAME][EMAIL_ADDRESS][PERSON_NAME…" at bounding box center [911, 154] width 373 height 32
select select "[EMAIL_ADDRESS][DOMAIN_NAME]"
click at [725, 138] on select "Choose a Contact Person [PERSON_NAME] ([PERSON_NAME][EMAIL_ADDRESS][PERSON_NAME…" at bounding box center [911, 154] width 373 height 32
type input "[PERSON_NAME]"
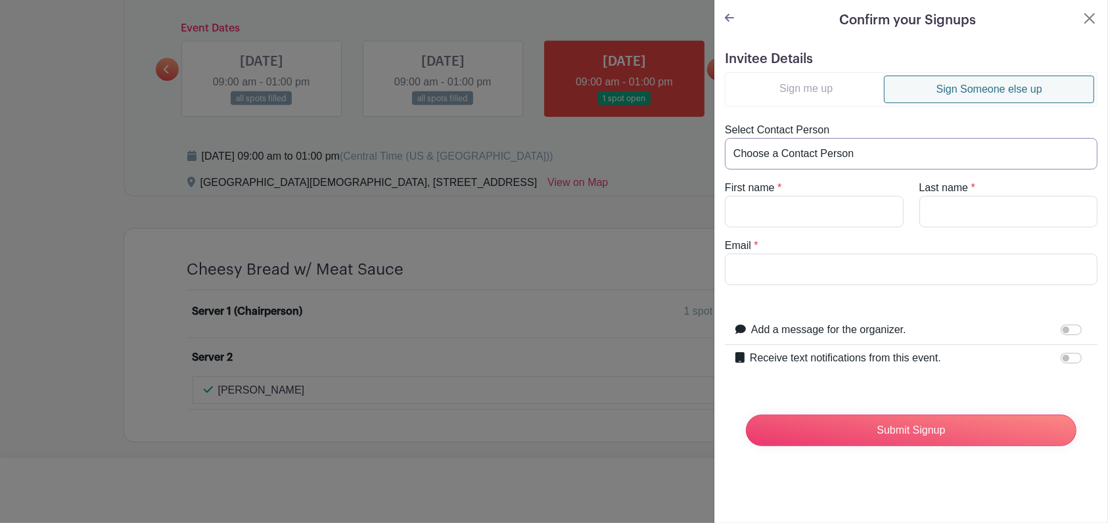
type input "[EMAIL_ADDRESS][DOMAIN_NAME]"
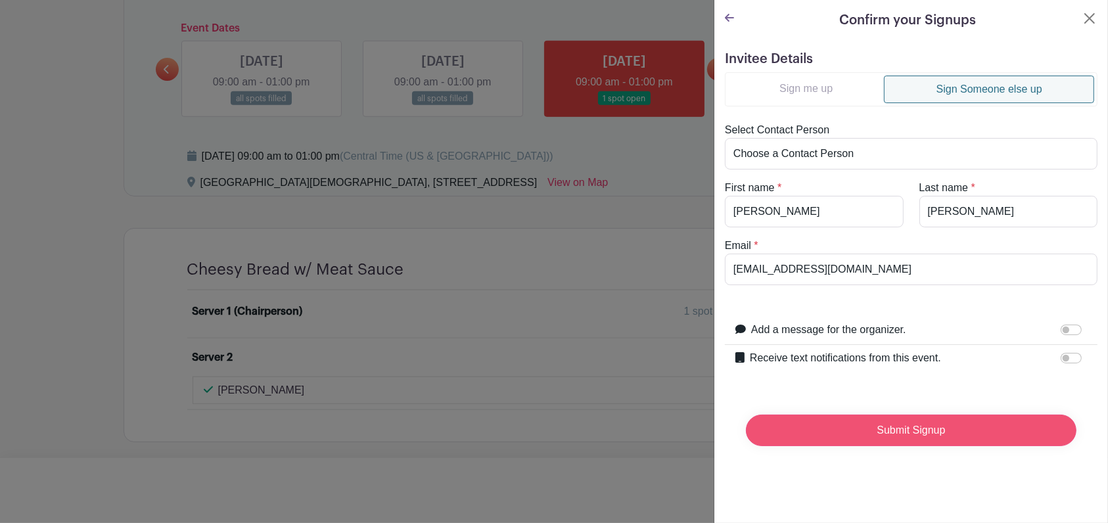
click at [837, 424] on input "Submit Signup" at bounding box center [911, 431] width 331 height 32
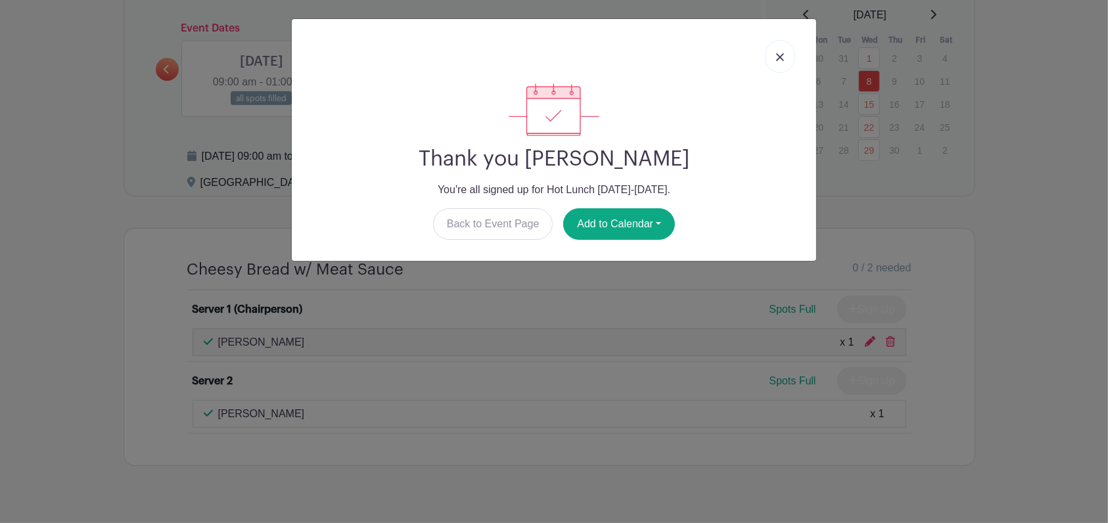
click at [785, 54] on link at bounding box center [780, 56] width 30 height 33
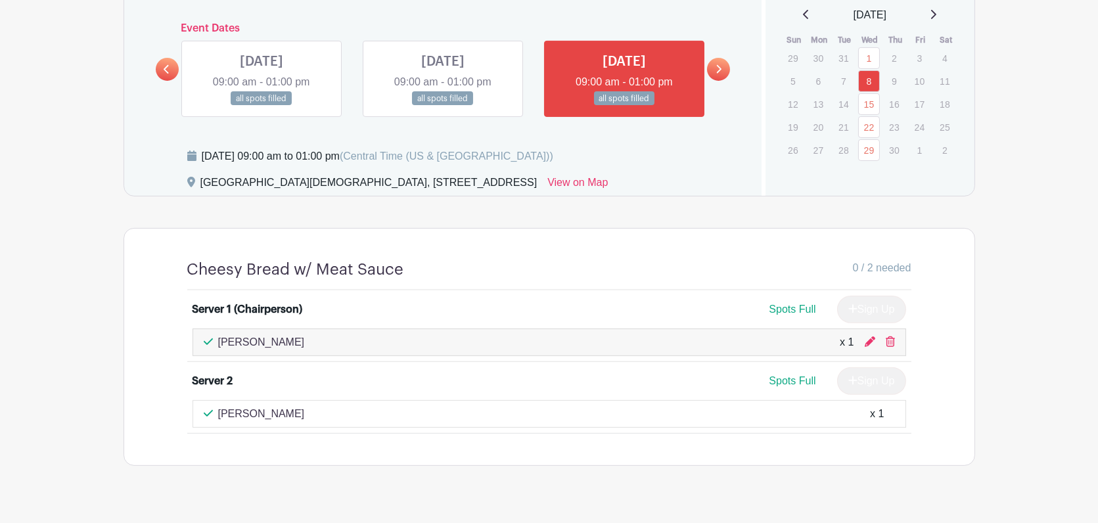
click at [934, 13] on icon at bounding box center [933, 14] width 7 height 11
click at [803, 15] on icon at bounding box center [806, 14] width 7 height 11
click at [803, 15] on icon at bounding box center [805, 14] width 5 height 9
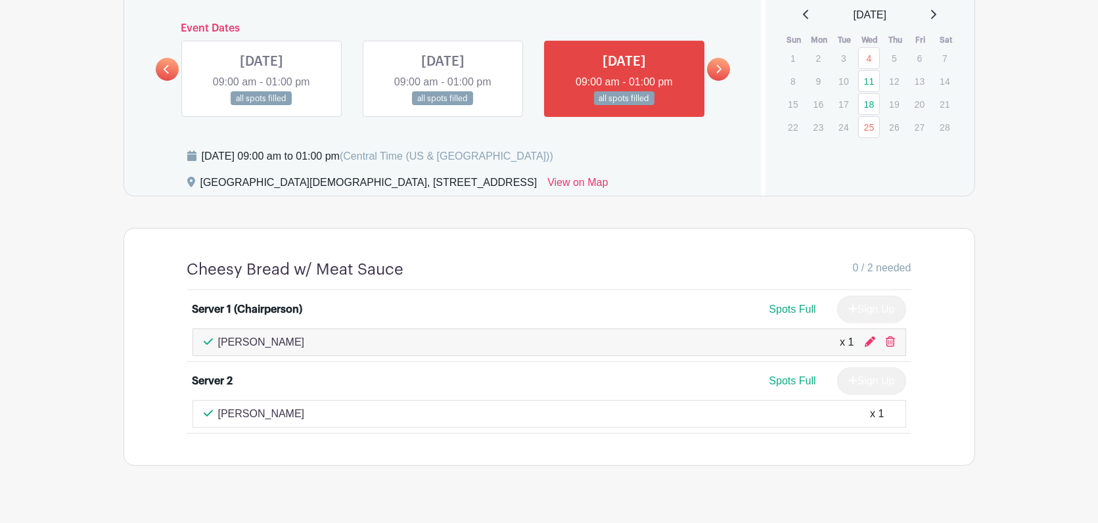
click at [803, 15] on icon at bounding box center [806, 14] width 7 height 11
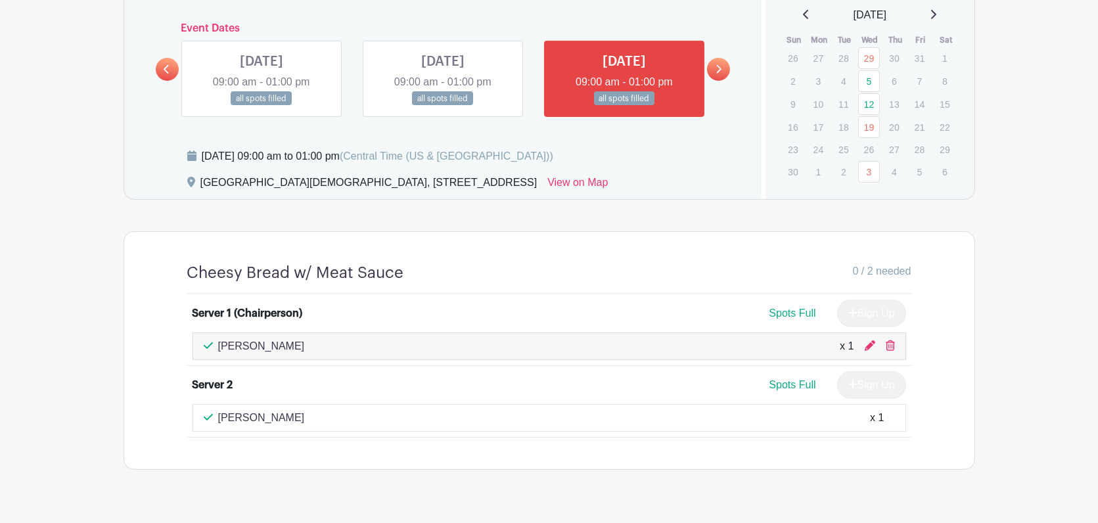
click at [803, 15] on icon at bounding box center [806, 14] width 7 height 11
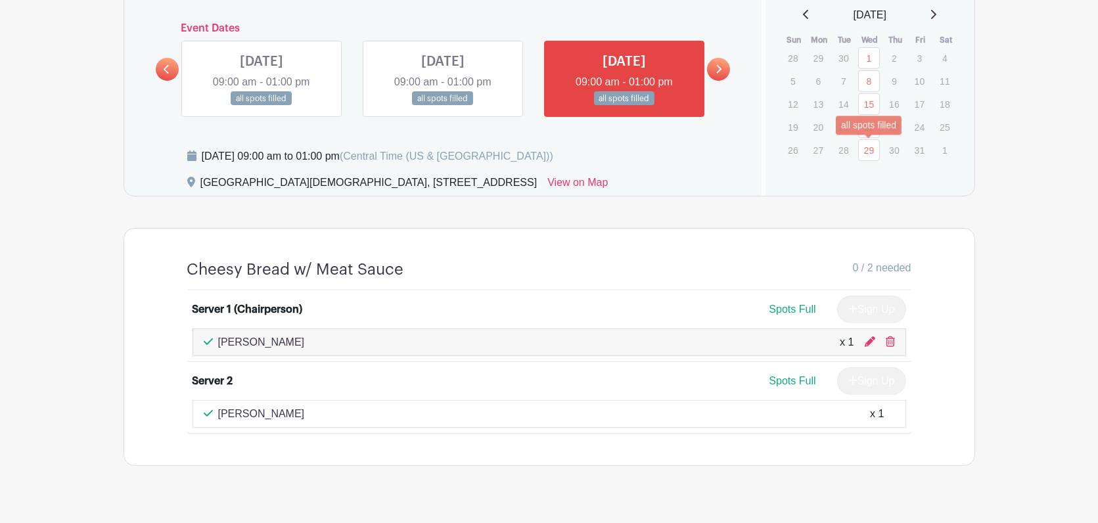
click at [868, 144] on link "29" at bounding box center [869, 150] width 22 height 22
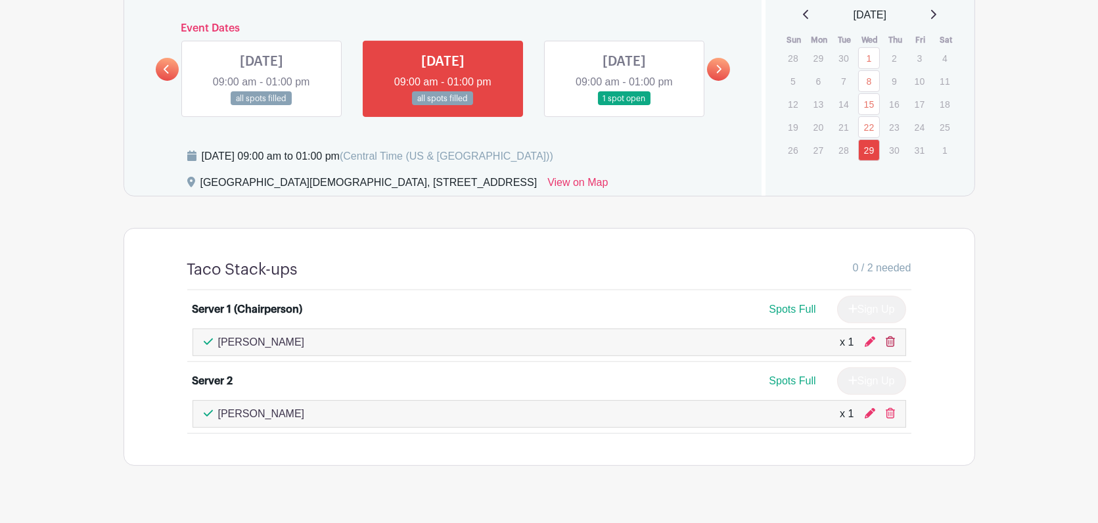
click at [890, 344] on icon at bounding box center [890, 341] width 9 height 11
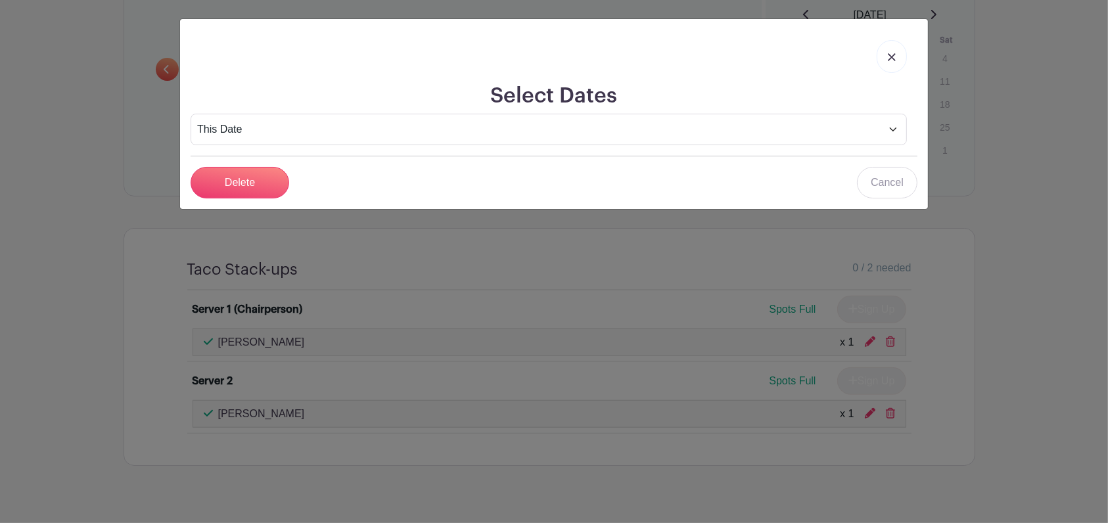
click at [890, 57] on img at bounding box center [892, 57] width 8 height 8
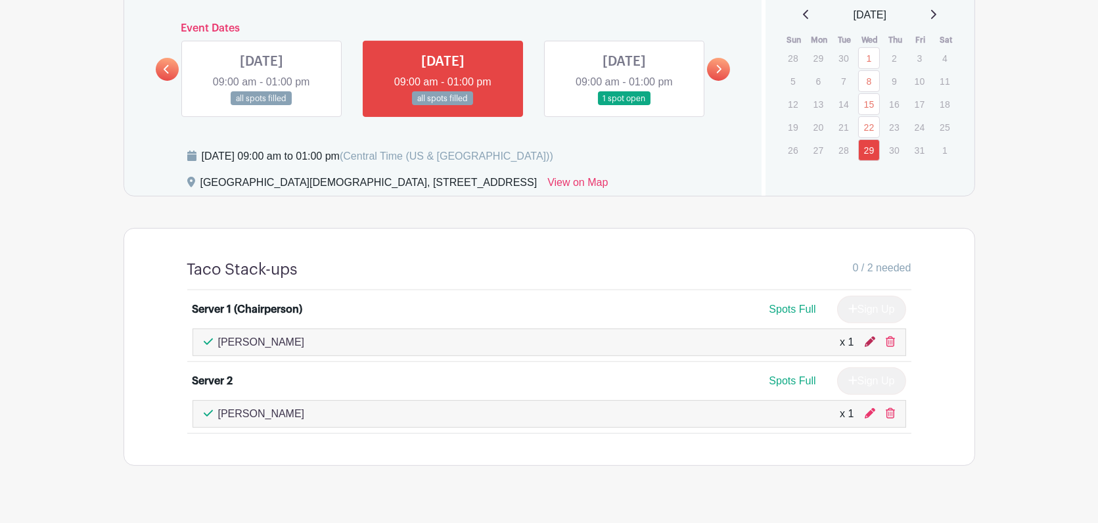
click at [869, 344] on icon at bounding box center [870, 341] width 11 height 11
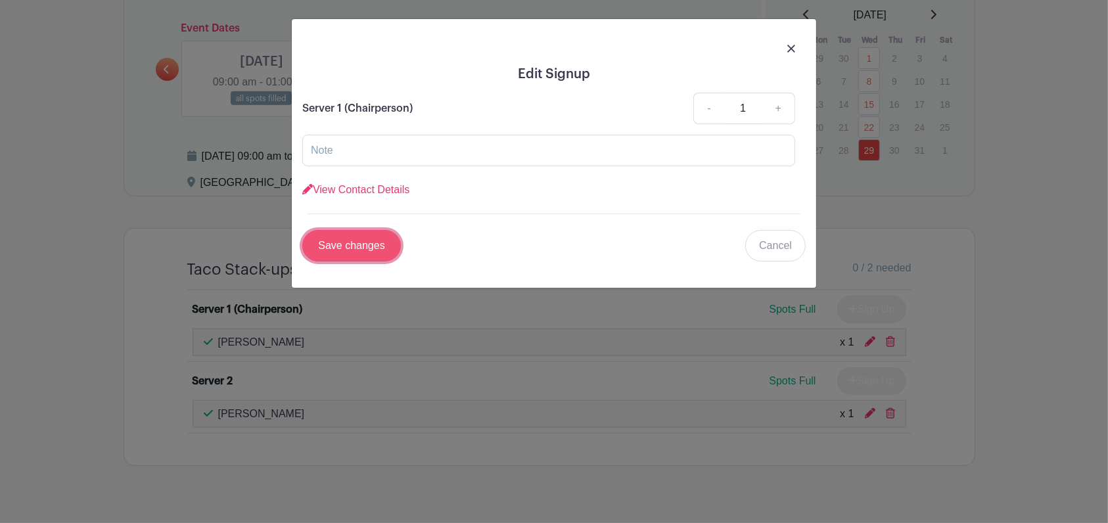
click at [352, 249] on input "Save changes" at bounding box center [351, 246] width 99 height 32
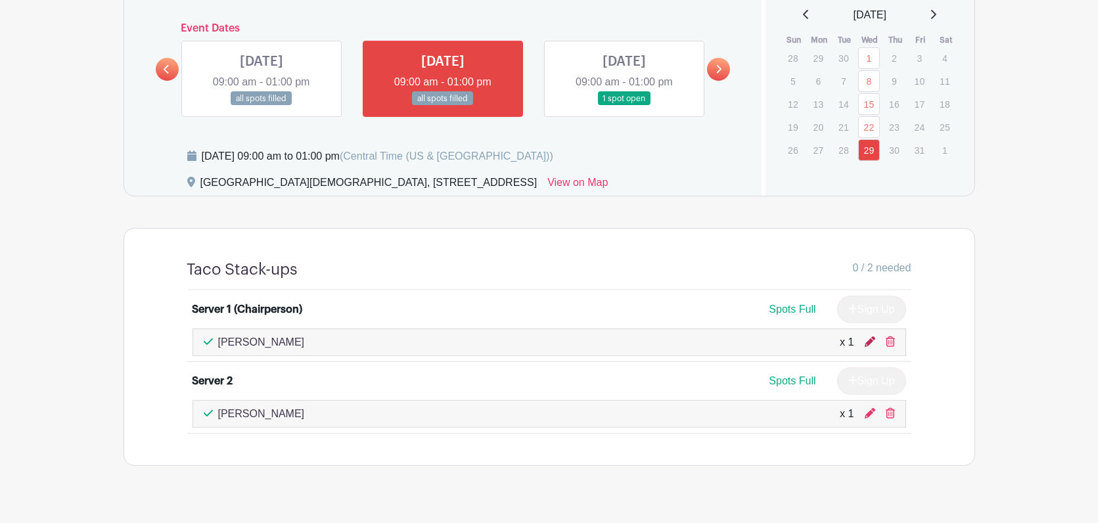
click at [869, 340] on icon at bounding box center [870, 341] width 11 height 11
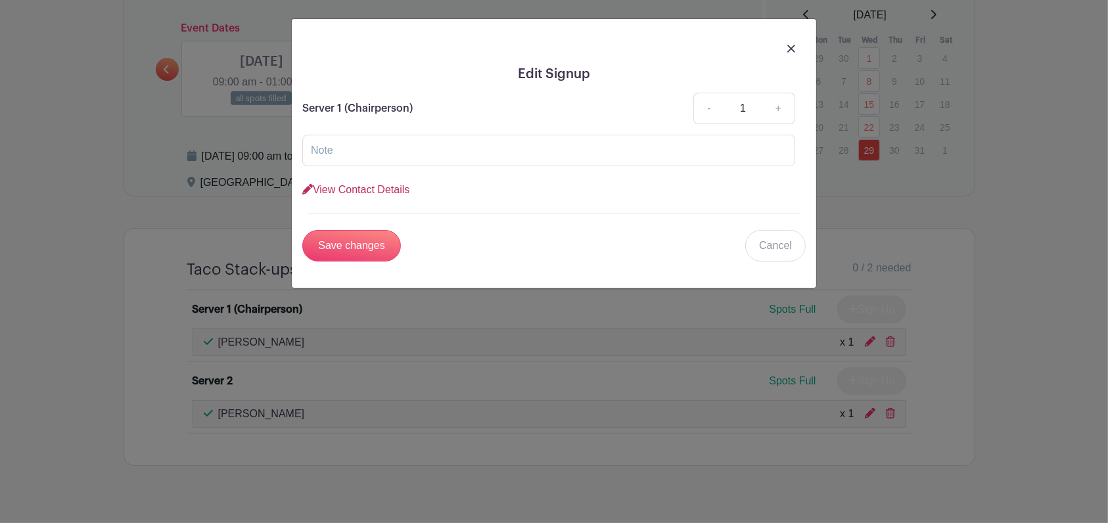
click at [330, 186] on link "View Contact Details" at bounding box center [355, 189] width 107 height 11
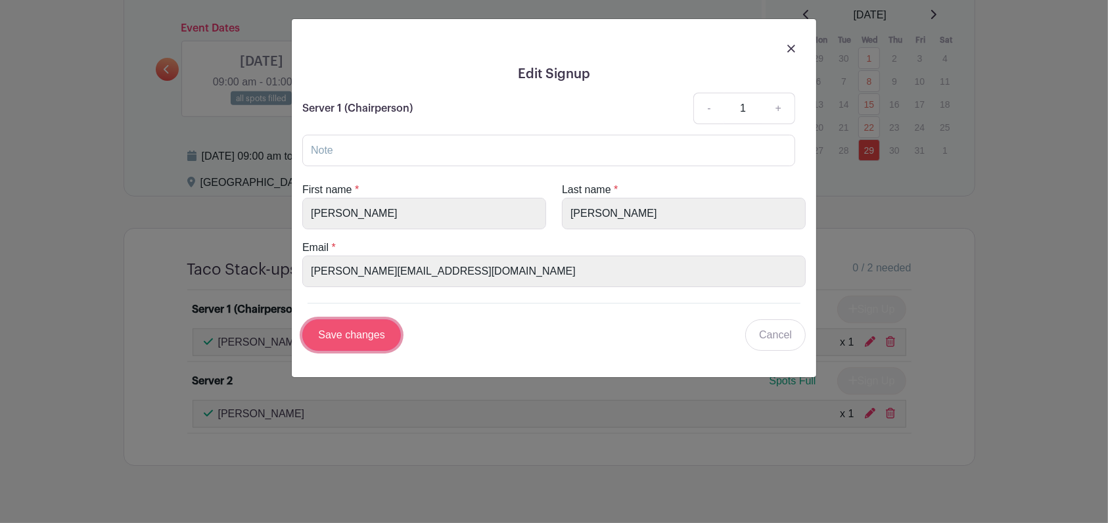
click at [364, 333] on input "Save changes" at bounding box center [351, 335] width 99 height 32
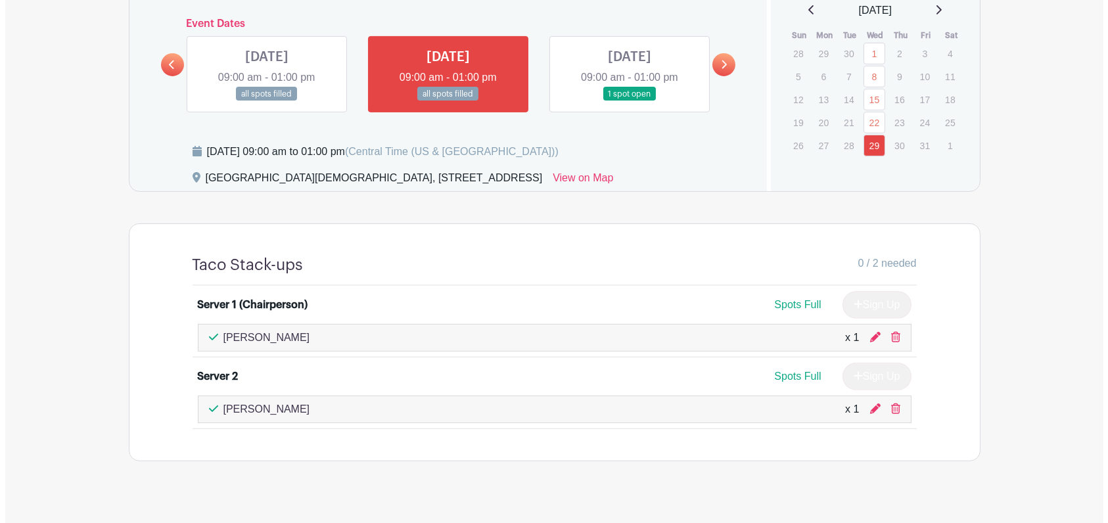
scroll to position [944, 0]
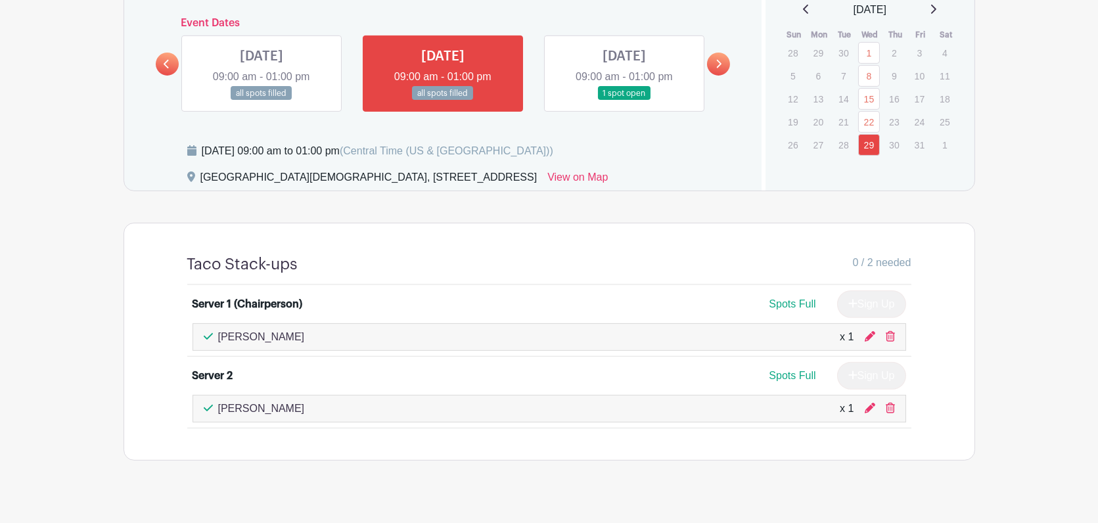
drag, startPoint x: 888, startPoint y: 335, endPoint x: 618, endPoint y: 60, distance: 385.7
click at [888, 335] on icon at bounding box center [890, 336] width 9 height 11
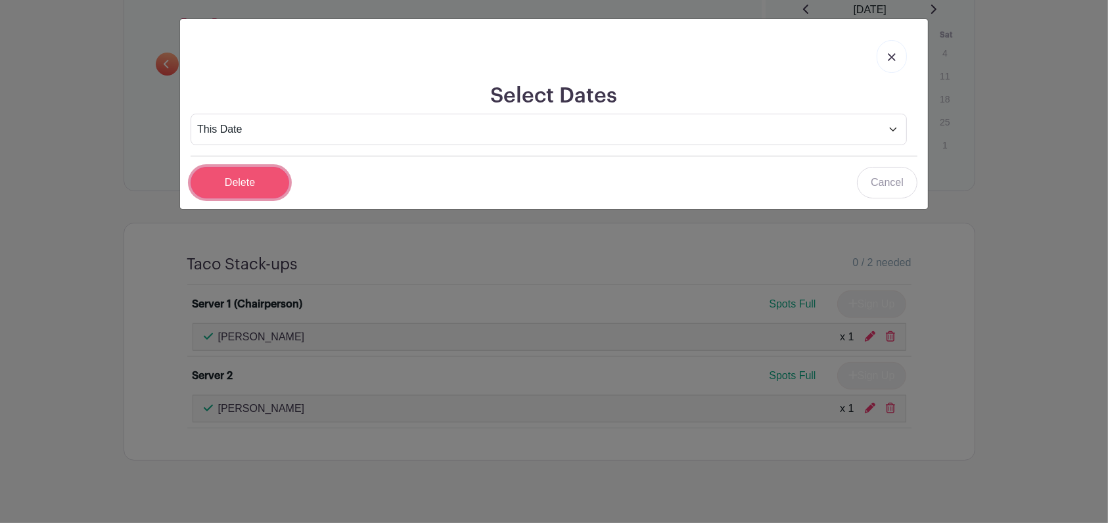
click at [251, 176] on input "Delete" at bounding box center [240, 183] width 99 height 32
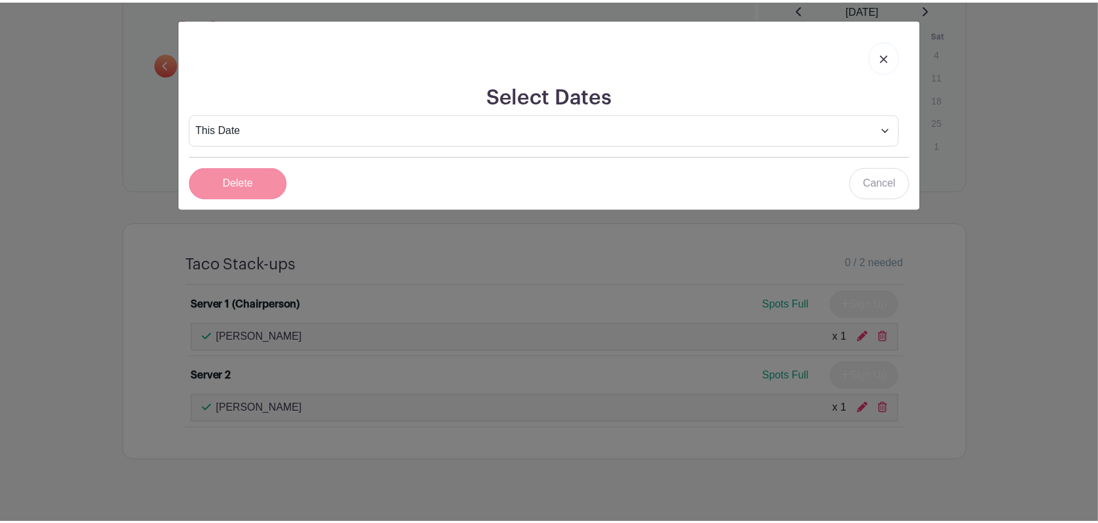
scroll to position [939, 0]
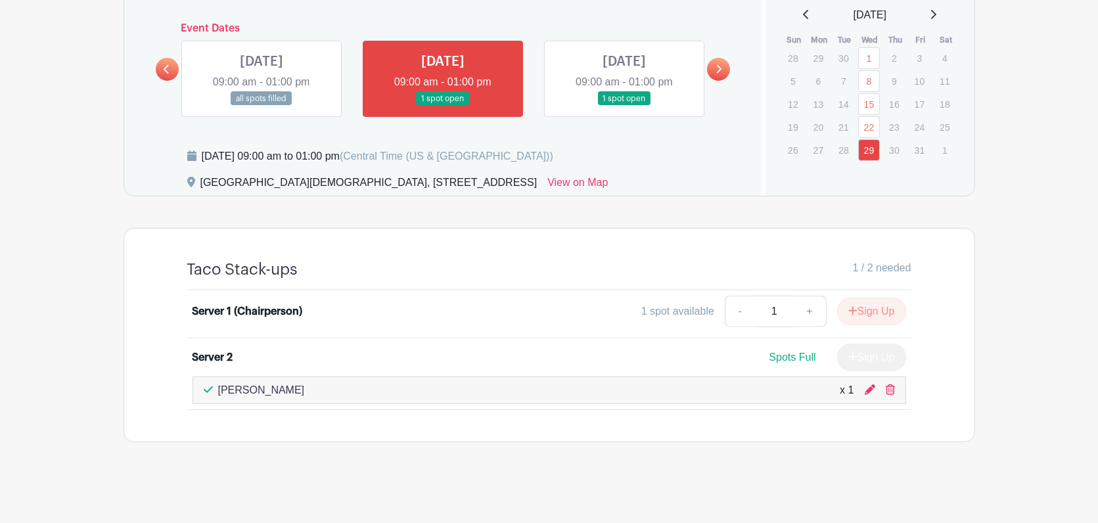
drag, startPoint x: 1015, startPoint y: 207, endPoint x: 726, endPoint y: 177, distance: 290.0
click at [726, 177] on div "[GEOGRAPHIC_DATA][DEMOGRAPHIC_DATA], [STREET_ADDRESS] View on Map" at bounding box center [466, 185] width 559 height 21
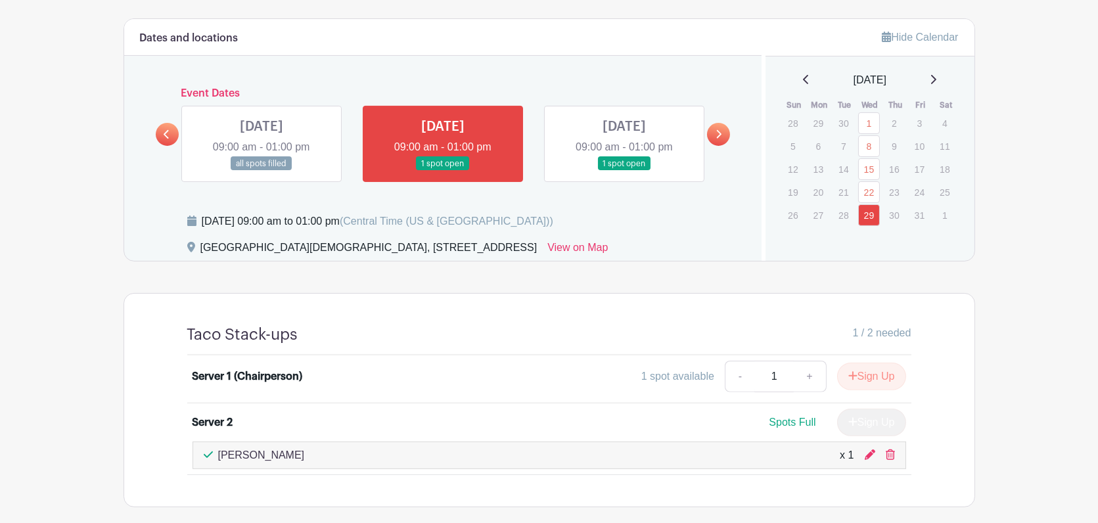
scroll to position [873, 0]
click at [720, 222] on div "[DATE] 09:00 am to 01:00 pm (Central Time ([GEOGRAPHIC_DATA] & [GEOGRAPHIC_DATA…" at bounding box center [466, 227] width 559 height 26
click at [867, 143] on link "8" at bounding box center [869, 147] width 22 height 22
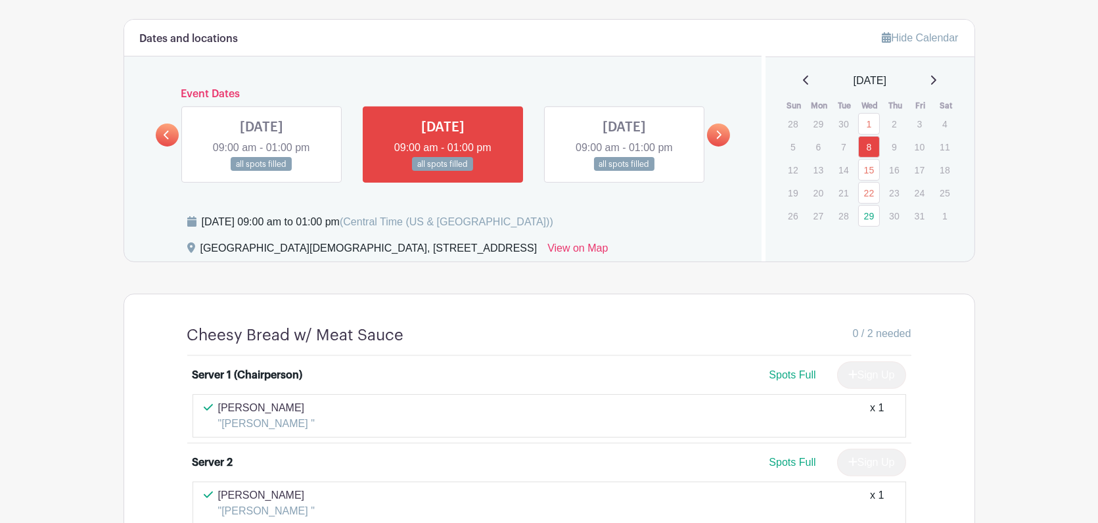
click at [936, 78] on icon at bounding box center [933, 80] width 5 height 9
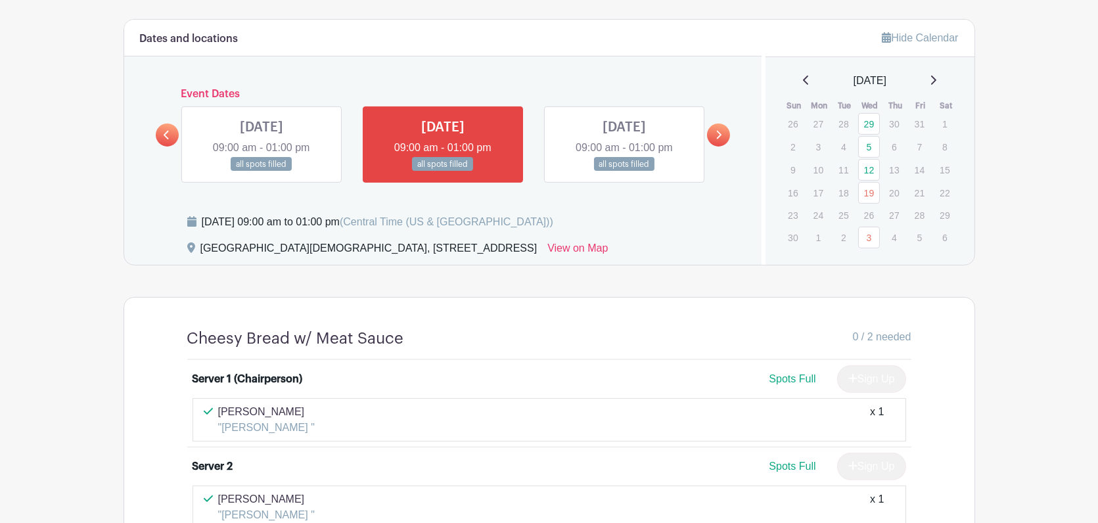
click at [936, 78] on icon at bounding box center [933, 80] width 7 height 11
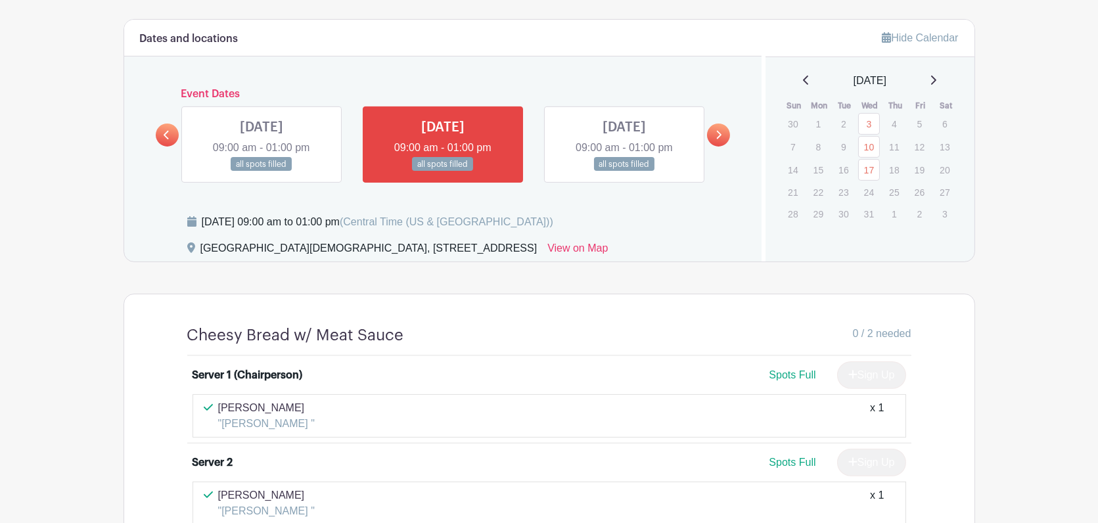
click at [936, 78] on icon at bounding box center [933, 80] width 7 height 11
click at [936, 78] on icon at bounding box center [933, 80] width 5 height 9
click at [936, 81] on icon at bounding box center [933, 80] width 7 height 11
